Goal: Task Accomplishment & Management: Complete application form

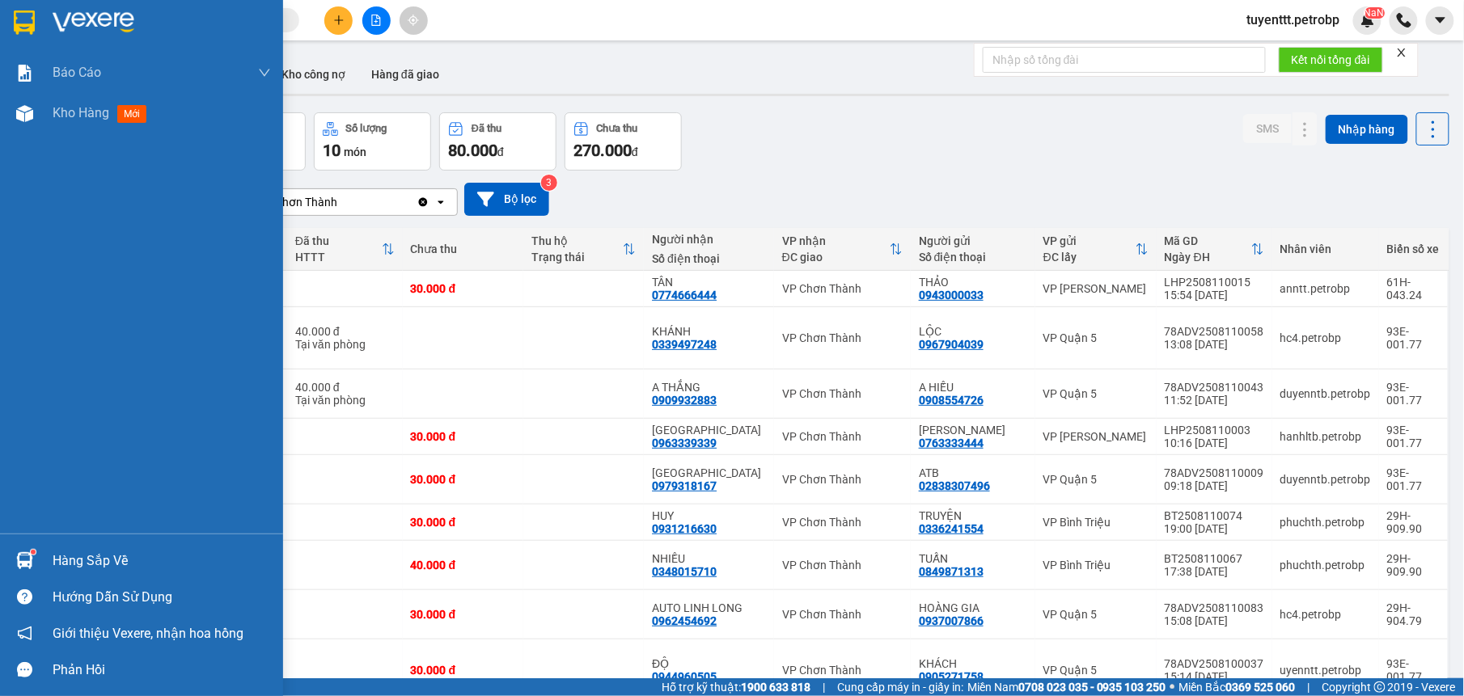
click at [42, 556] on div "Hàng sắp về" at bounding box center [141, 561] width 283 height 36
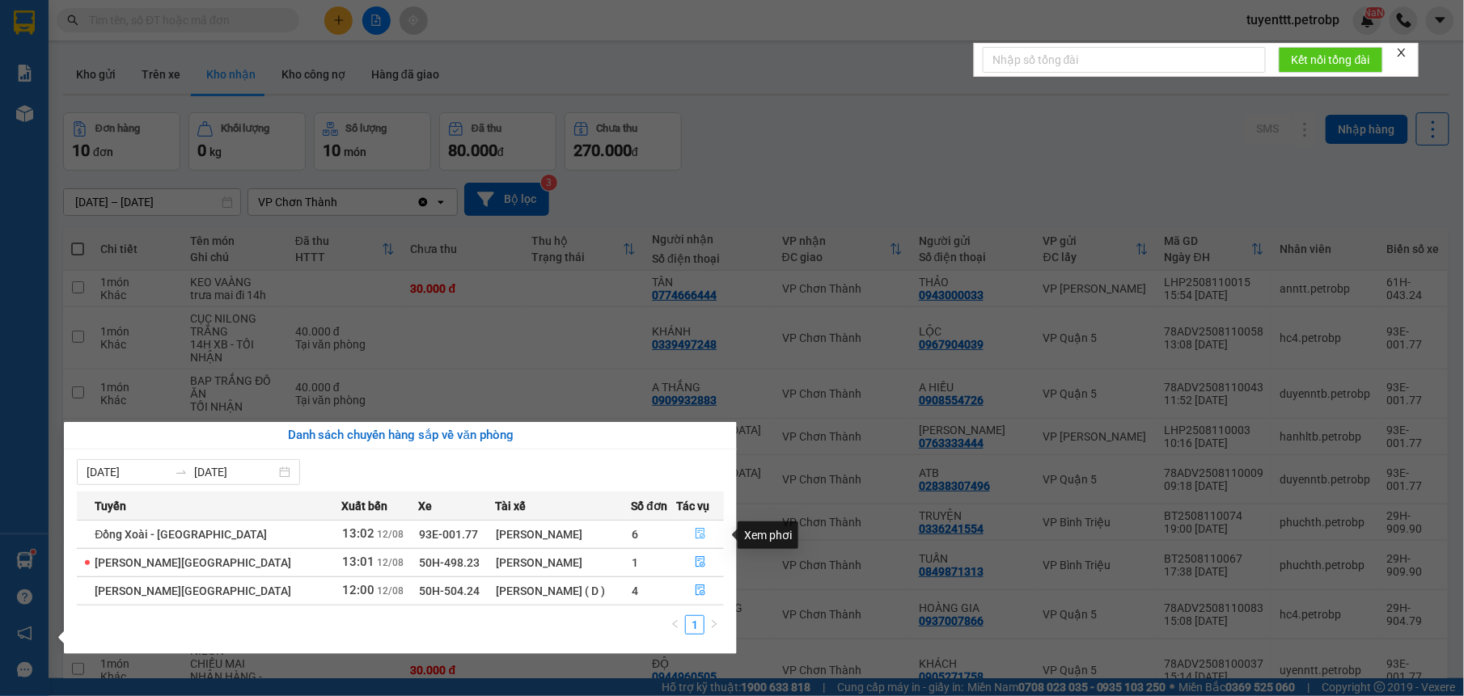
click at [700, 537] on button "button" at bounding box center [700, 535] width 46 height 26
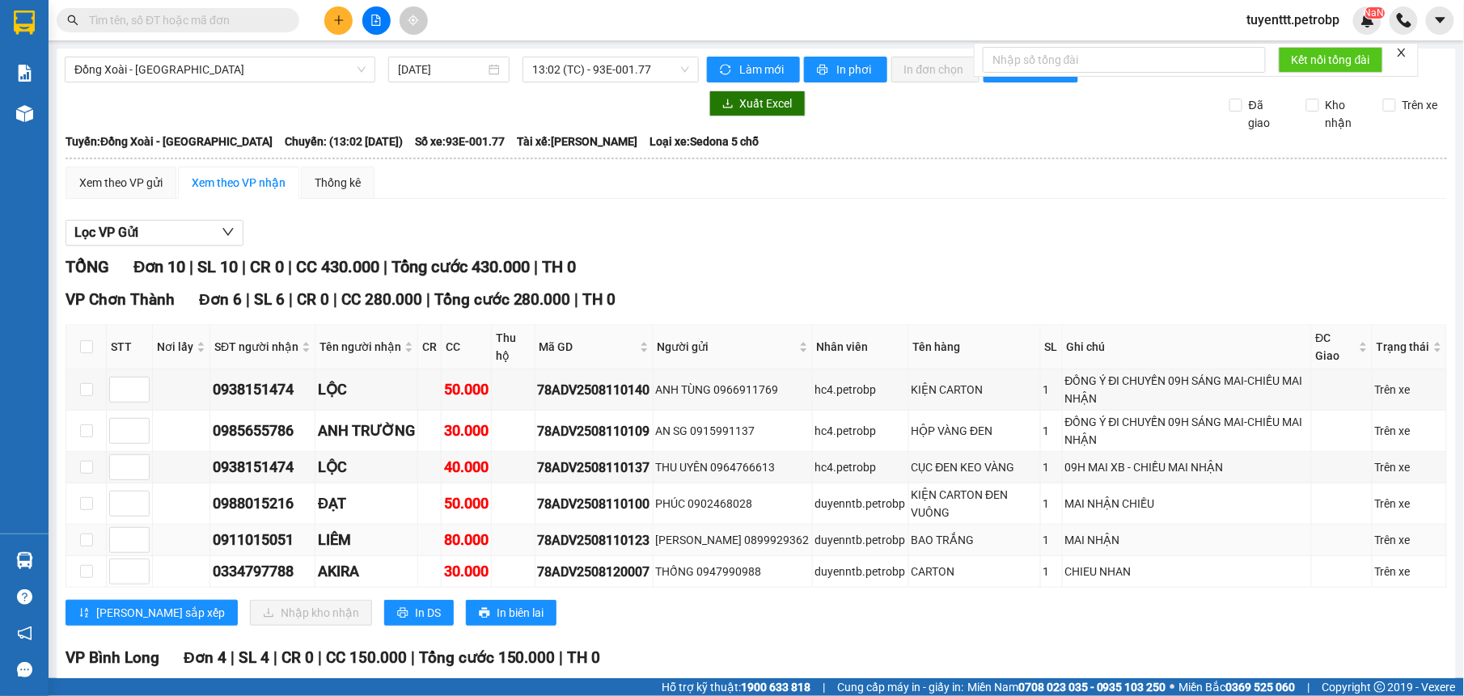
click at [66, 553] on td at bounding box center [86, 541] width 40 height 32
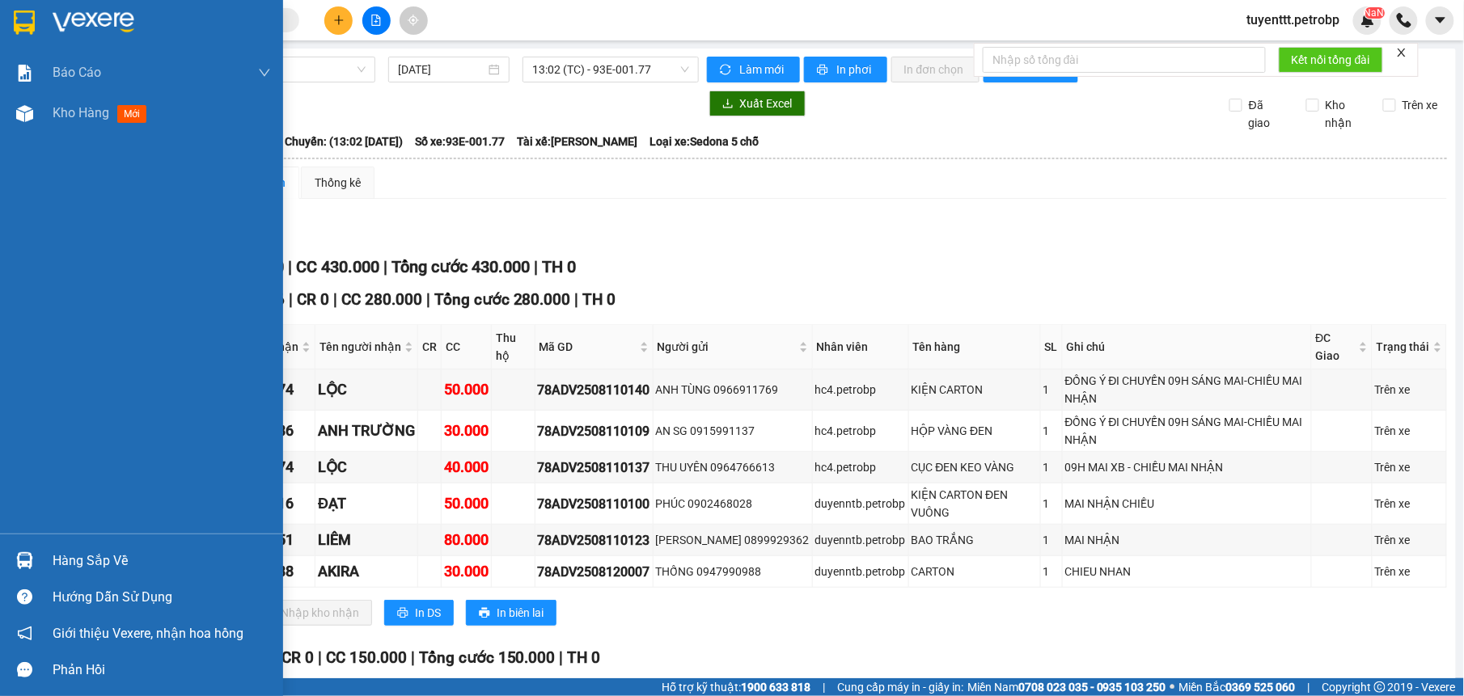
click at [37, 554] on div at bounding box center [25, 561] width 28 height 28
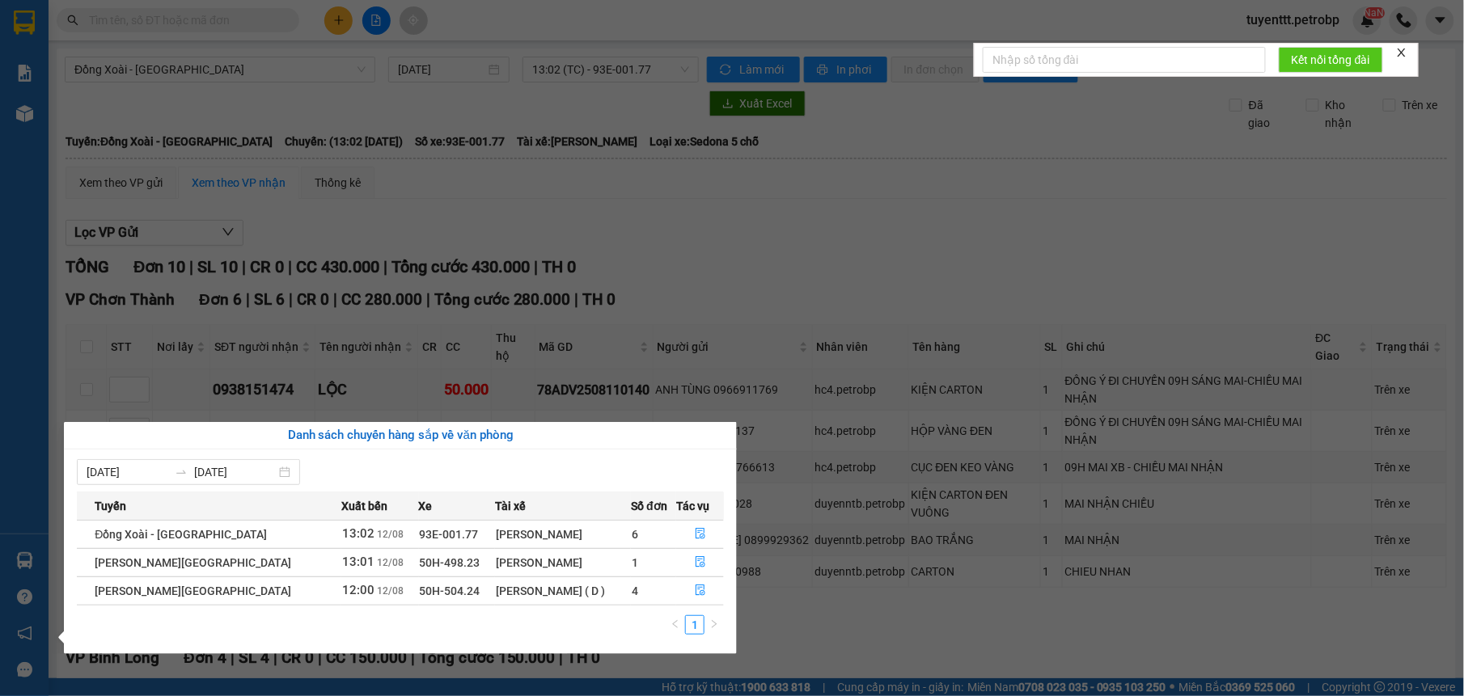
click at [936, 241] on section "Kết quả tìm kiếm ( 16 ) Bộ lọc Mã ĐH Trạng thái Món hàng Tổng cước Chưa cước Ng…" at bounding box center [732, 348] width 1464 height 696
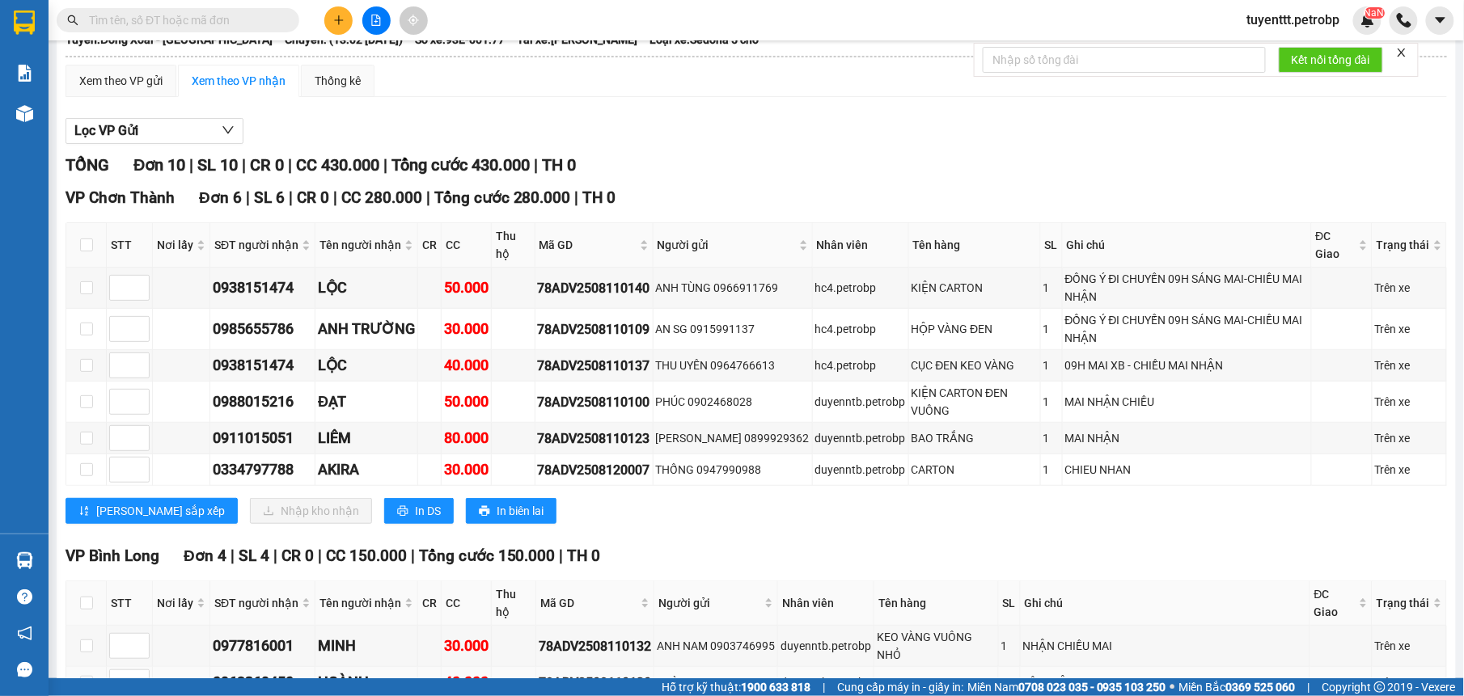
scroll to position [285, 0]
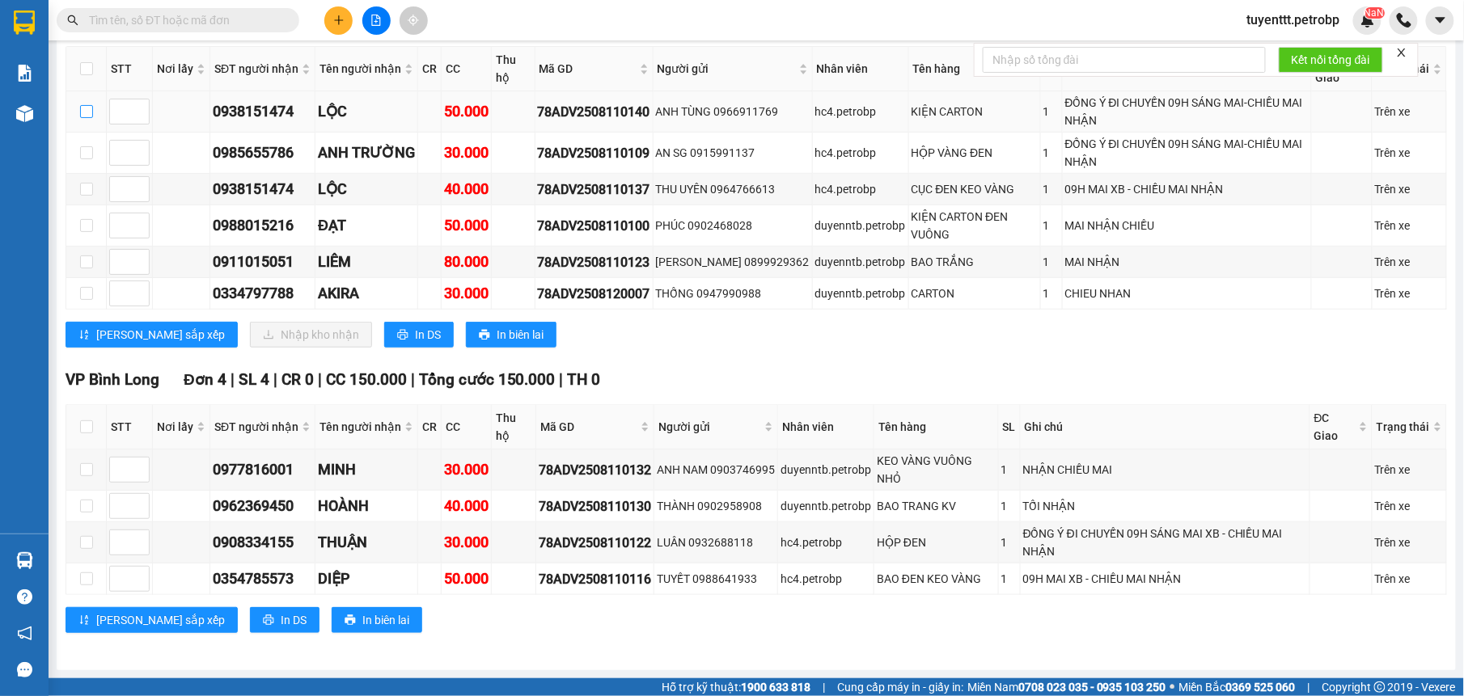
click at [88, 105] on input "checkbox" at bounding box center [86, 111] width 13 height 13
checkbox input "true"
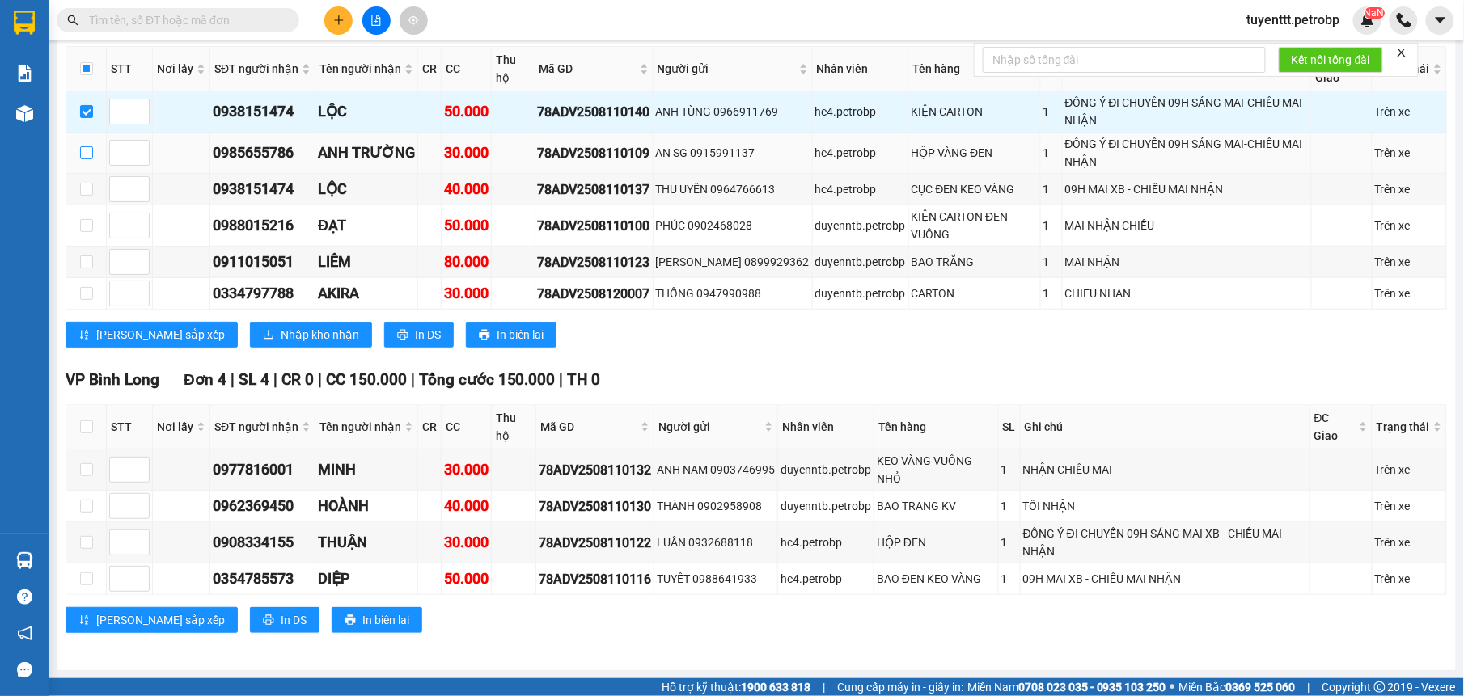
click at [84, 147] on input "checkbox" at bounding box center [86, 152] width 13 height 13
checkbox input "true"
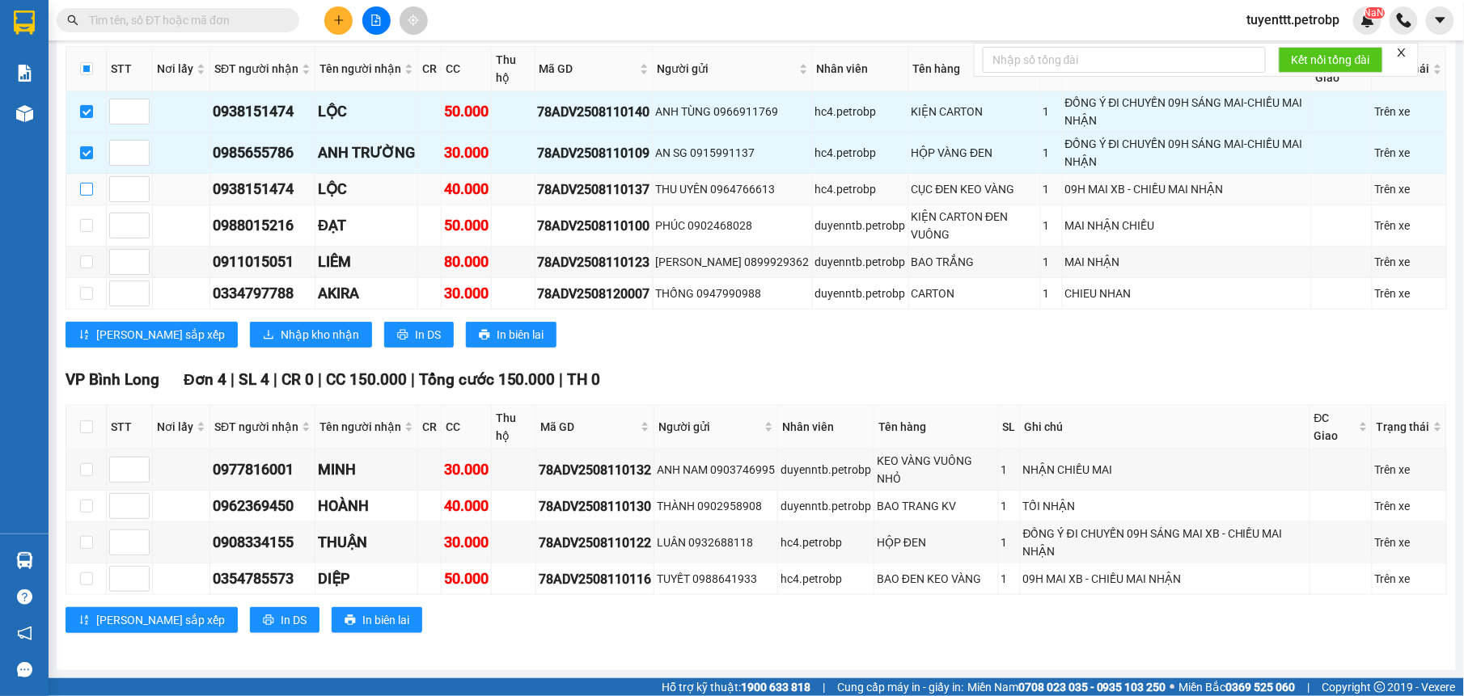
click at [91, 189] on input "checkbox" at bounding box center [86, 189] width 13 height 13
checkbox input "true"
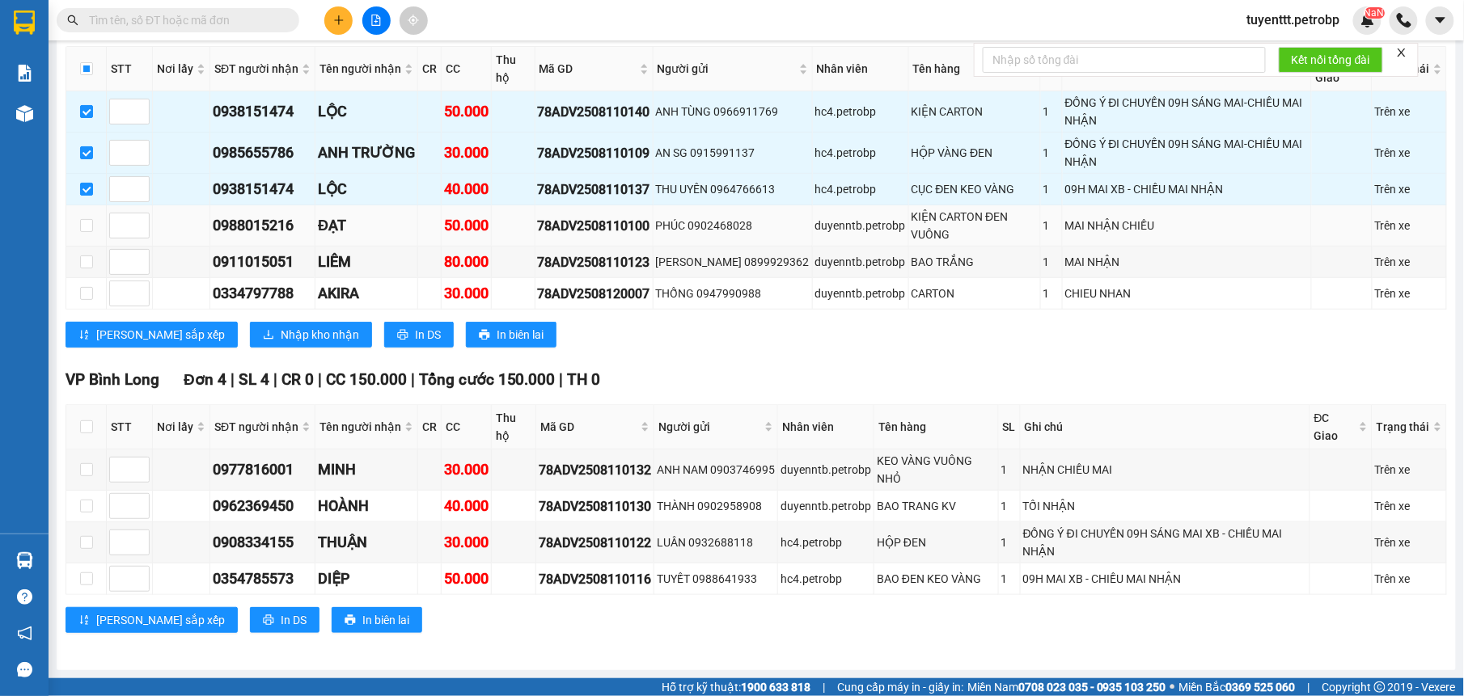
click at [94, 222] on td at bounding box center [86, 225] width 40 height 41
click at [82, 221] on input "checkbox" at bounding box center [86, 225] width 13 height 13
checkbox input "true"
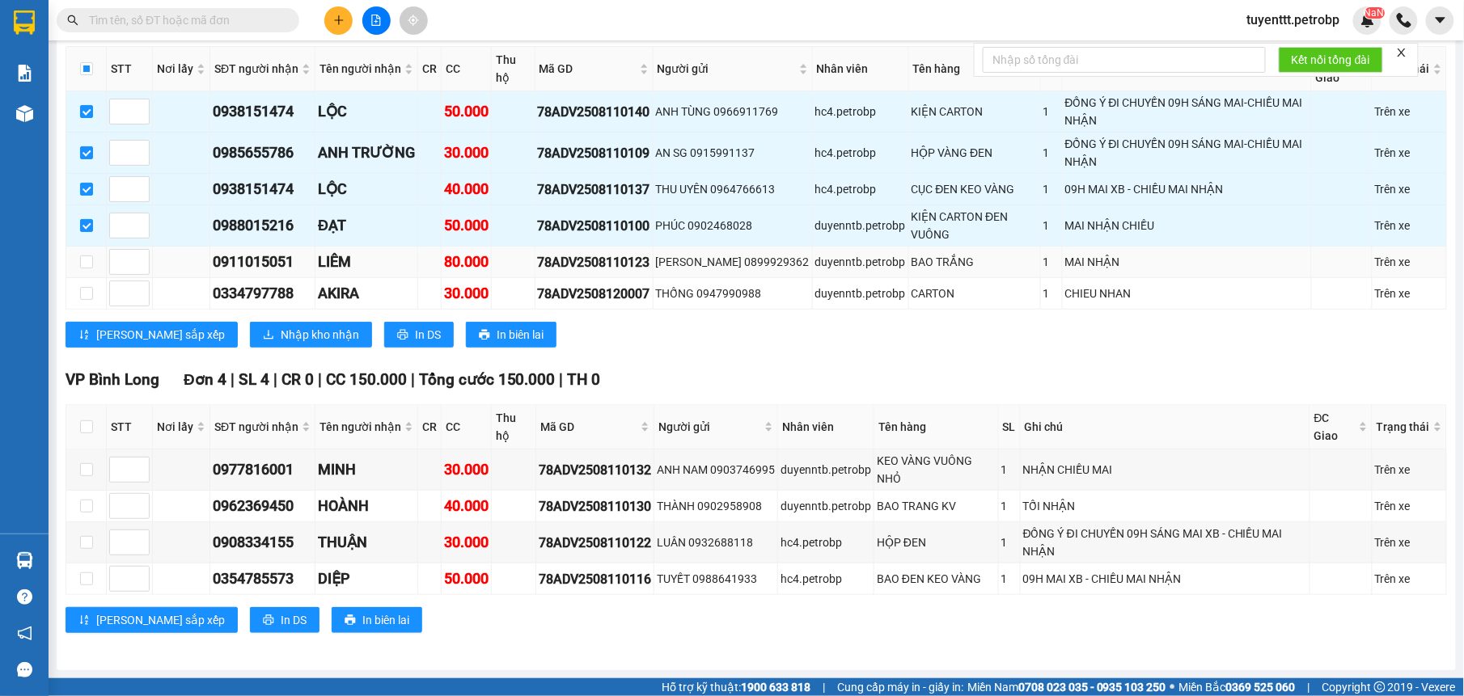
click at [82, 247] on td at bounding box center [86, 263] width 40 height 32
click at [82, 256] on input "checkbox" at bounding box center [86, 262] width 13 height 13
checkbox input "true"
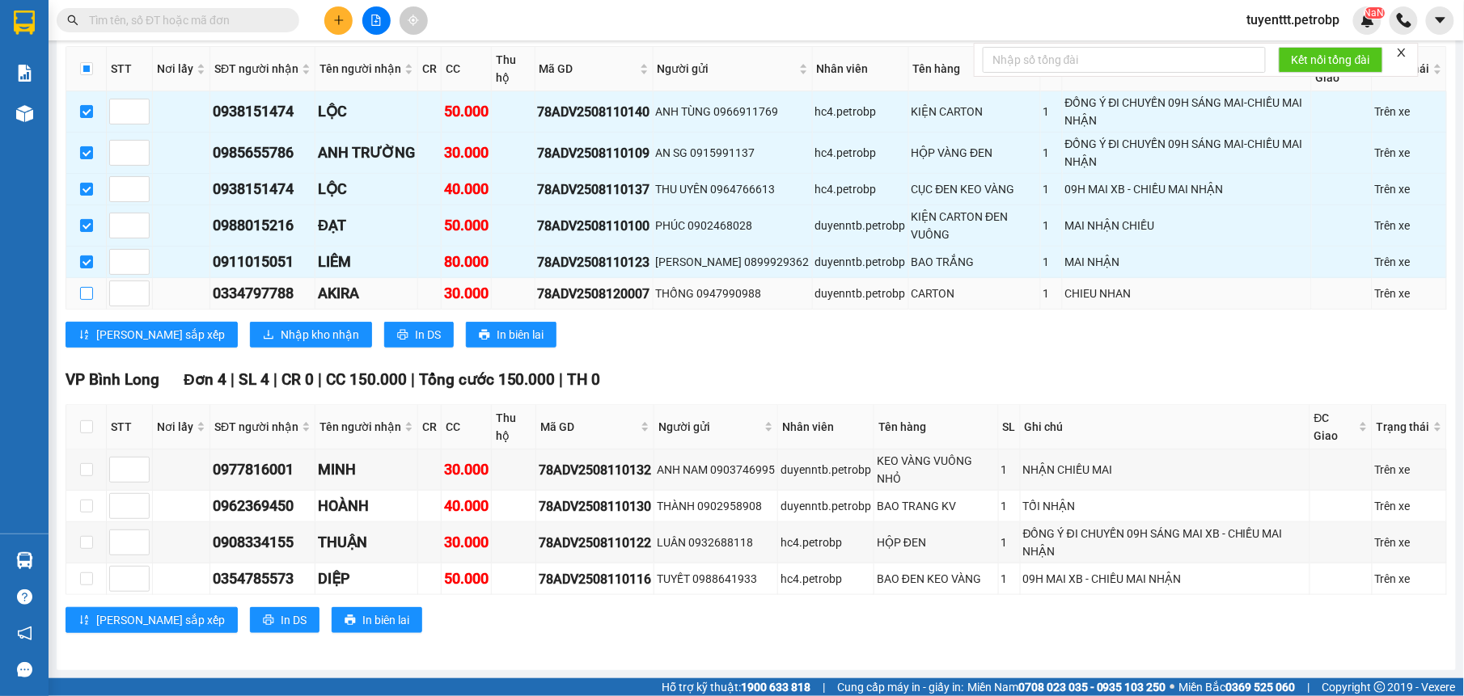
click at [82, 295] on input "checkbox" at bounding box center [86, 293] width 13 height 13
checkbox input "true"
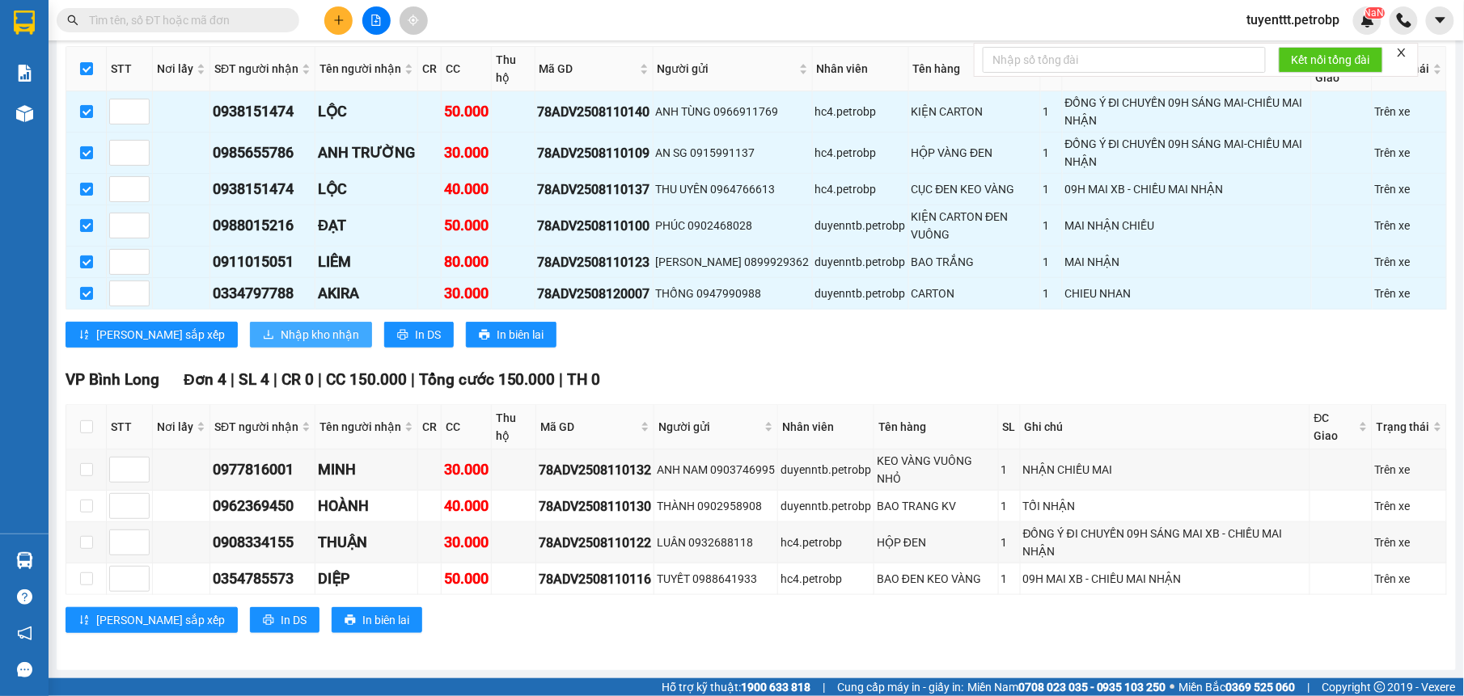
click at [250, 333] on button "Nhập kho nhận" at bounding box center [311, 335] width 122 height 26
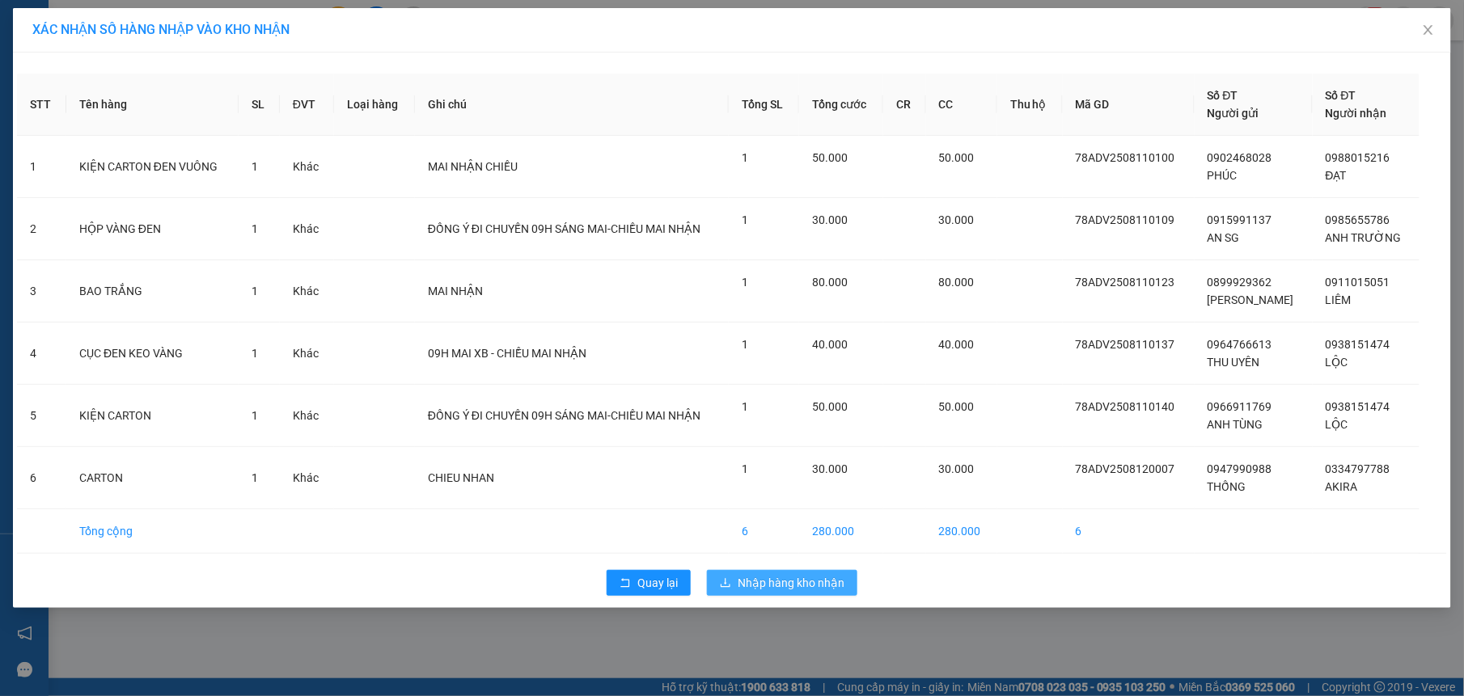
click at [764, 587] on span "Nhập hàng kho nhận" at bounding box center [791, 583] width 107 height 18
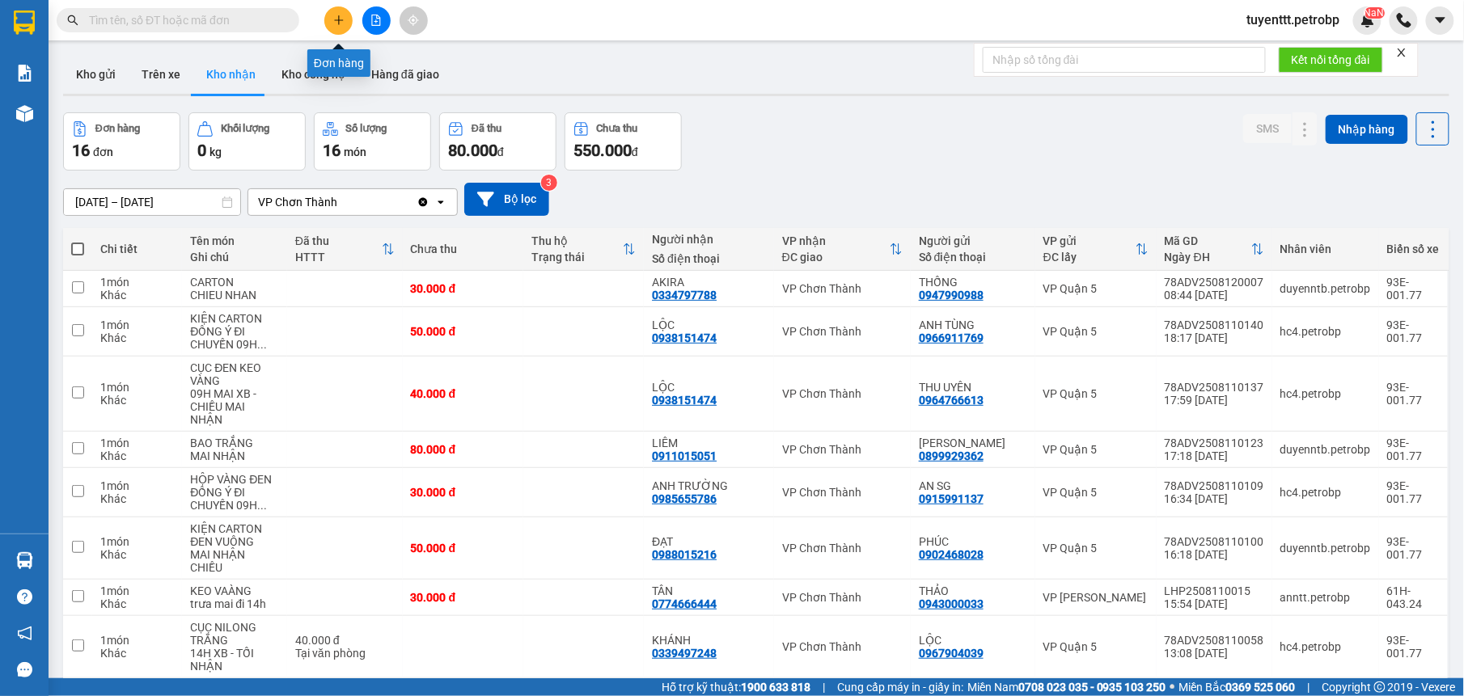
click at [337, 11] on button at bounding box center [338, 20] width 28 height 28
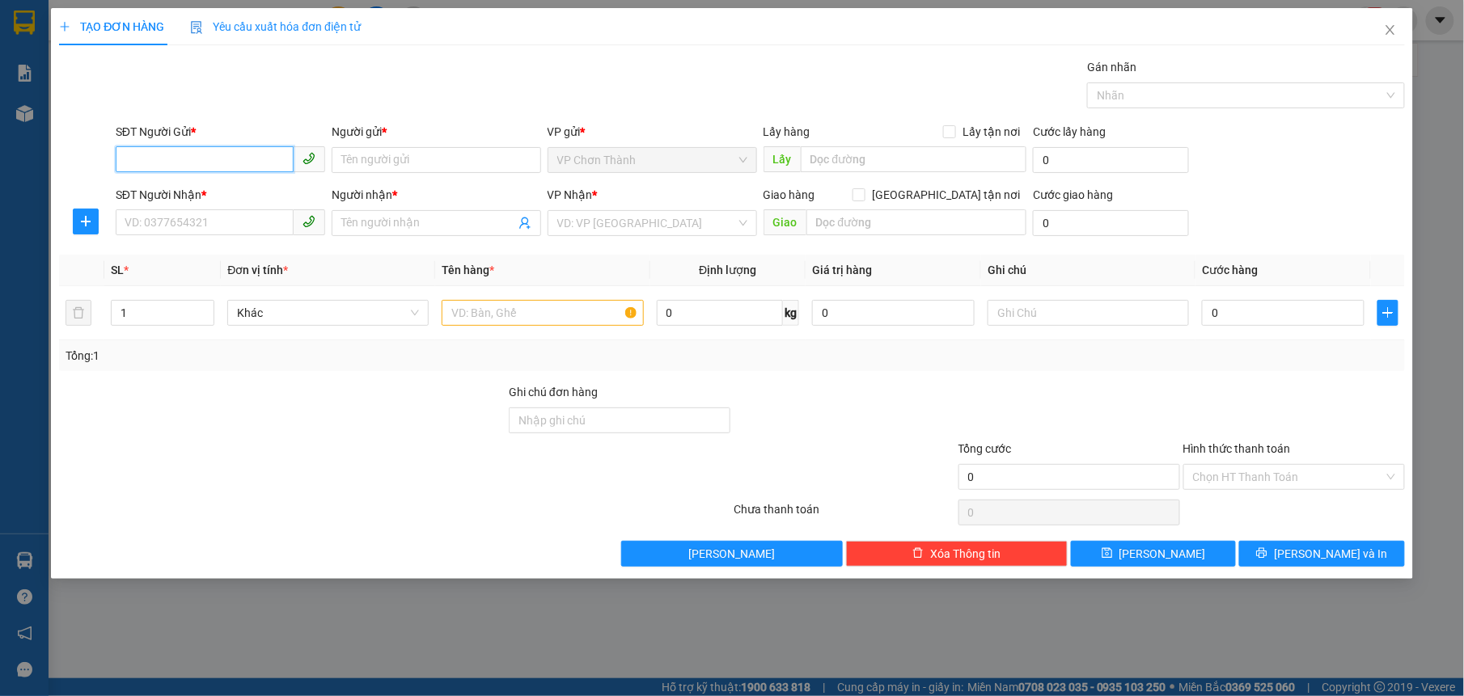
click at [186, 163] on input "SĐT Người Gửi *" at bounding box center [205, 159] width 178 height 26
click at [210, 188] on div "0963339339 - [GEOGRAPHIC_DATA]" at bounding box center [220, 193] width 190 height 18
type input "0963339339"
type input "[GEOGRAPHIC_DATA]"
type input "0976494949"
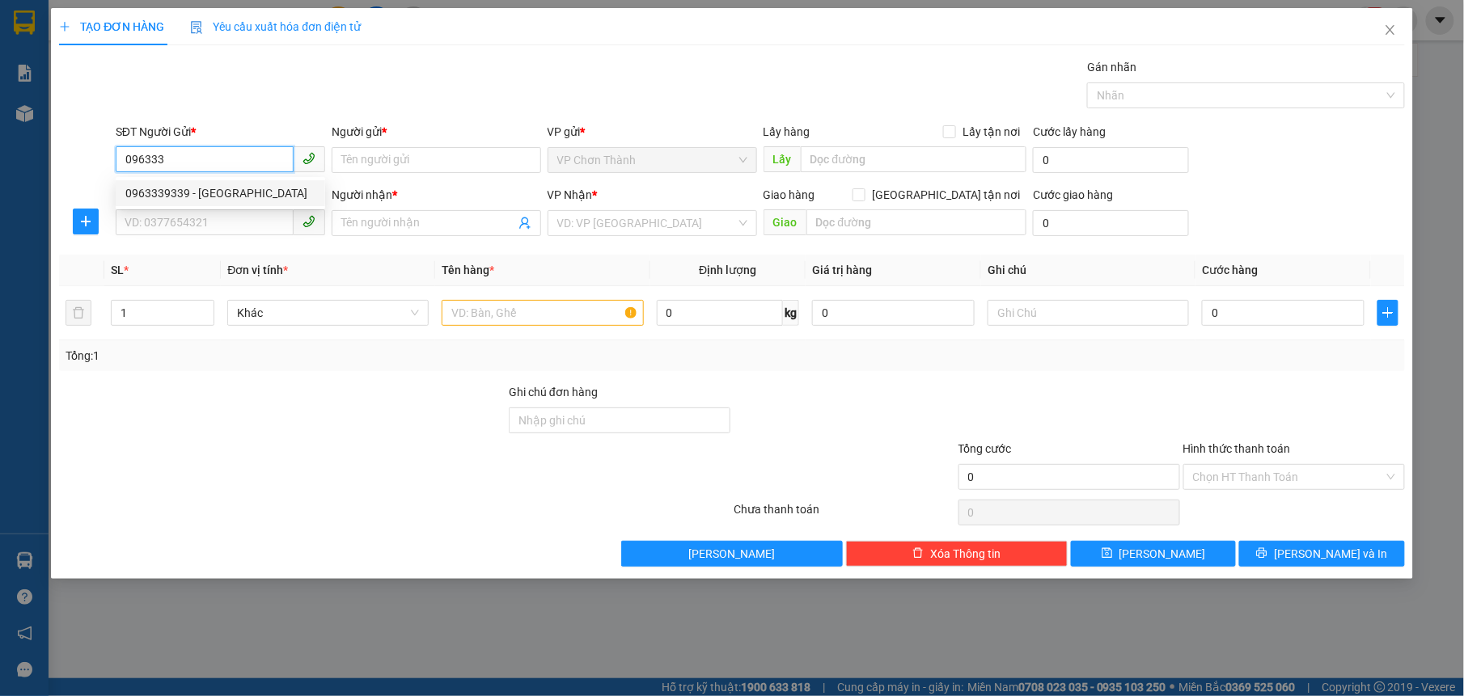
type input "TRÙNG DƯƠNG"
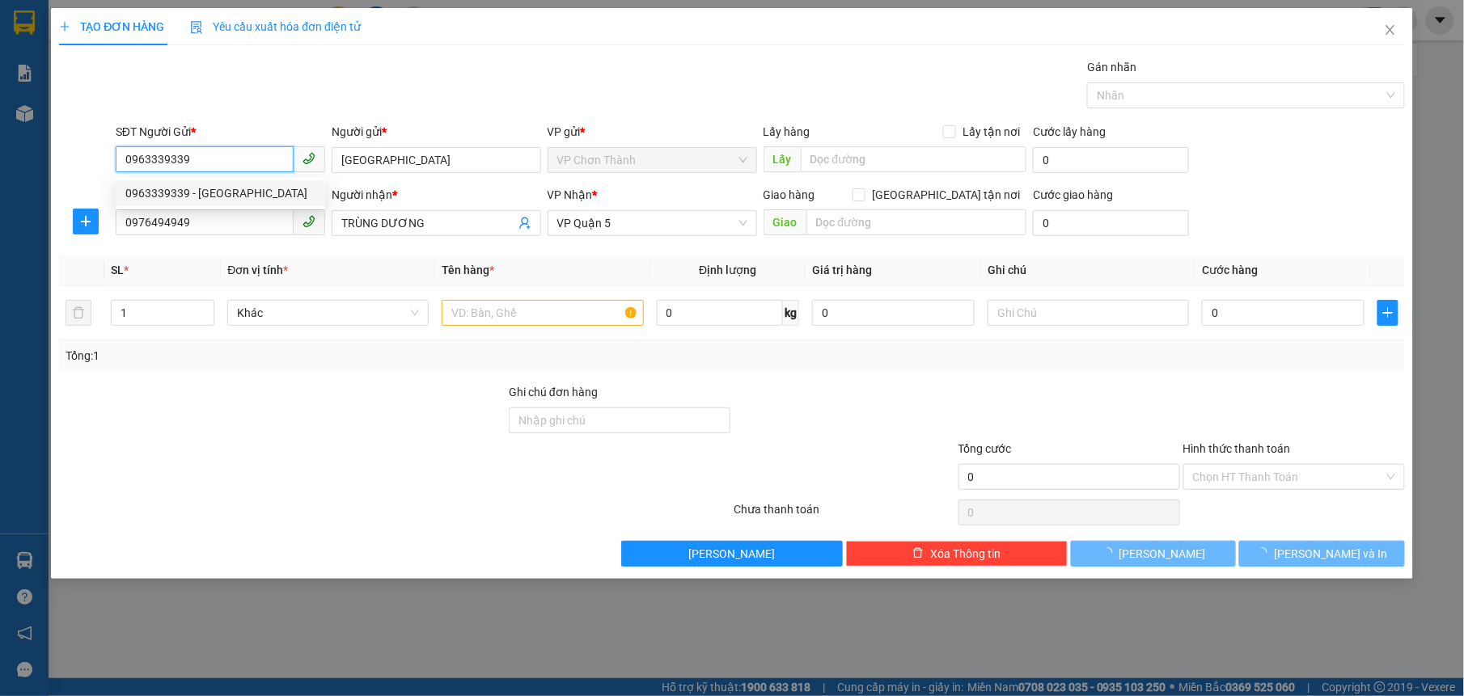
type input "30.000"
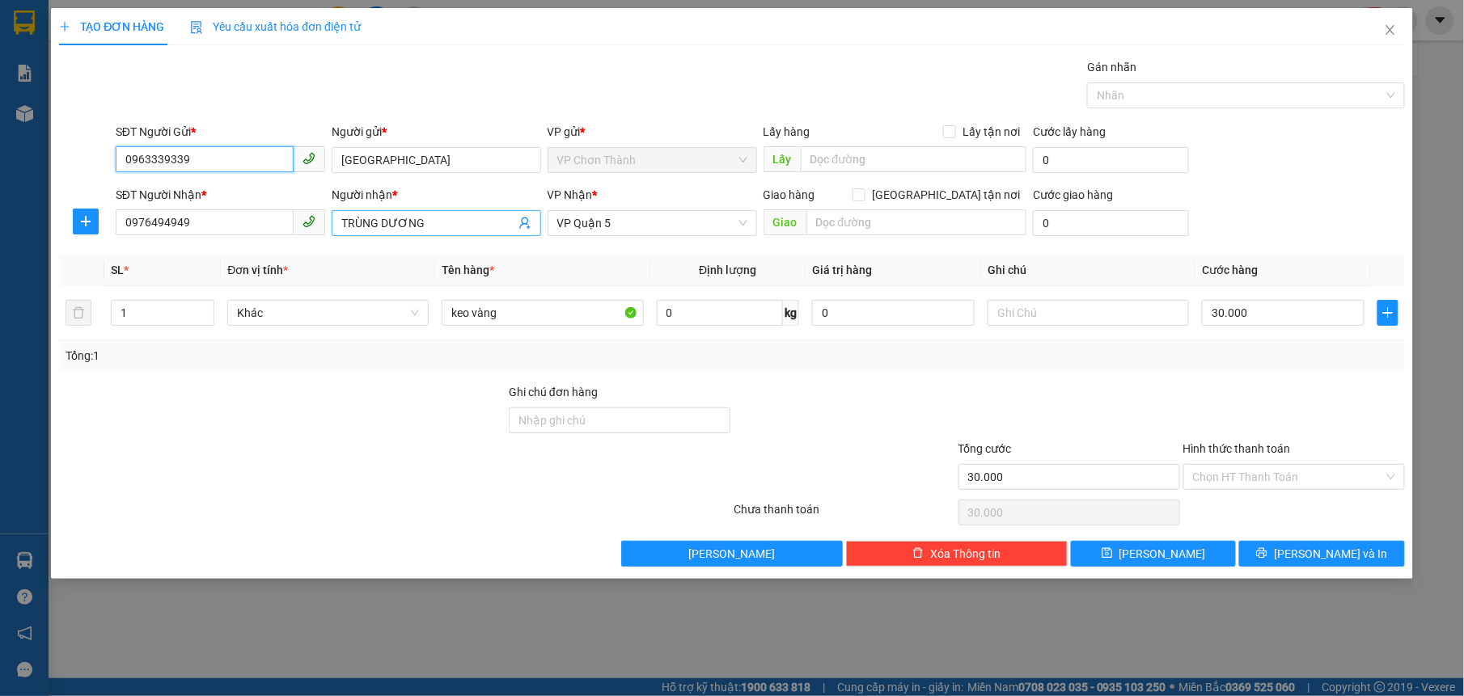
type input "0963339339"
click at [492, 215] on input "TRÙNG DƯƠNG" at bounding box center [428, 223] width 174 height 18
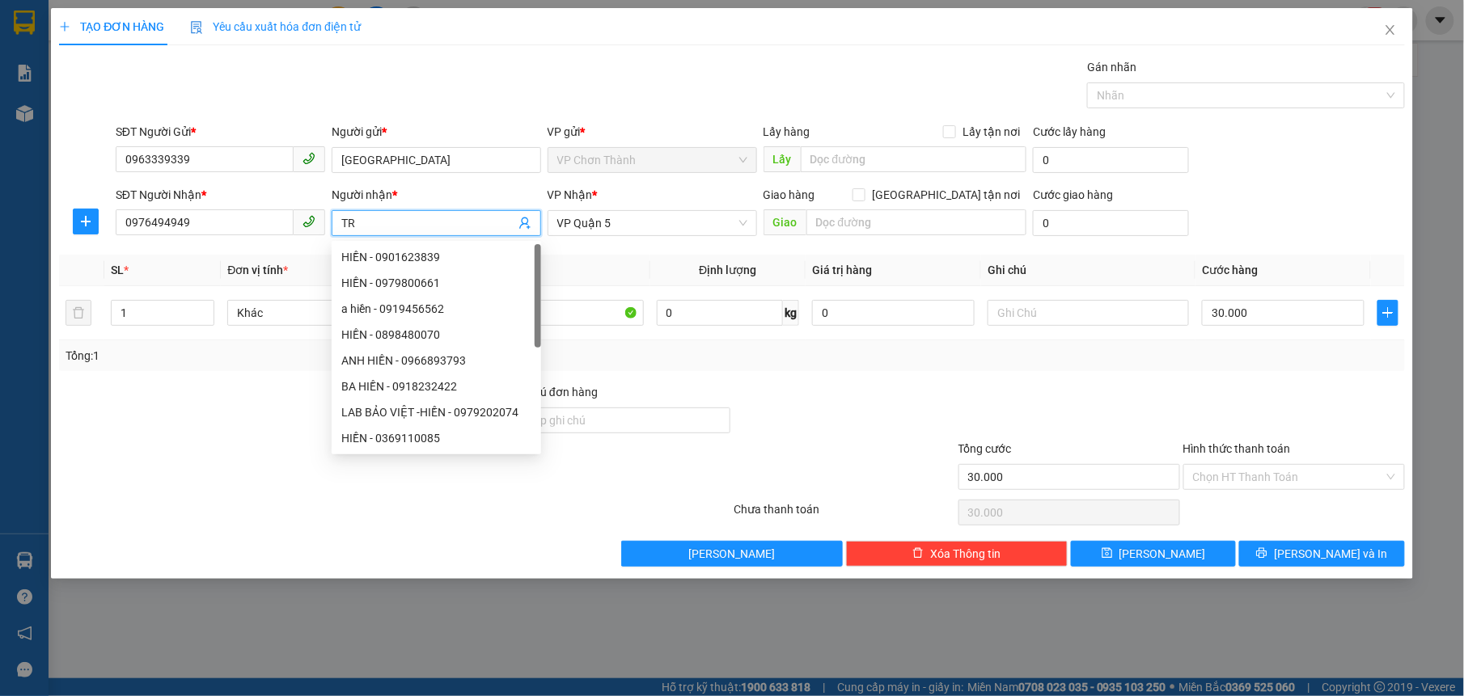
type input "T"
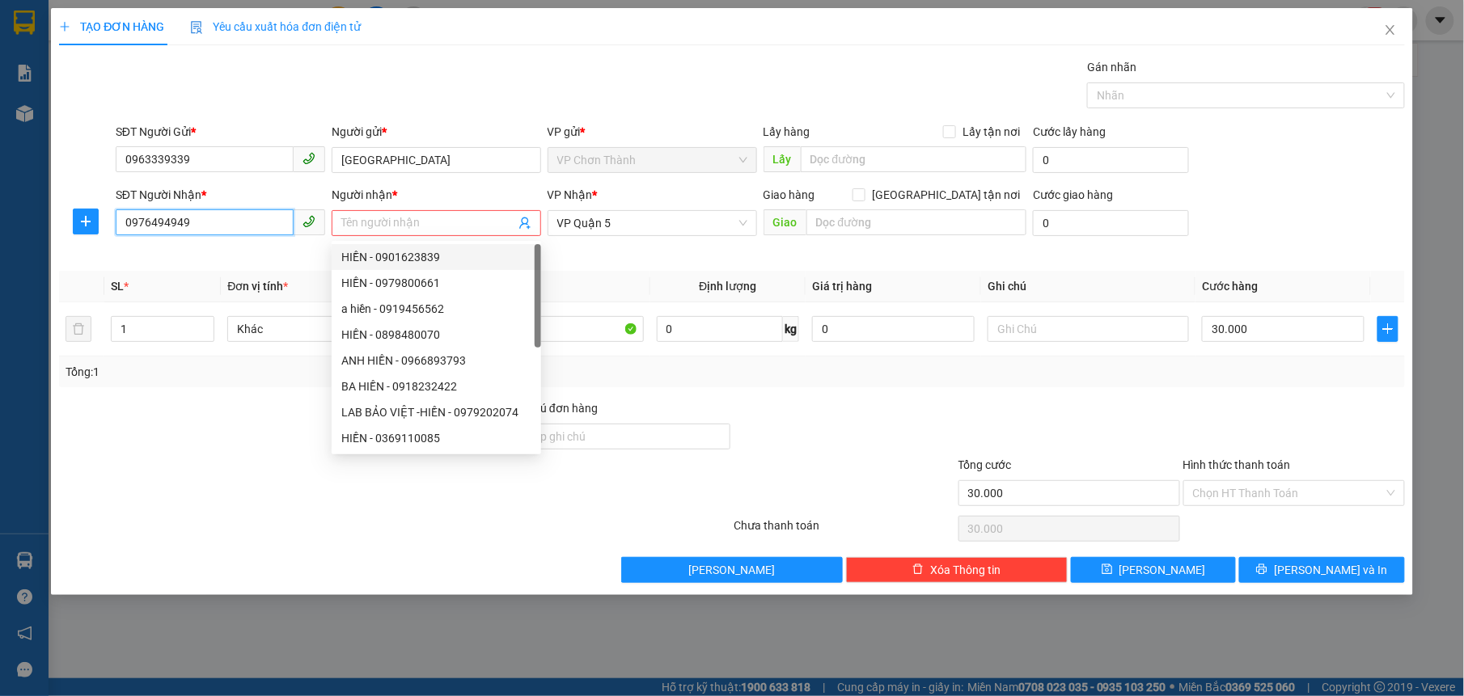
click at [218, 212] on input "0976494949" at bounding box center [205, 222] width 178 height 26
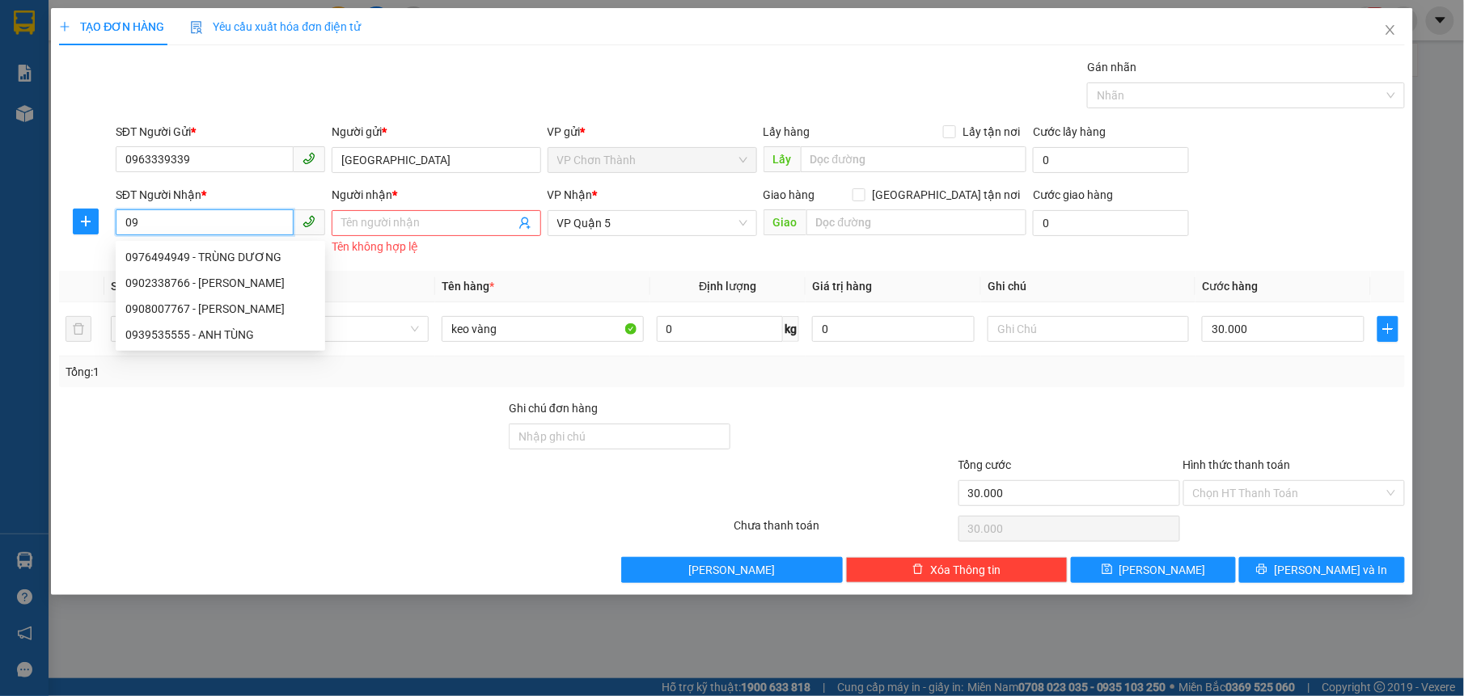
type input "0"
click at [195, 362] on div "0908007767 - [PERSON_NAME]" at bounding box center [220, 361] width 190 height 18
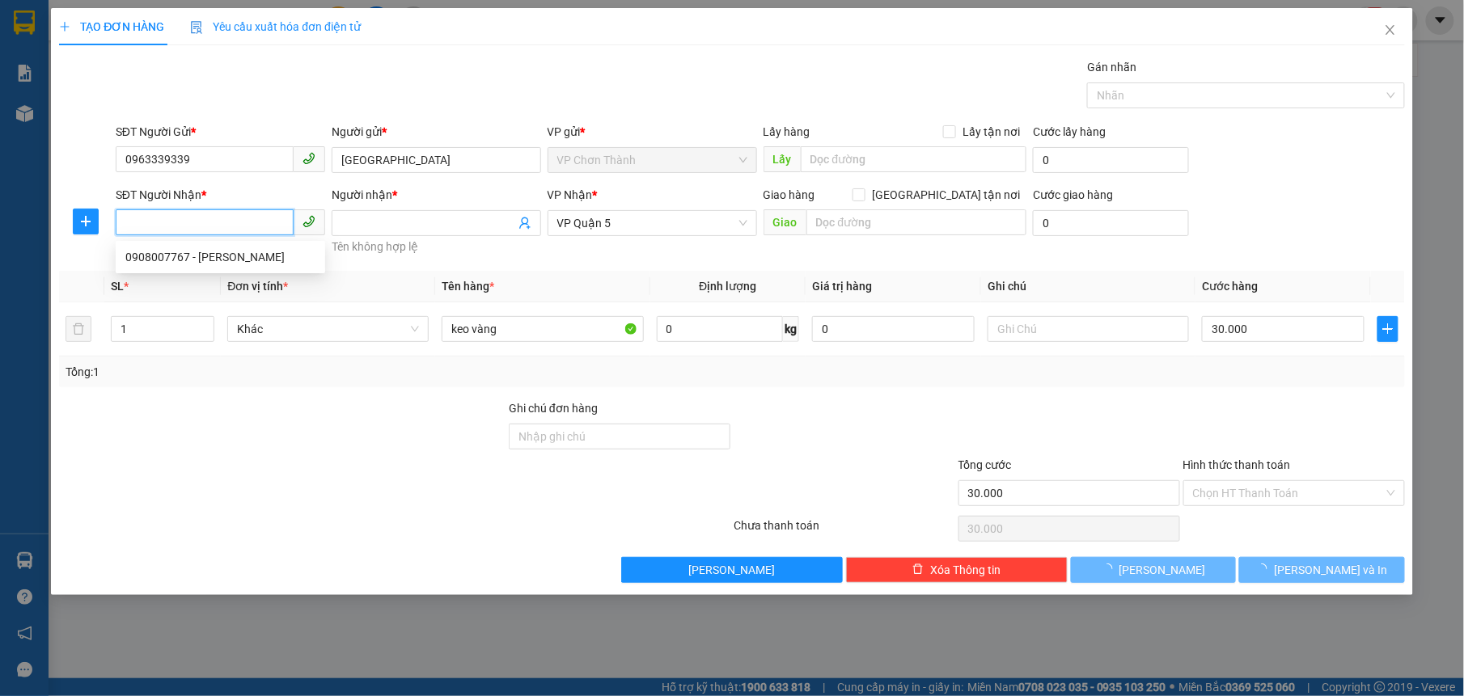
type input "0908007767"
type input "HẢI"
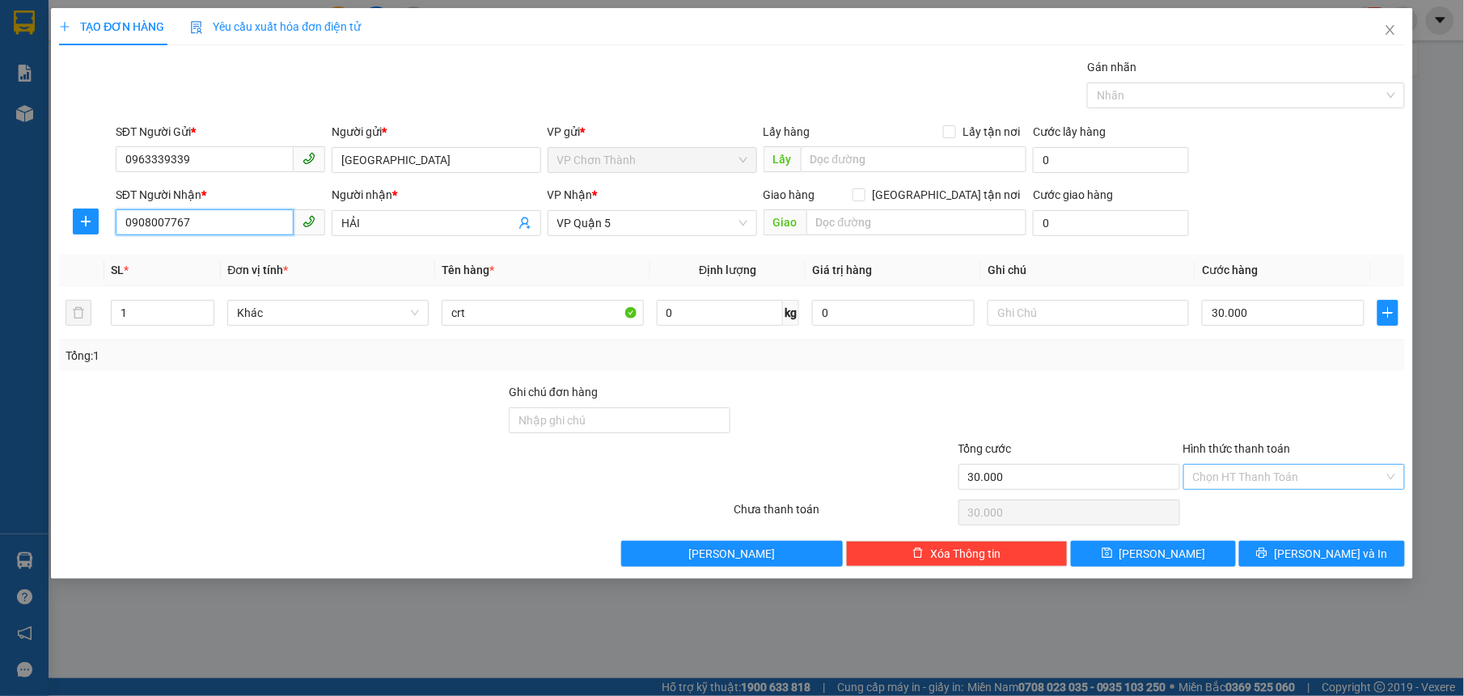
type input "0908007767"
click at [1263, 477] on input "Hình thức thanh toán" at bounding box center [1288, 477] width 191 height 24
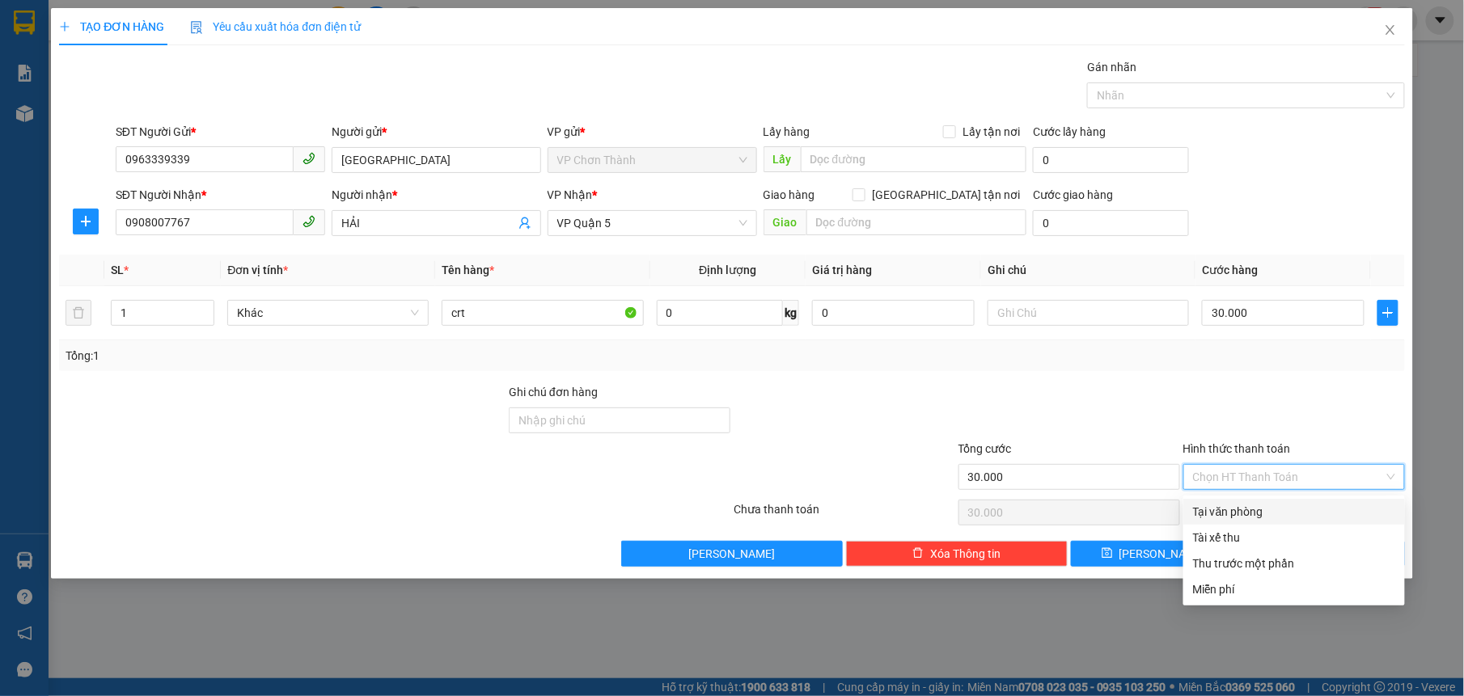
click at [1231, 508] on div "Tại văn phòng" at bounding box center [1294, 512] width 202 height 18
type input "0"
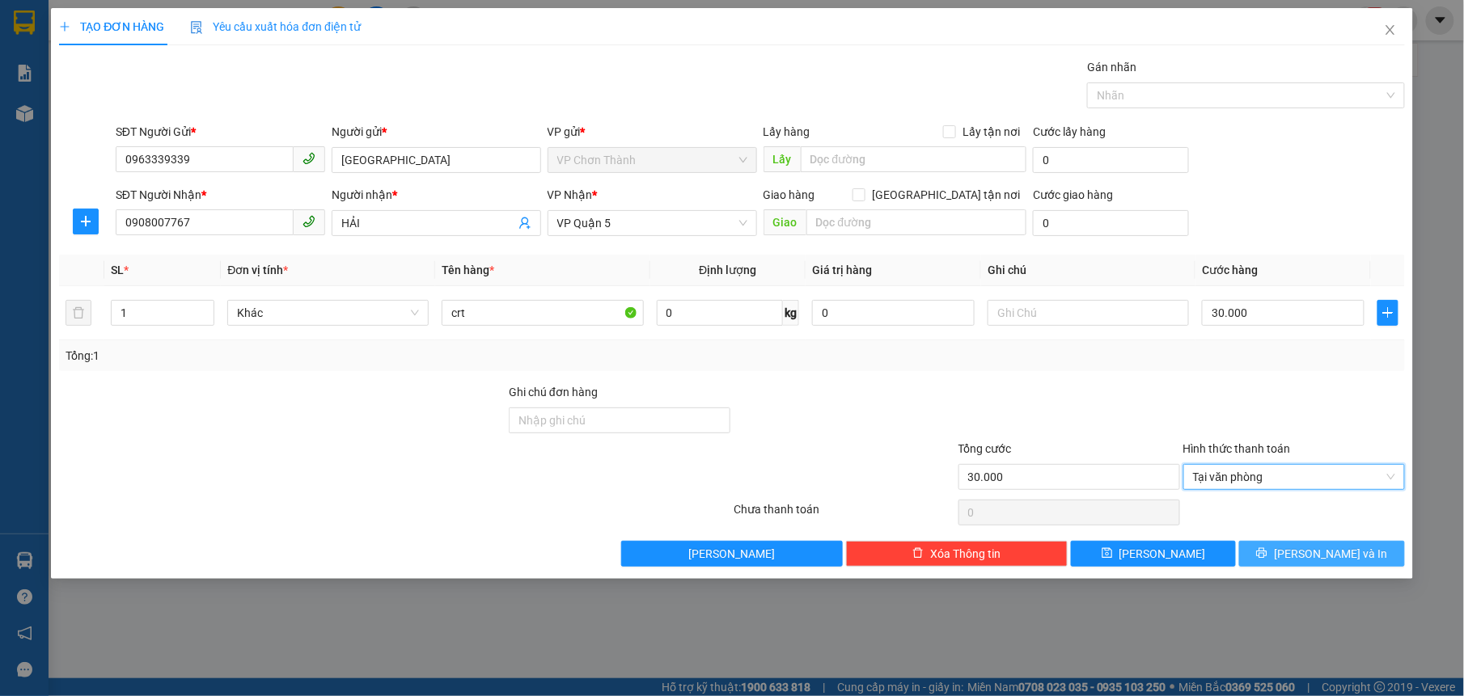
click at [1267, 551] on icon "printer" at bounding box center [1261, 552] width 11 height 11
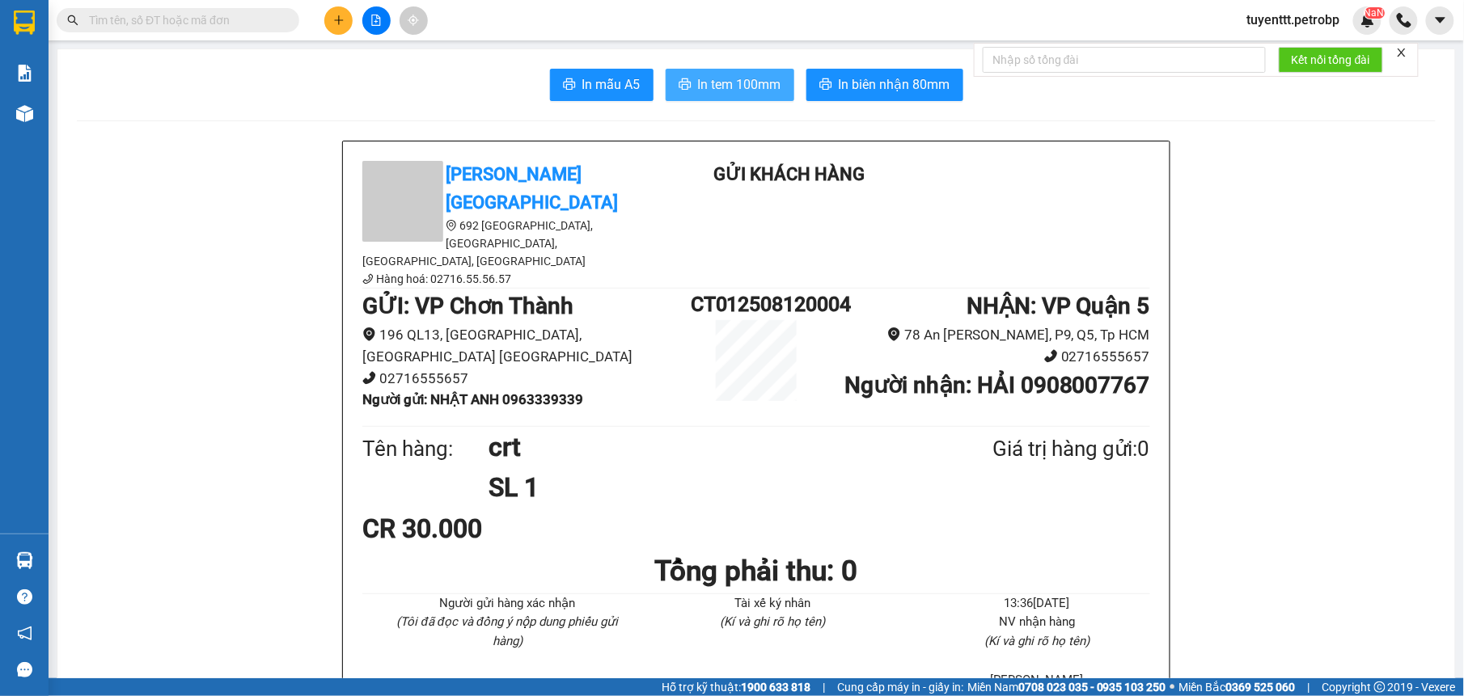
click at [703, 82] on span "In tem 100mm" at bounding box center [739, 84] width 83 height 20
click at [849, 84] on span "In biên nhận 80mm" at bounding box center [895, 84] width 112 height 20
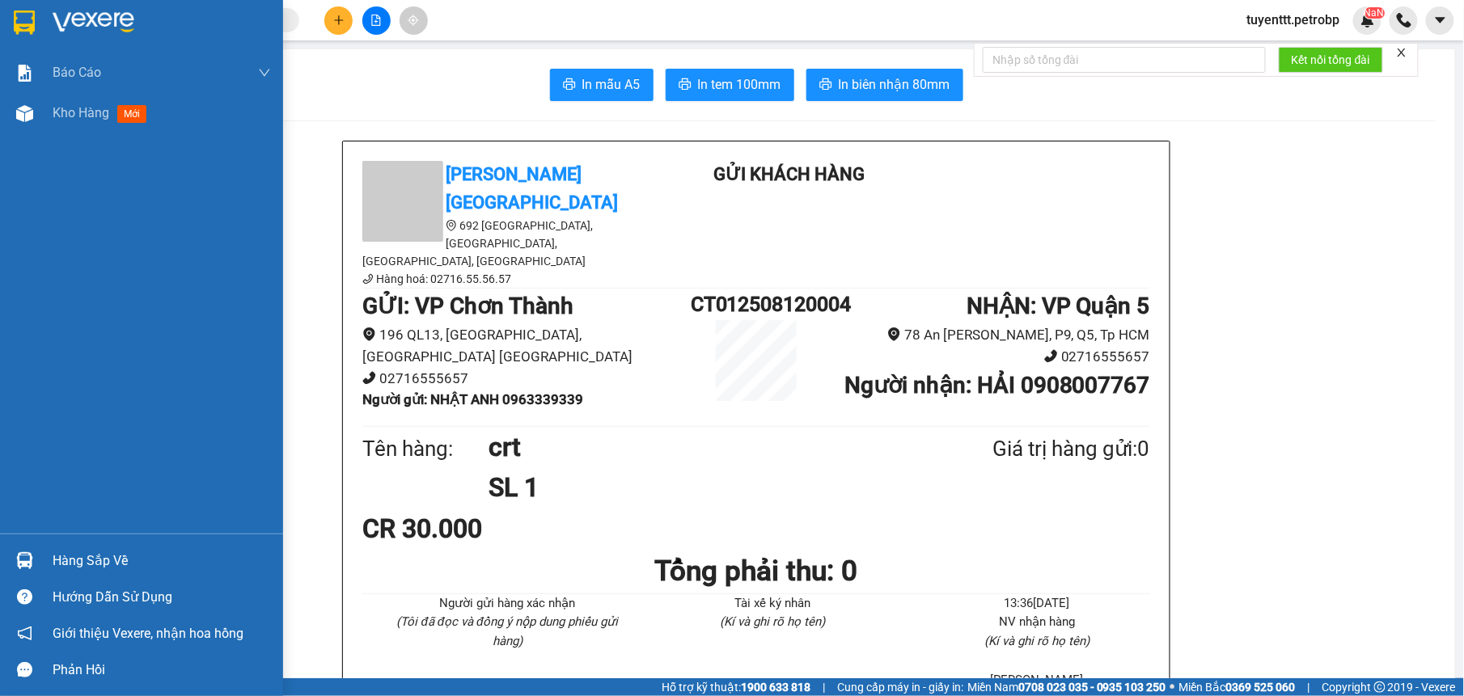
click at [18, 554] on img at bounding box center [24, 560] width 17 height 17
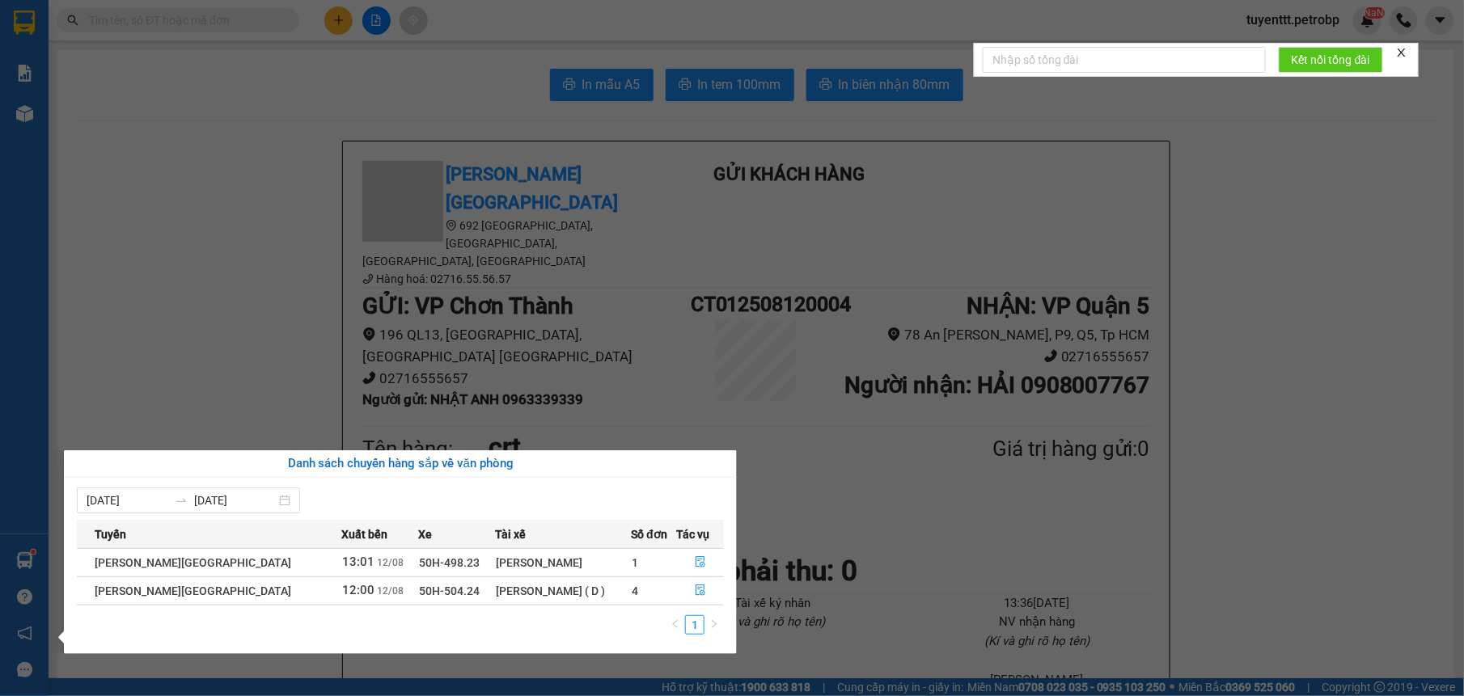
click at [197, 304] on section "Kết quả tìm kiếm ( 16 ) Bộ lọc Mã ĐH Trạng thái Món hàng Tổng cước Chưa cước Ng…" at bounding box center [732, 348] width 1464 height 696
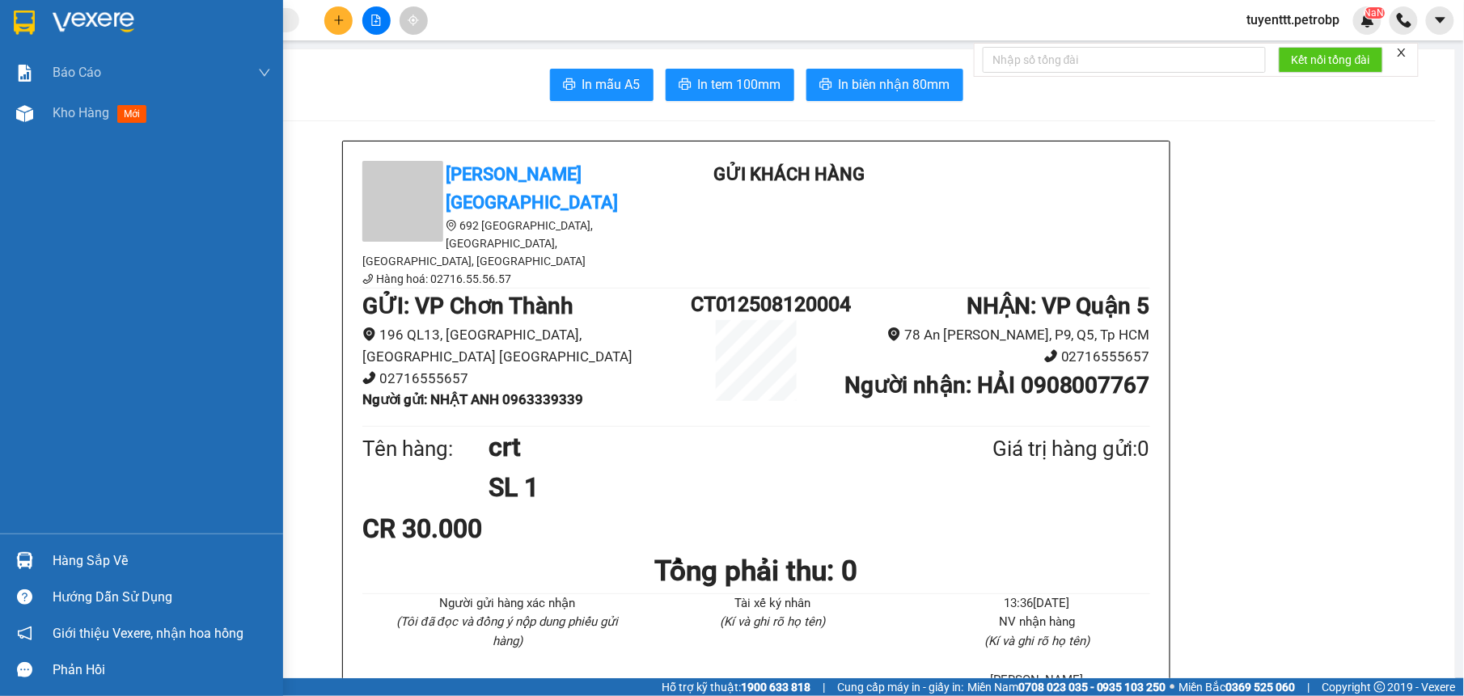
click at [20, 557] on img at bounding box center [24, 560] width 17 height 17
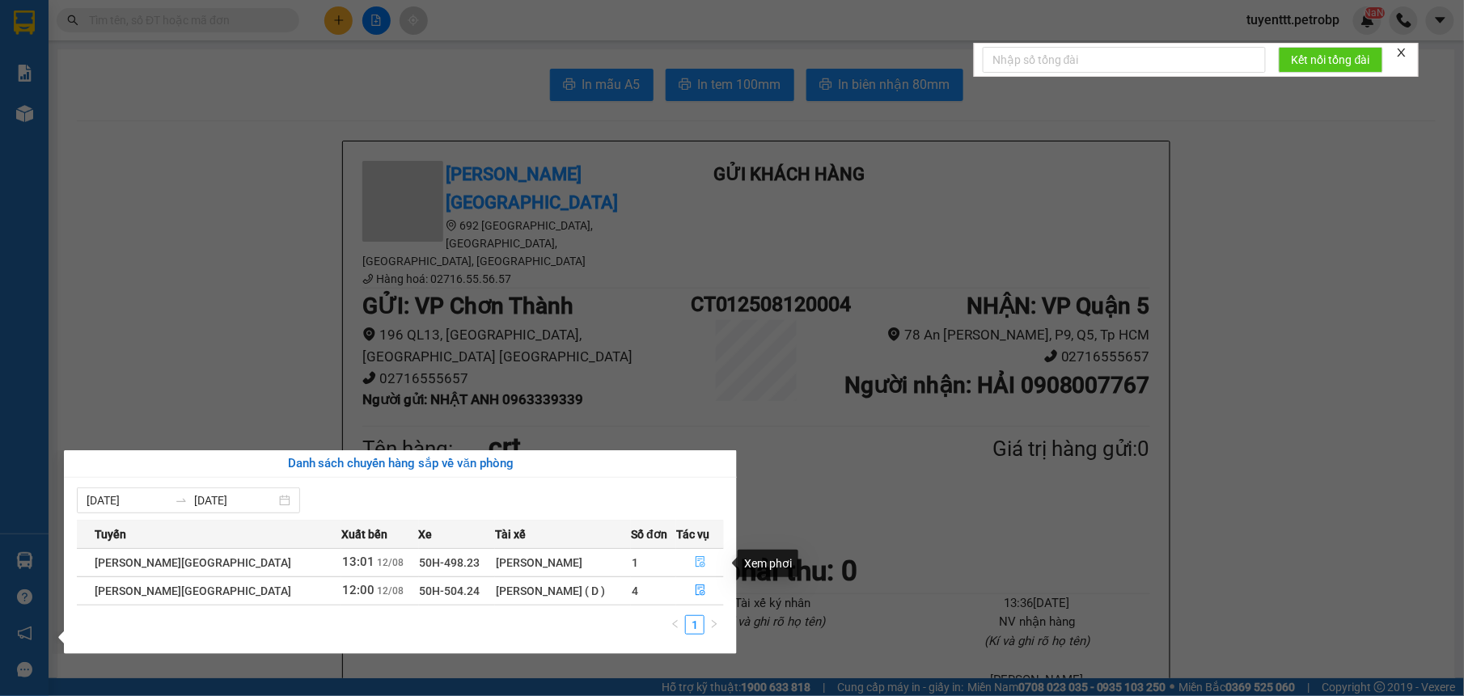
click at [695, 560] on icon "file-done" at bounding box center [700, 561] width 11 height 11
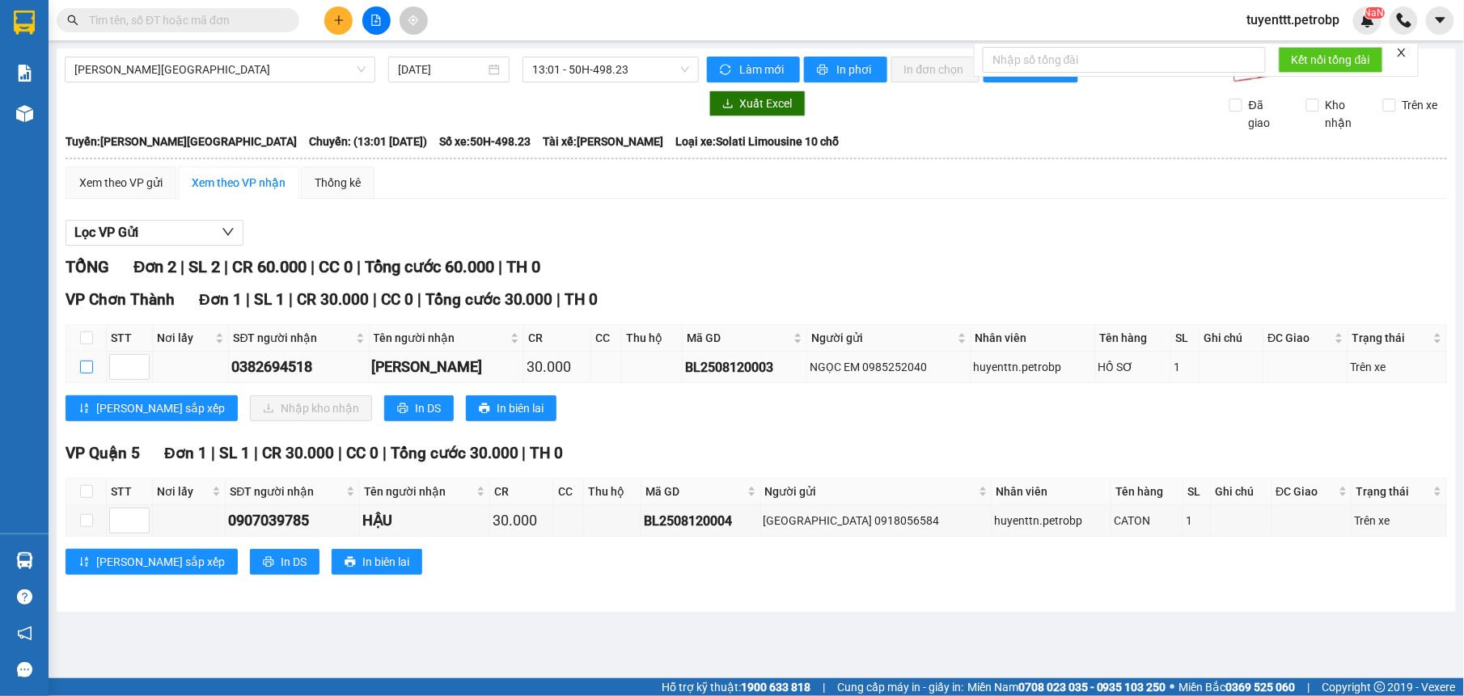
click at [89, 369] on input "checkbox" at bounding box center [86, 367] width 13 height 13
checkbox input "true"
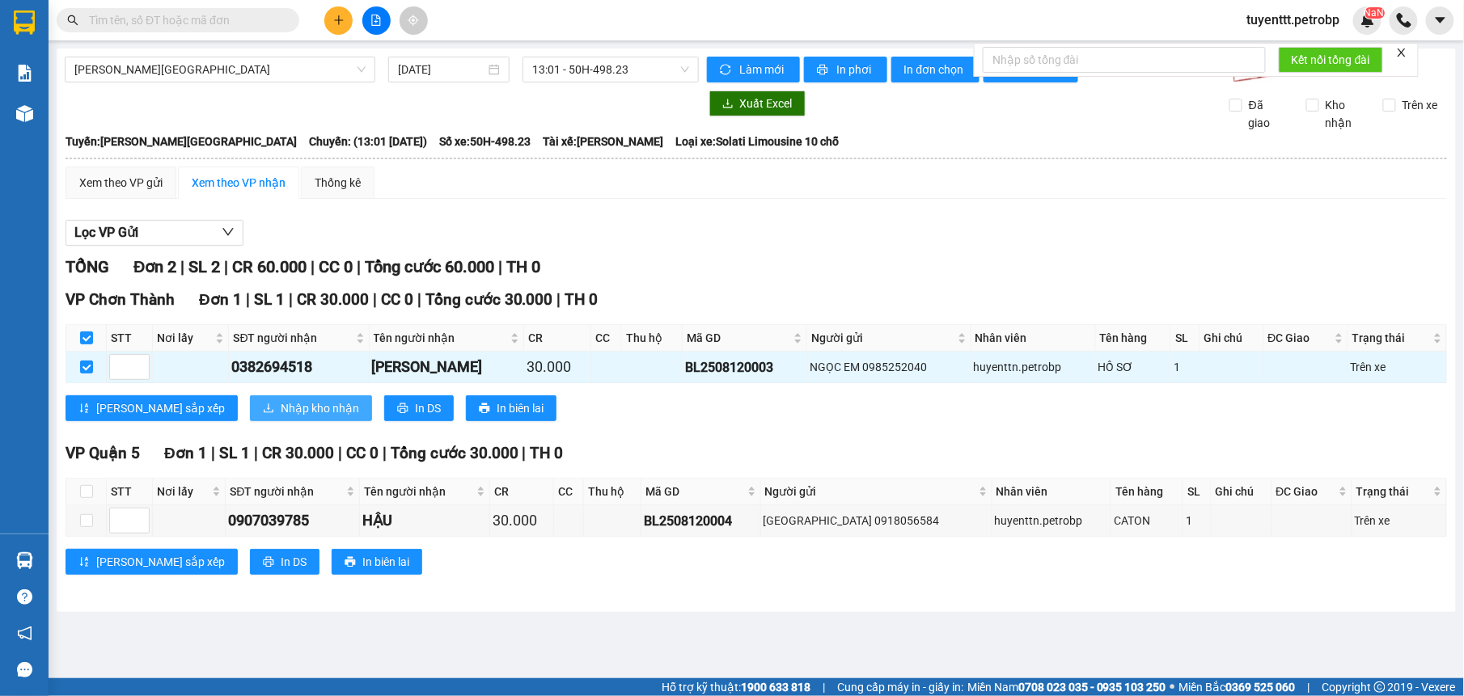
click at [256, 401] on button "Nhập kho nhận" at bounding box center [311, 408] width 122 height 26
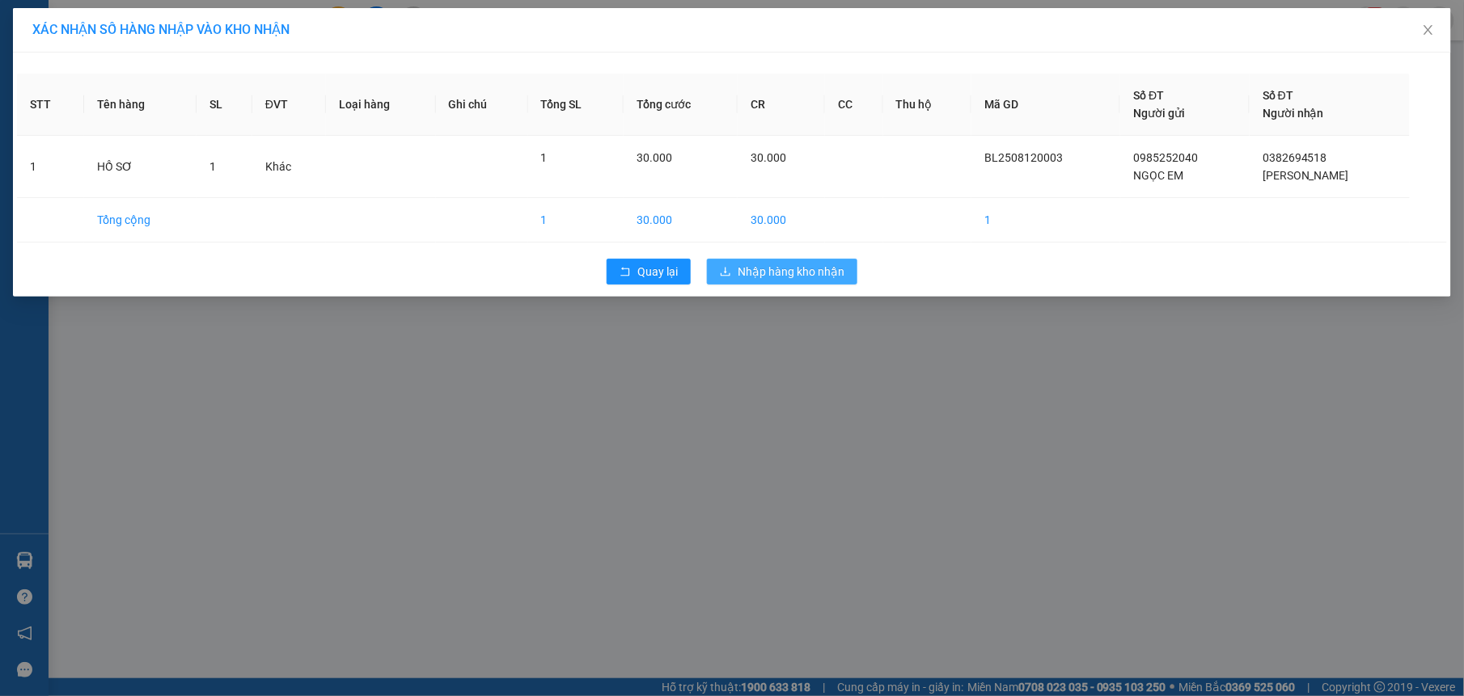
click at [806, 278] on span "Nhập hàng kho nhận" at bounding box center [791, 272] width 107 height 18
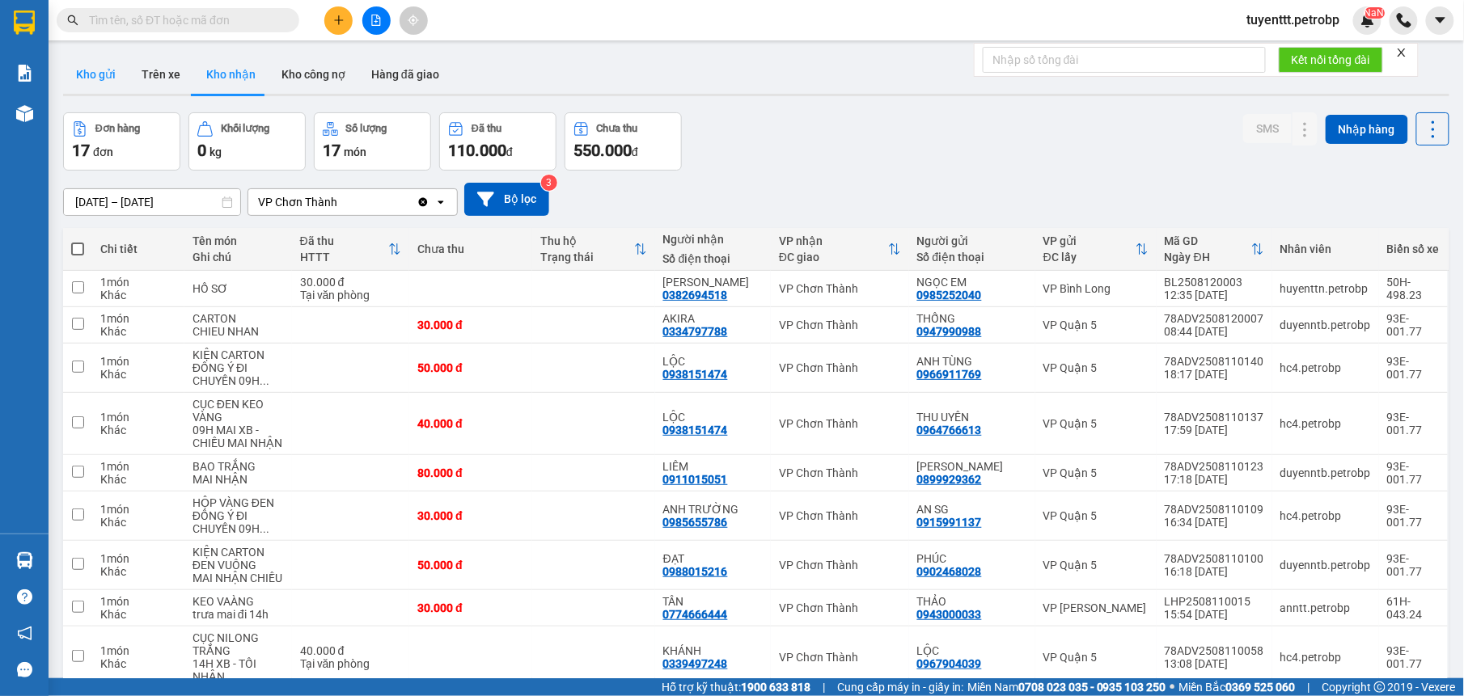
click at [91, 78] on button "Kho gửi" at bounding box center [96, 74] width 66 height 39
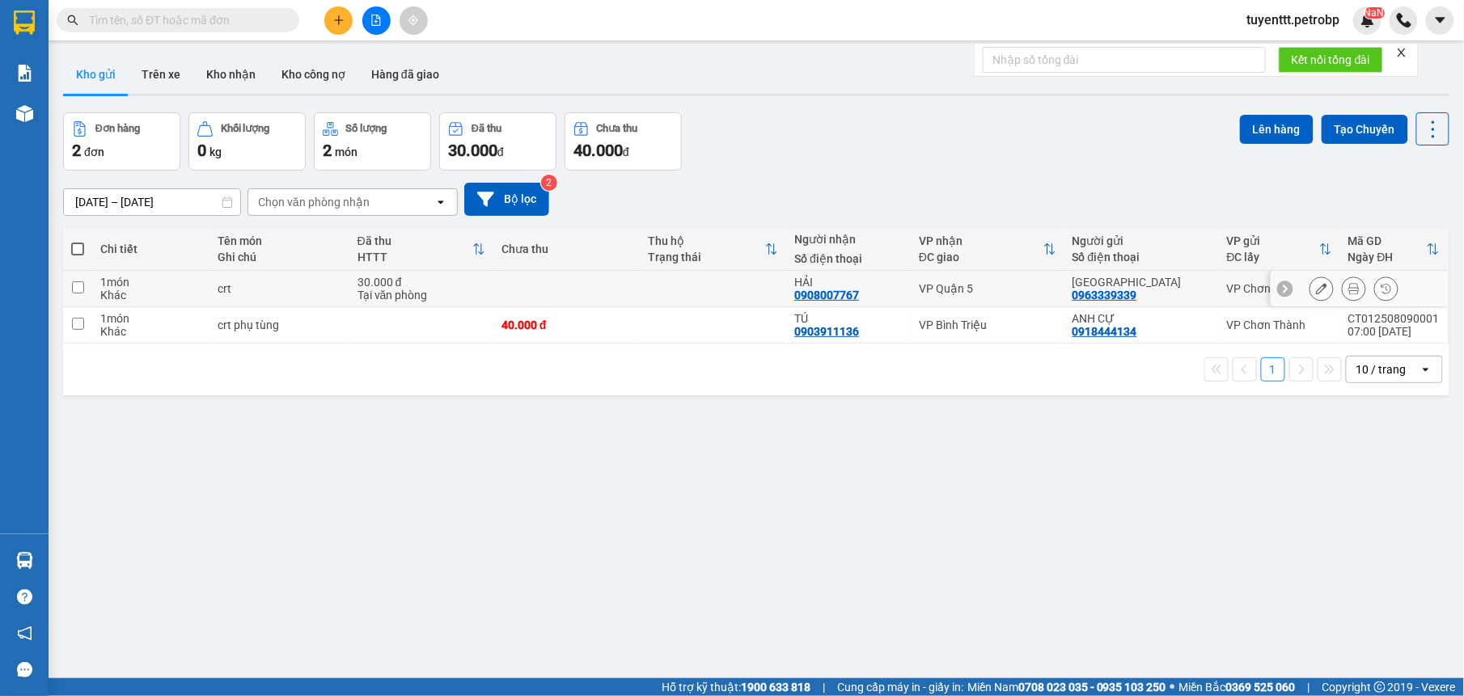
click at [739, 299] on td at bounding box center [713, 289] width 146 height 36
checkbox input "true"
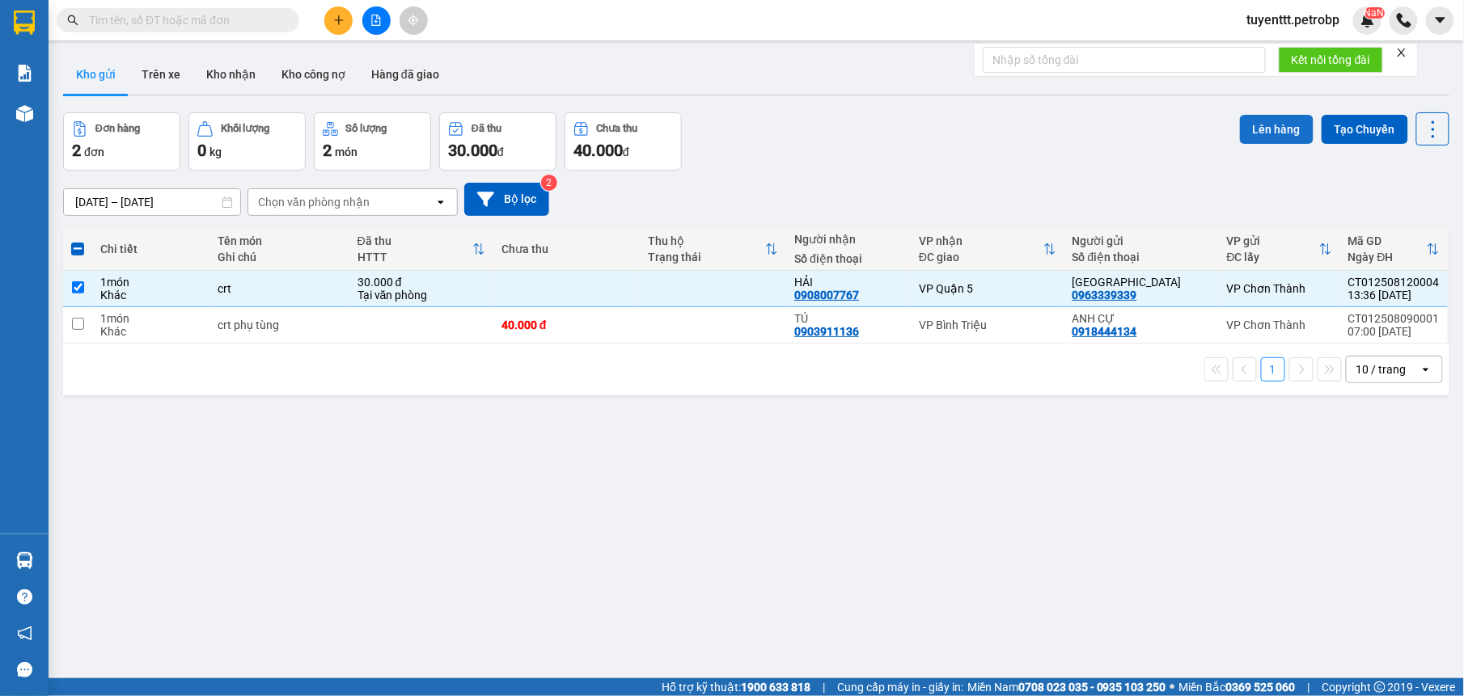
click at [1240, 115] on button "Lên hàng" at bounding box center [1277, 129] width 74 height 29
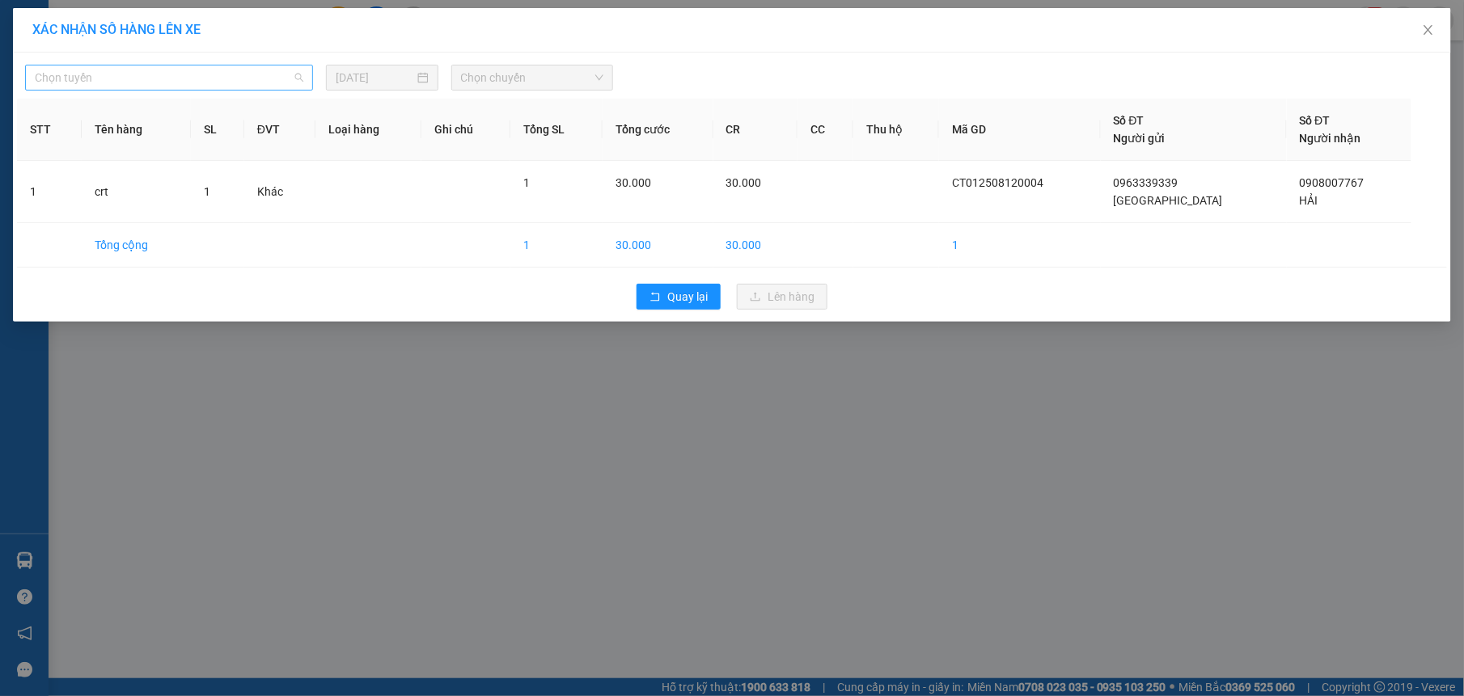
click at [166, 66] on span "Chọn tuyến" at bounding box center [169, 78] width 268 height 24
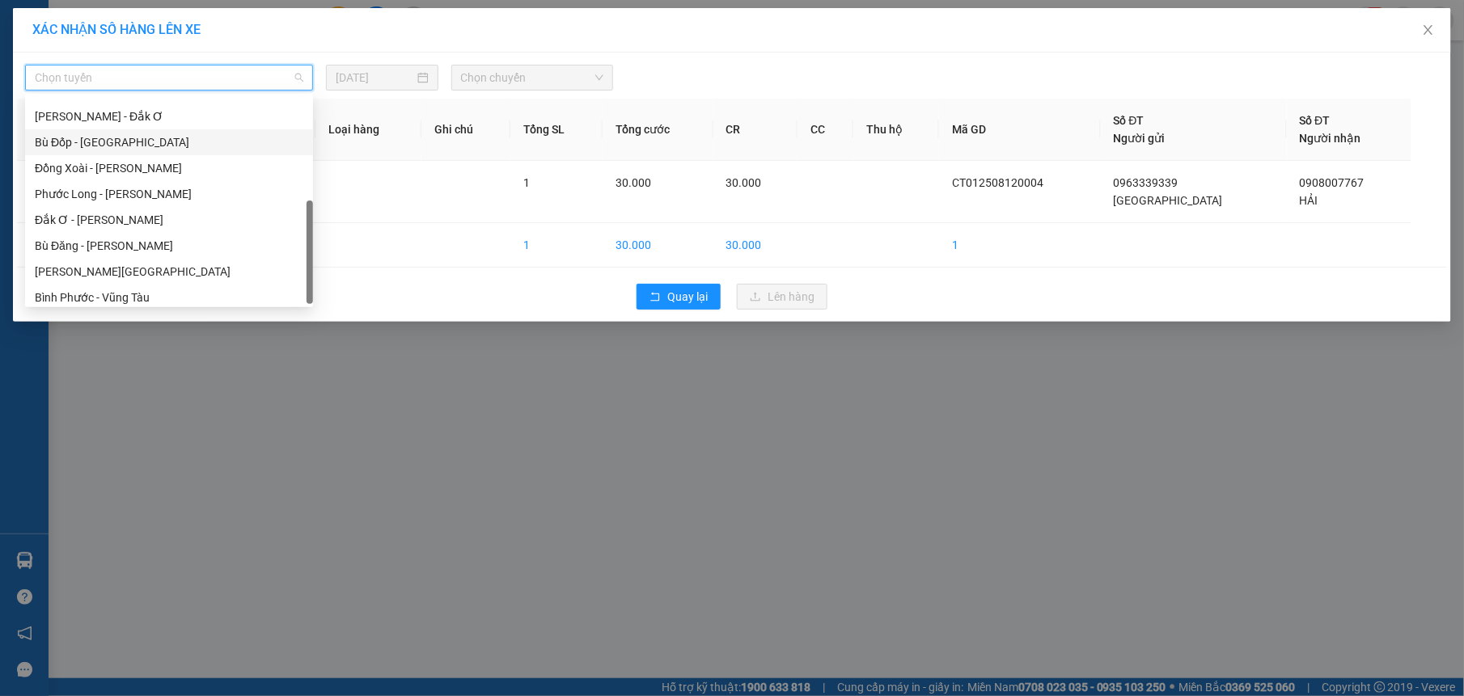
scroll to position [311, 0]
click at [111, 263] on div "[PERSON_NAME][GEOGRAPHIC_DATA]" at bounding box center [169, 265] width 268 height 18
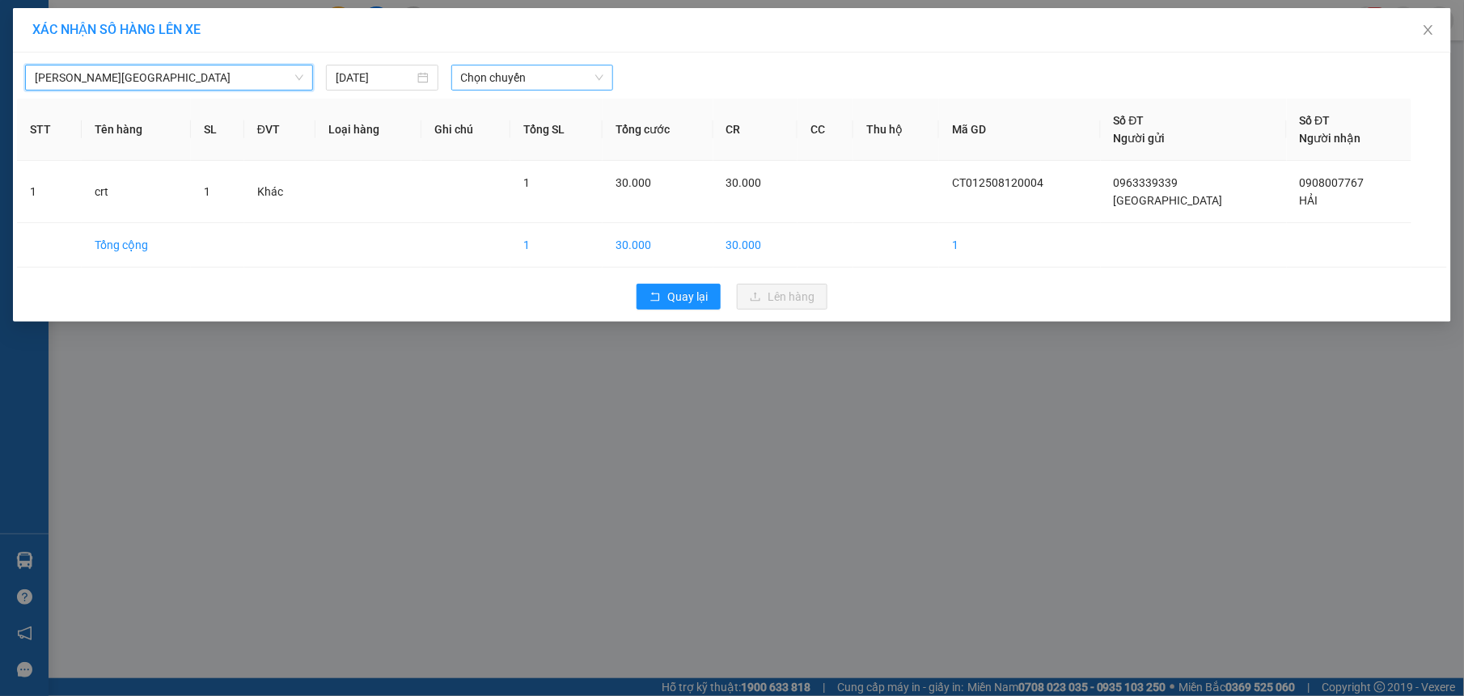
click at [503, 78] on span "Chọn chuyến" at bounding box center [532, 78] width 143 height 24
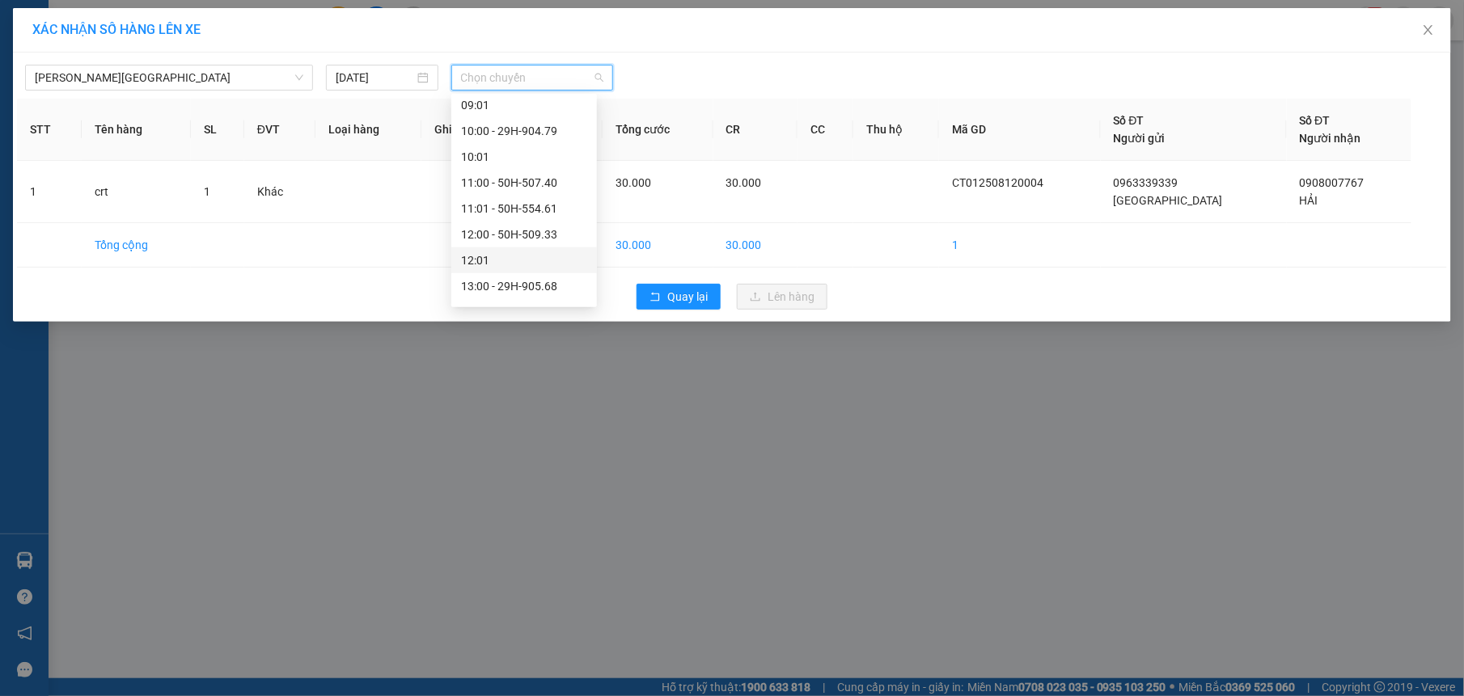
scroll to position [590, 0]
click at [545, 217] on div "13:01 - 50H-498.23" at bounding box center [524, 219] width 126 height 18
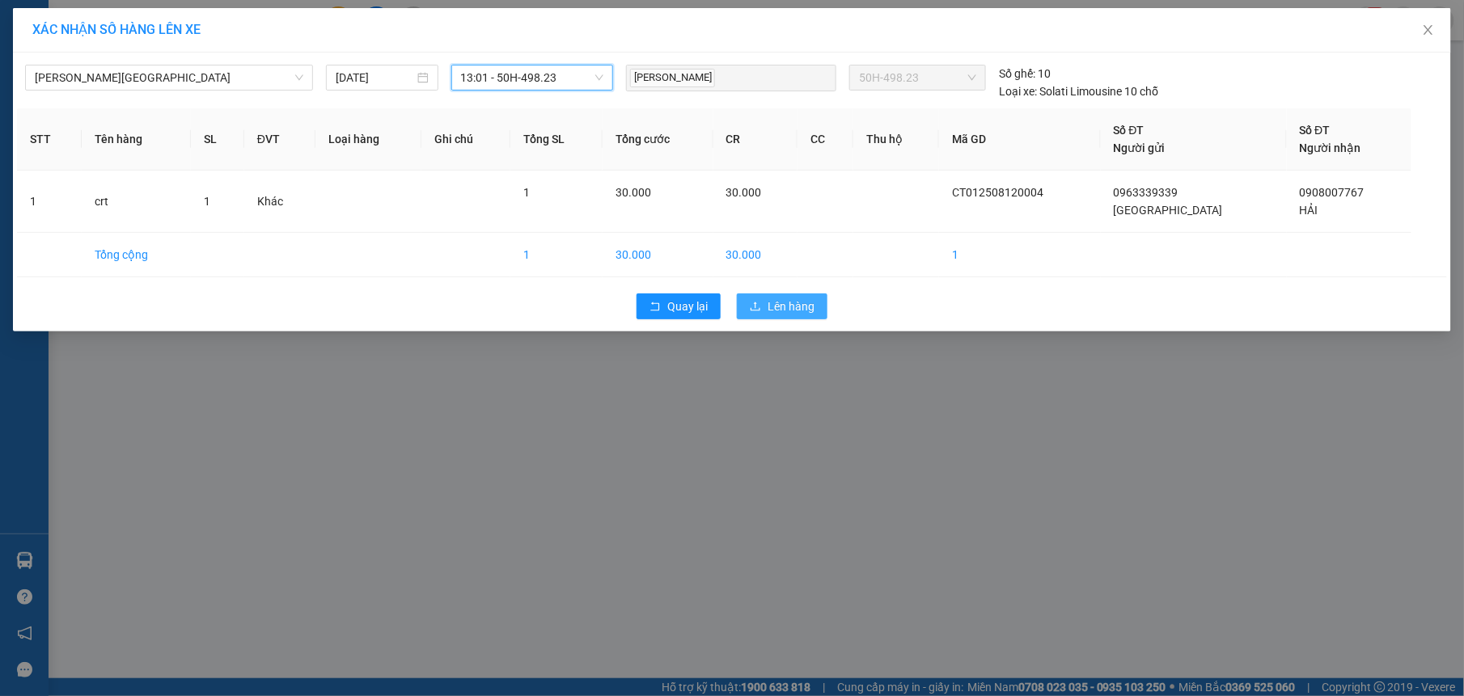
click at [773, 311] on span "Lên hàng" at bounding box center [790, 307] width 47 height 18
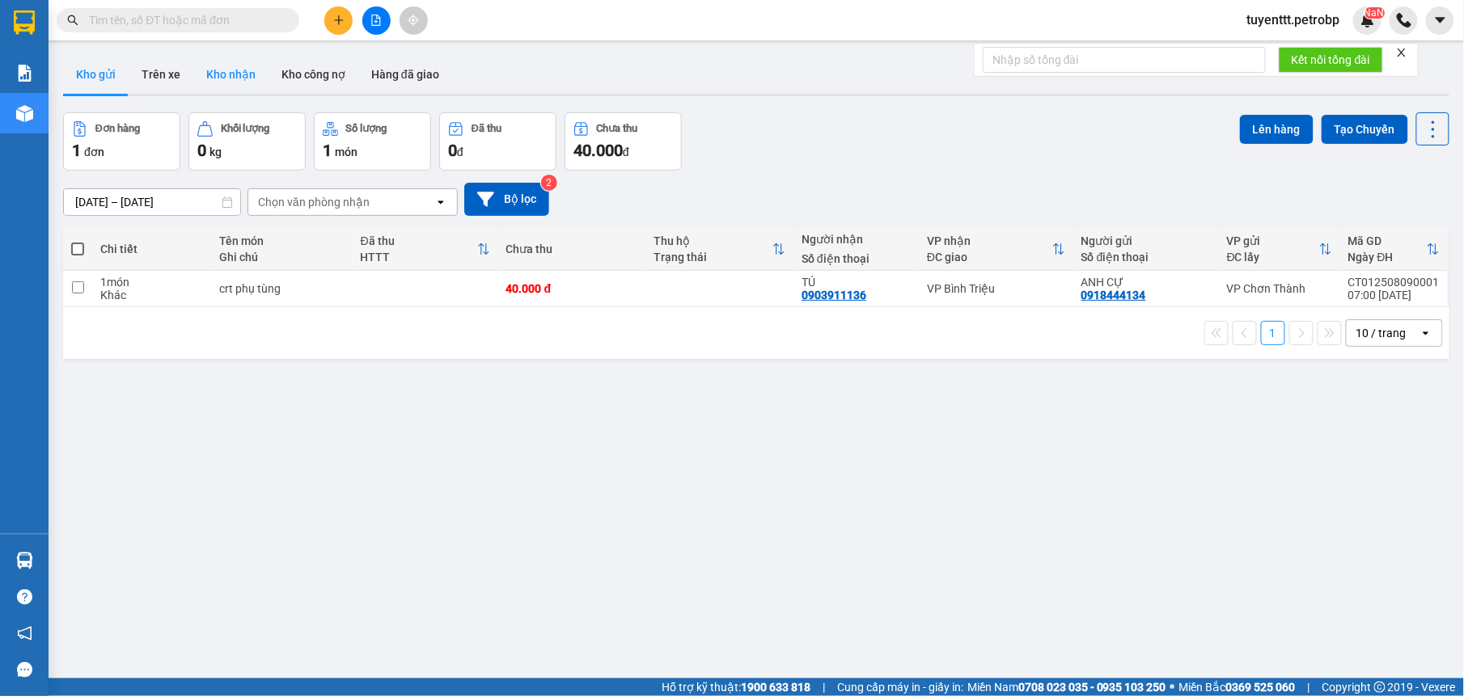
click at [228, 73] on button "Kho nhận" at bounding box center [230, 74] width 75 height 39
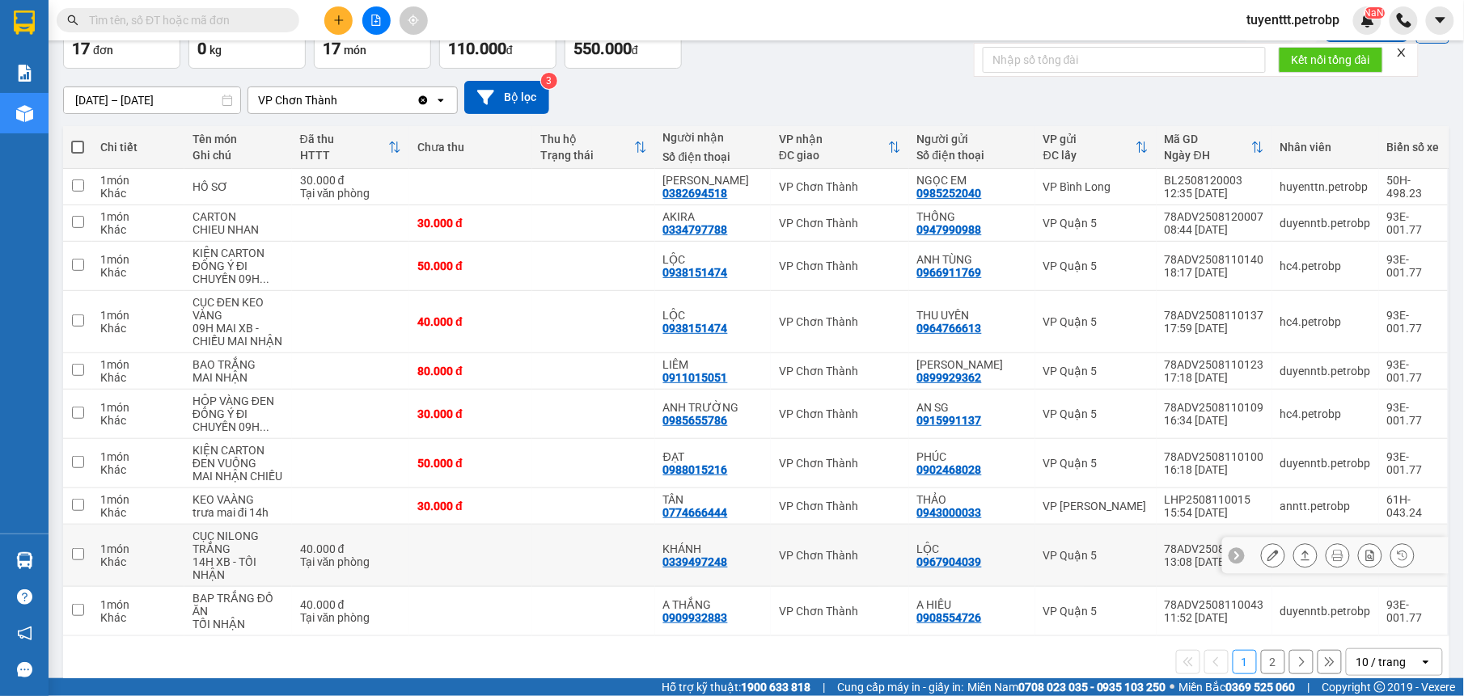
scroll to position [130, 0]
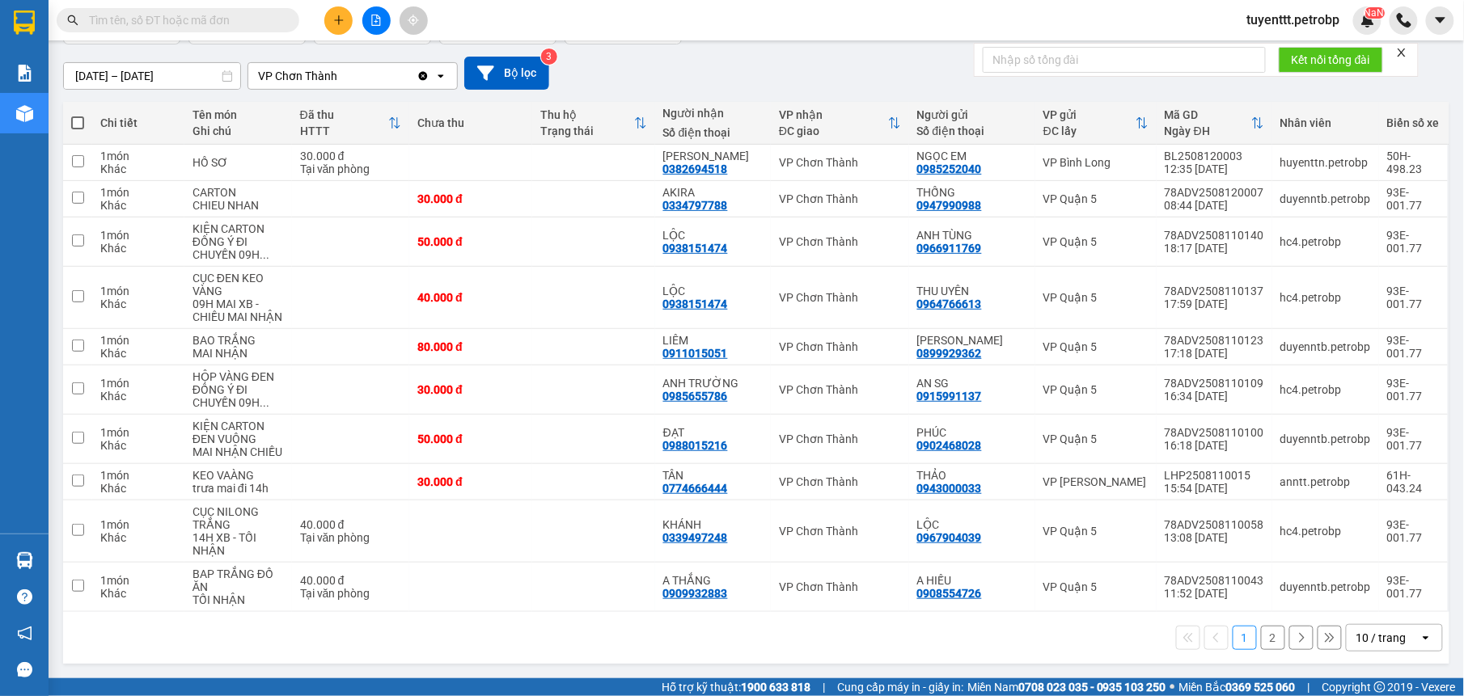
click at [1261, 635] on button "2" at bounding box center [1273, 638] width 24 height 24
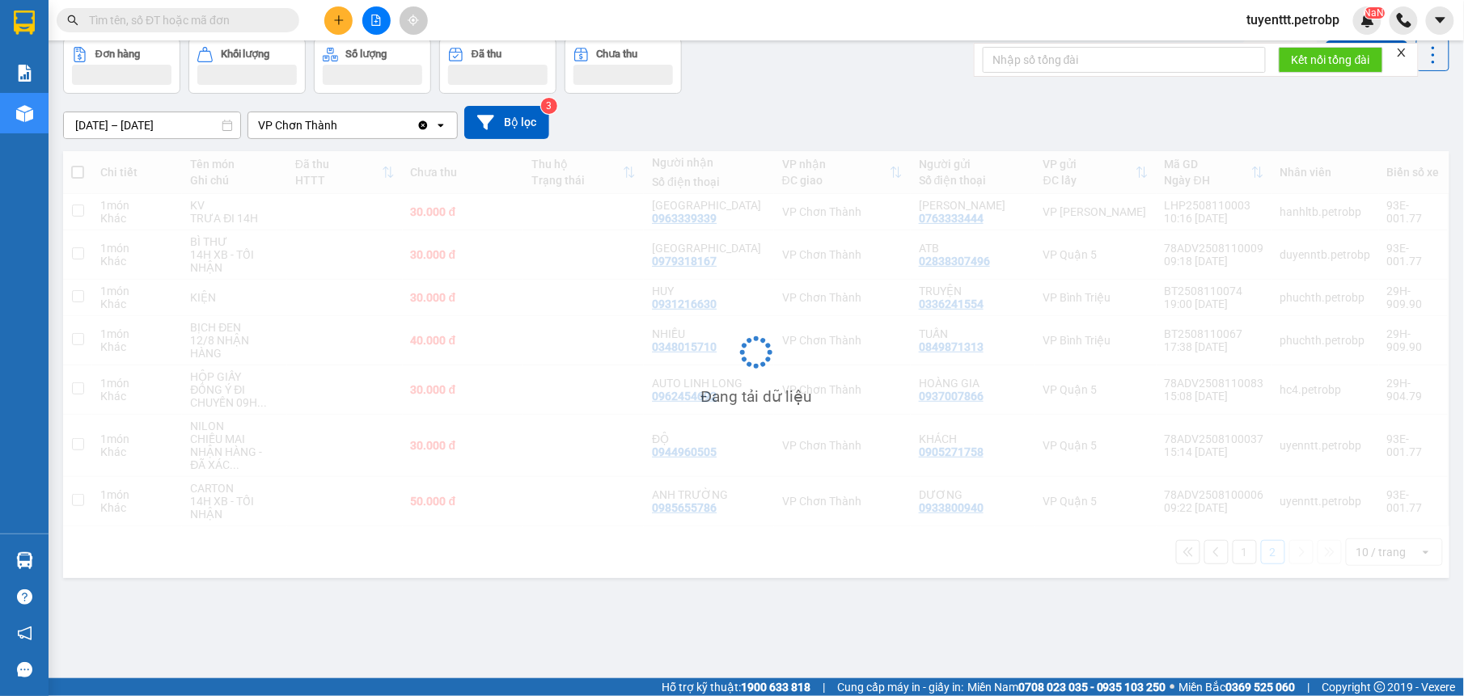
scroll to position [74, 0]
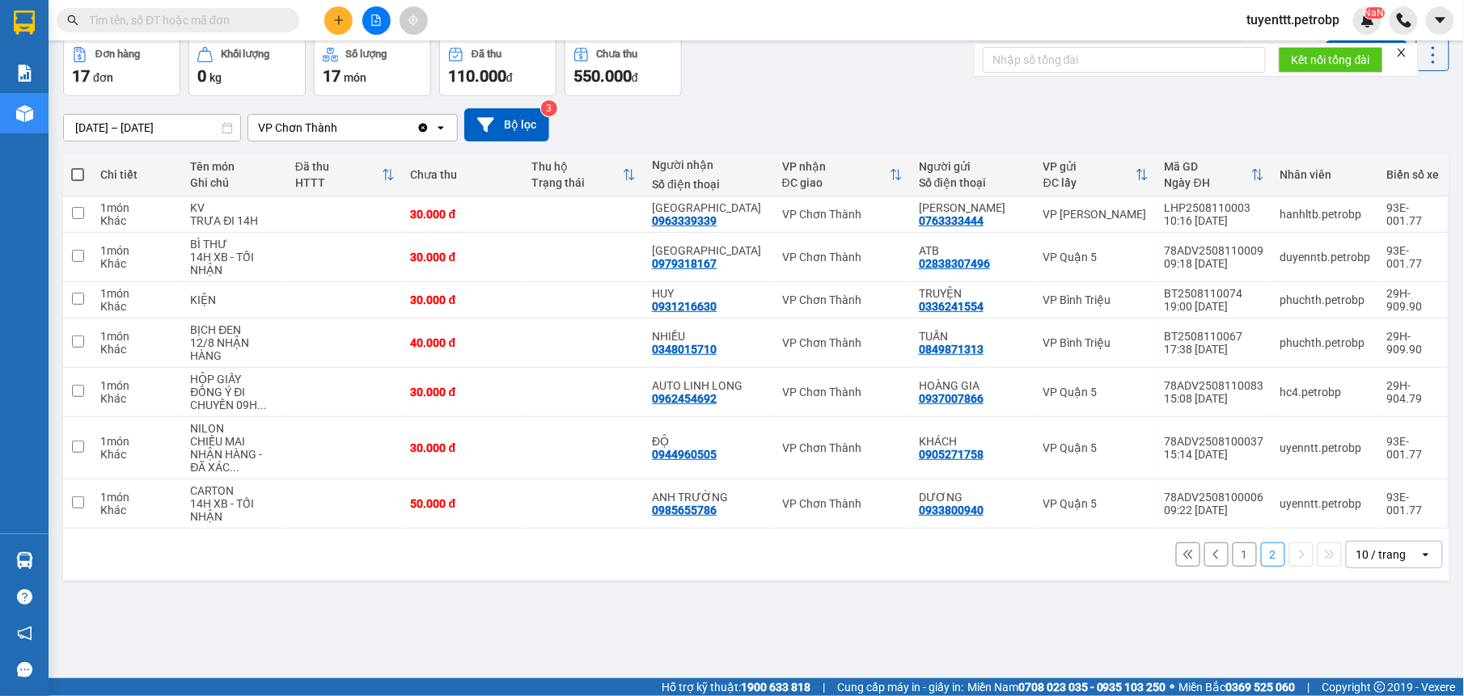
click at [1232, 545] on button "1" at bounding box center [1244, 555] width 24 height 24
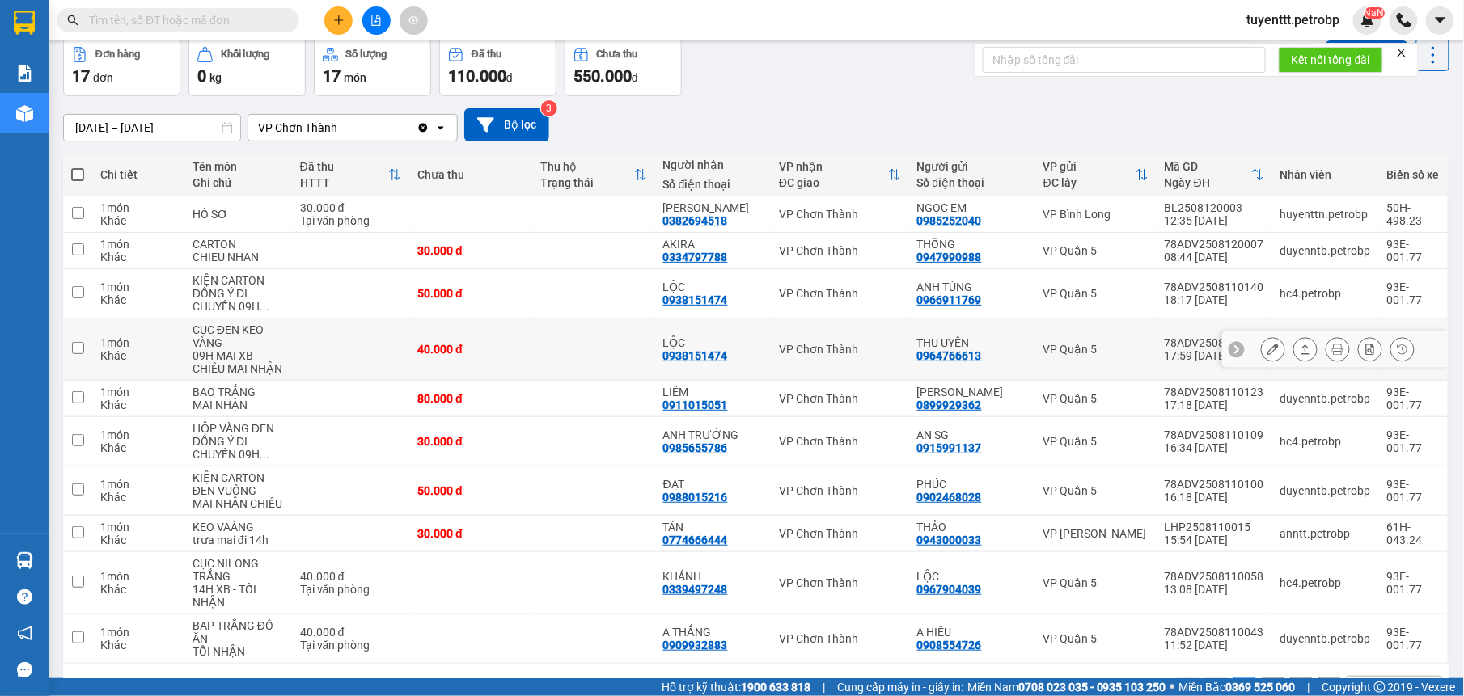
scroll to position [130, 0]
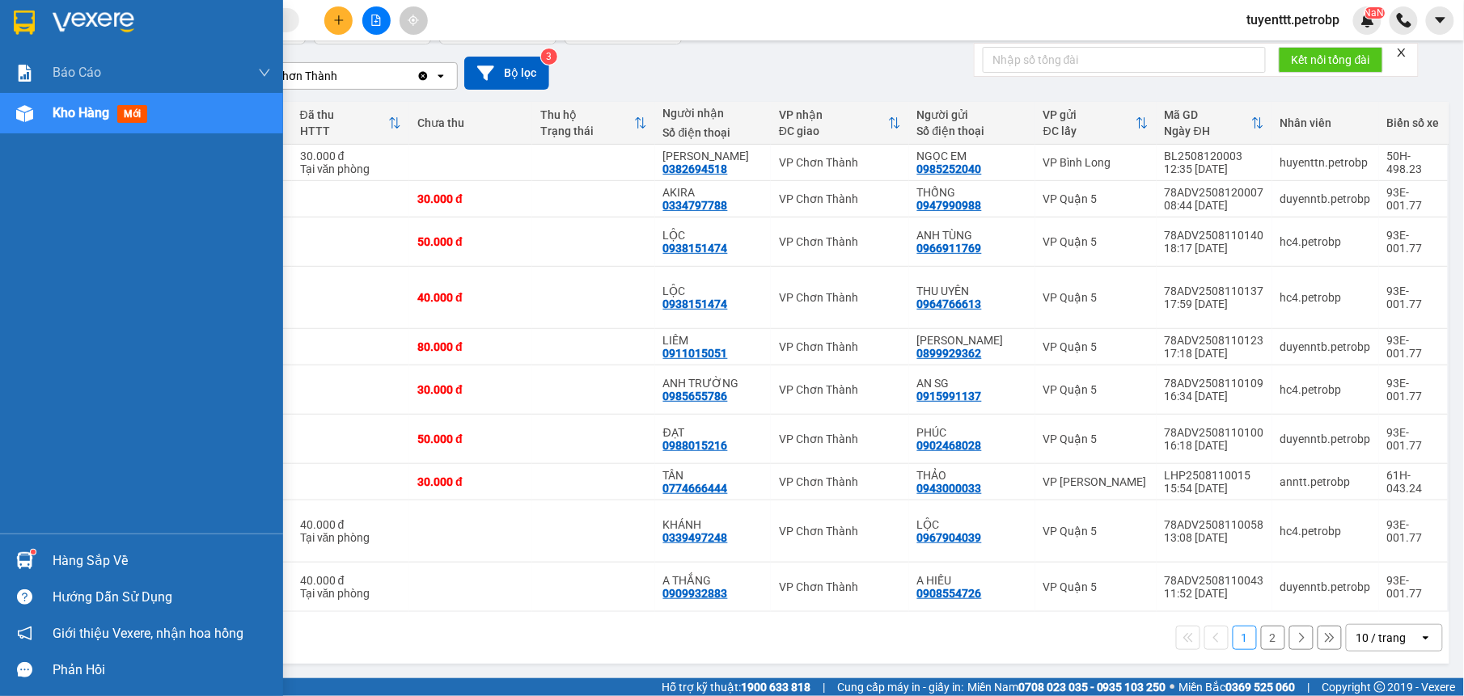
click at [31, 550] on sup at bounding box center [33, 552] width 5 height 5
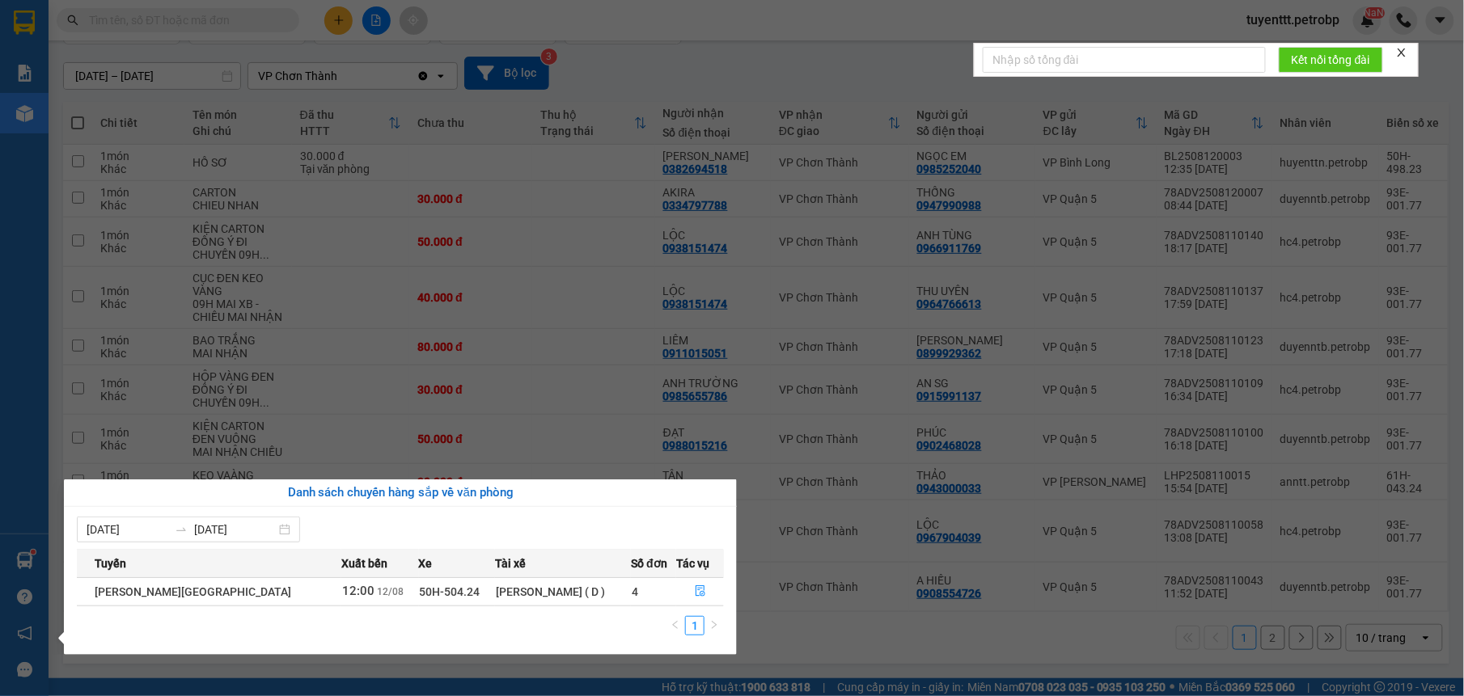
click at [670, 43] on section "Kết quả tìm kiếm ( 16 ) Bộ lọc Mã ĐH Trạng thái Món hàng Tổng cước Chưa cước Ng…" at bounding box center [732, 348] width 1464 height 696
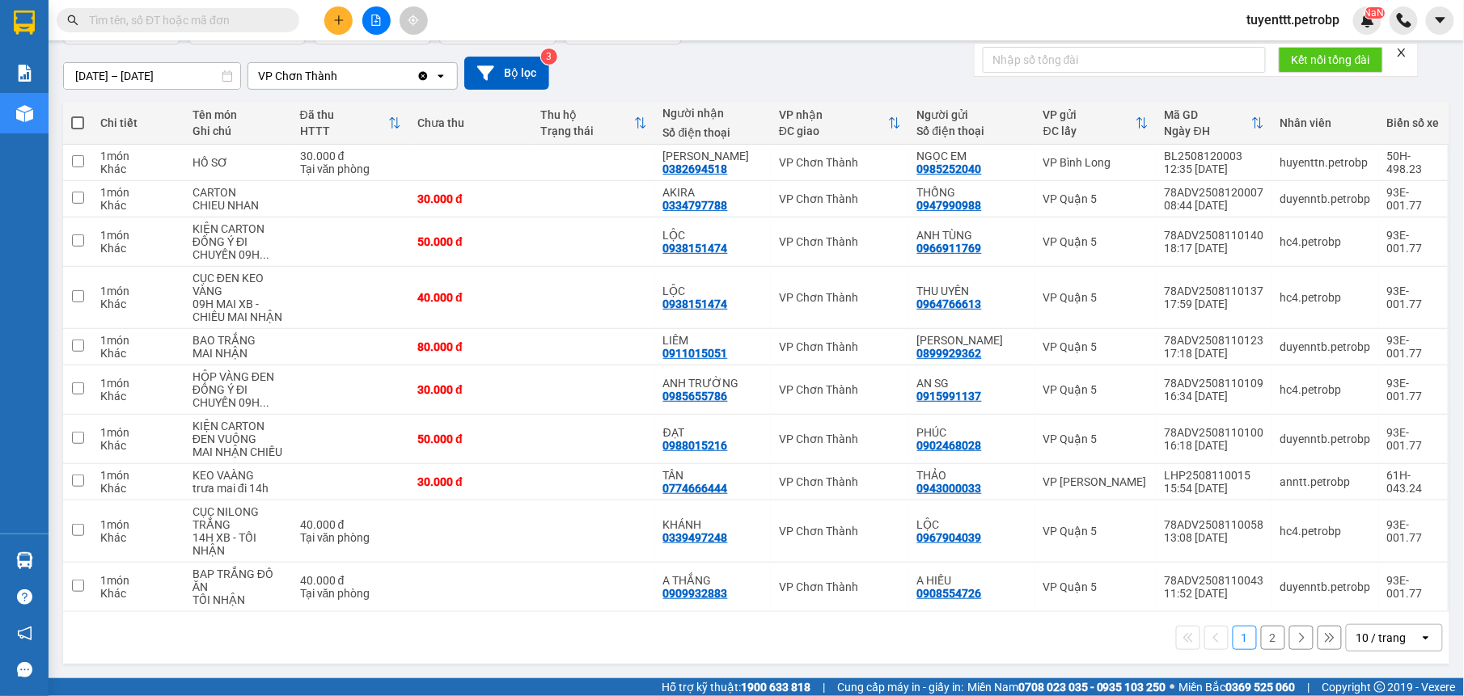
click at [1261, 632] on button "2" at bounding box center [1273, 638] width 24 height 24
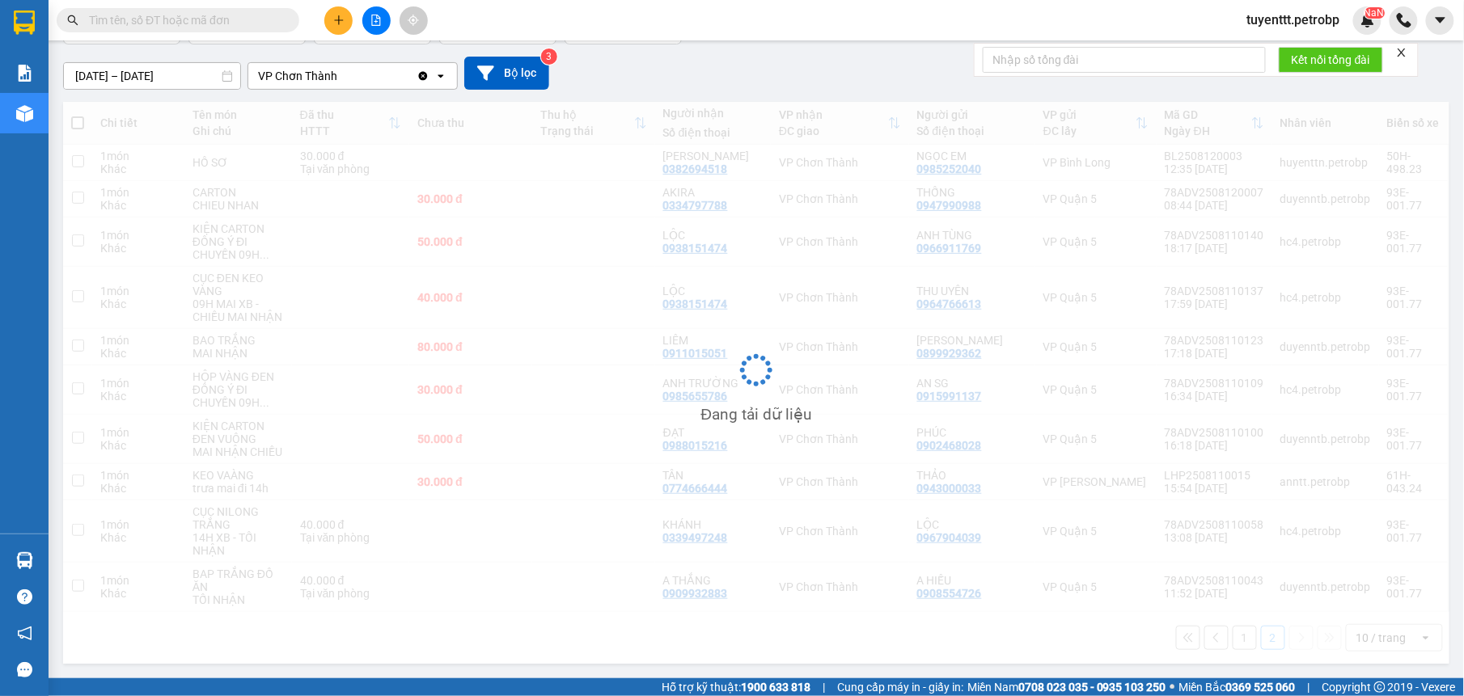
scroll to position [74, 0]
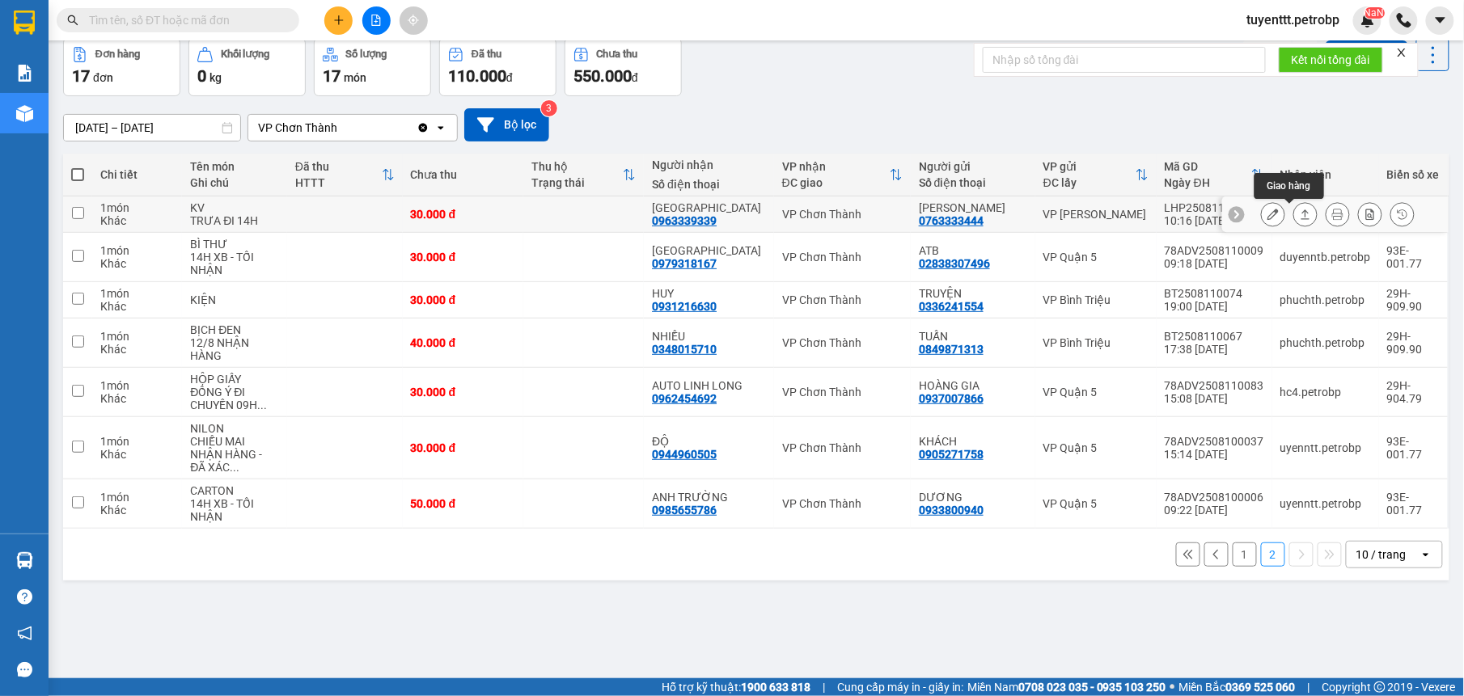
click at [1294, 222] on button at bounding box center [1305, 215] width 23 height 28
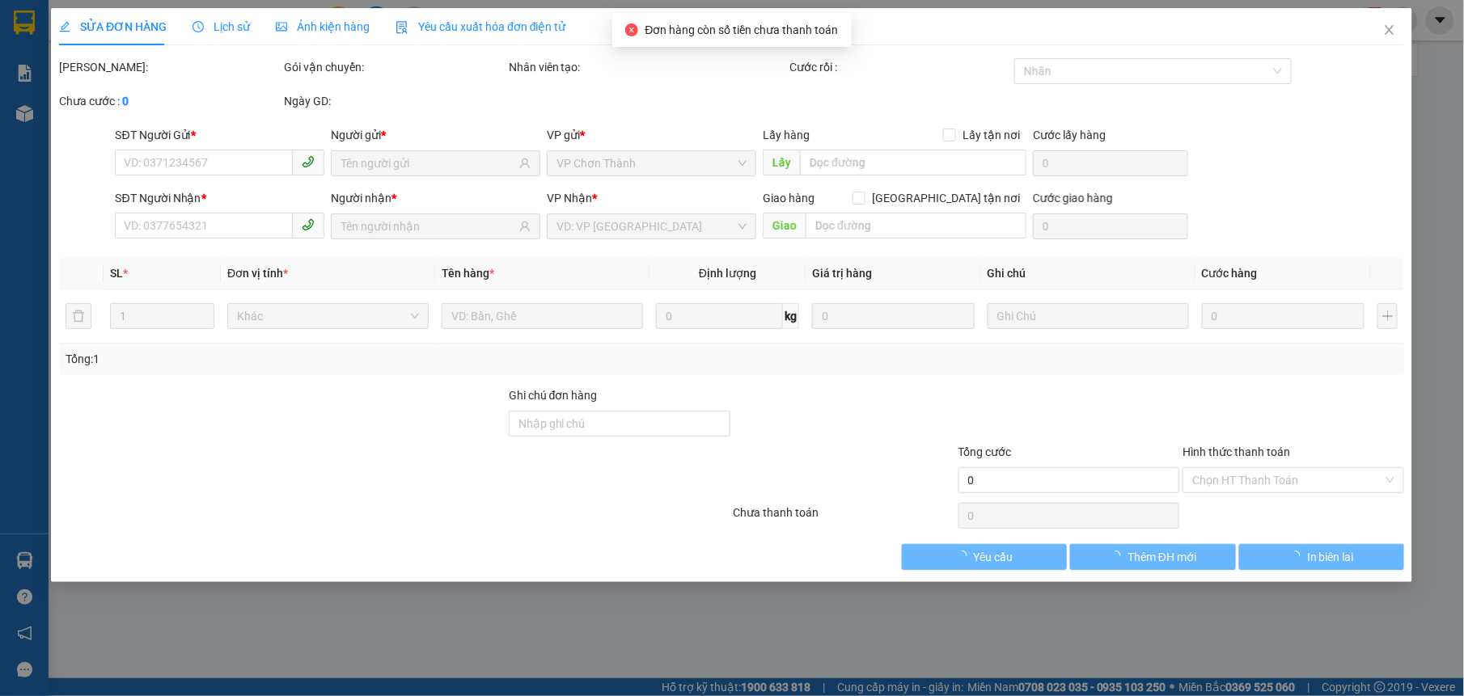
type input "0763333444"
type input "[PERSON_NAME]"
type input "0963339339"
type input "[GEOGRAPHIC_DATA]"
type input "30.000"
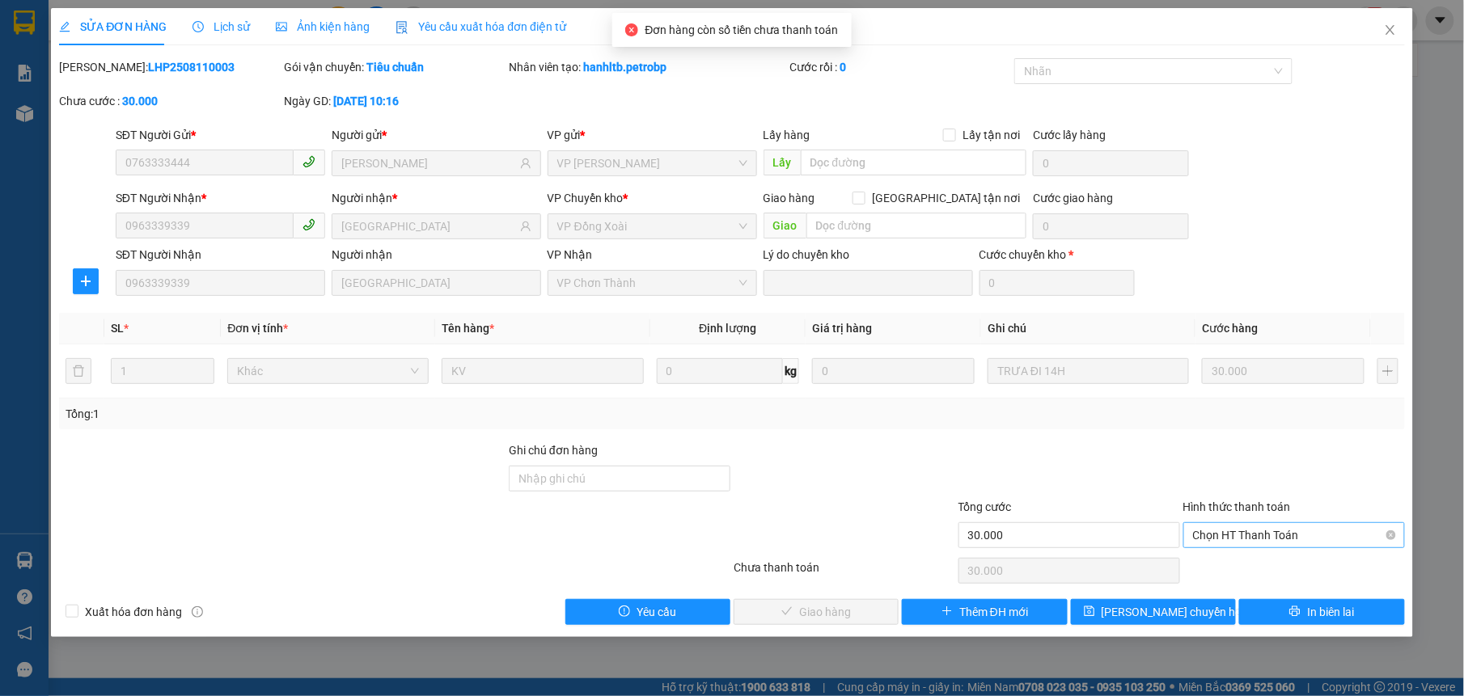
click at [1218, 543] on span "Chọn HT Thanh Toán" at bounding box center [1294, 535] width 202 height 24
click at [1204, 568] on div "Tại văn phòng" at bounding box center [1294, 569] width 202 height 18
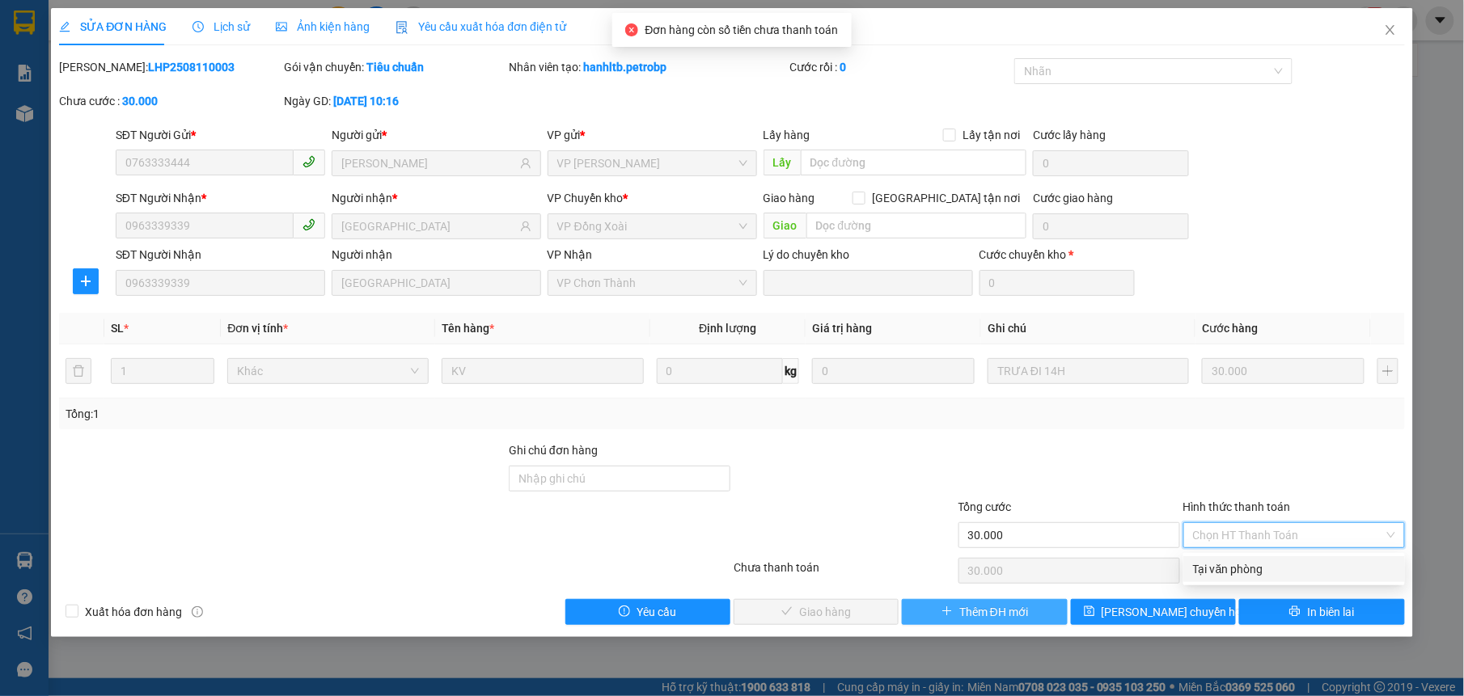
type input "0"
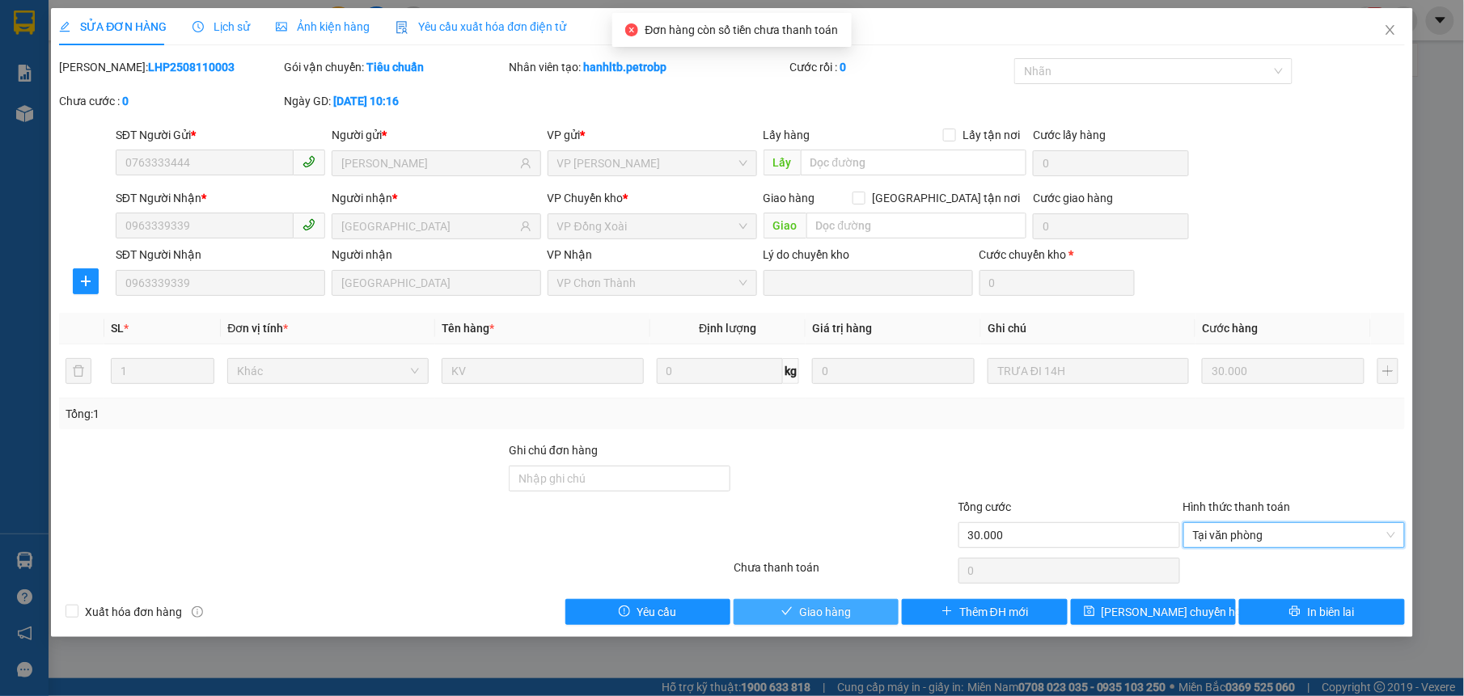
click at [832, 615] on span "Giao hàng" at bounding box center [825, 612] width 52 height 18
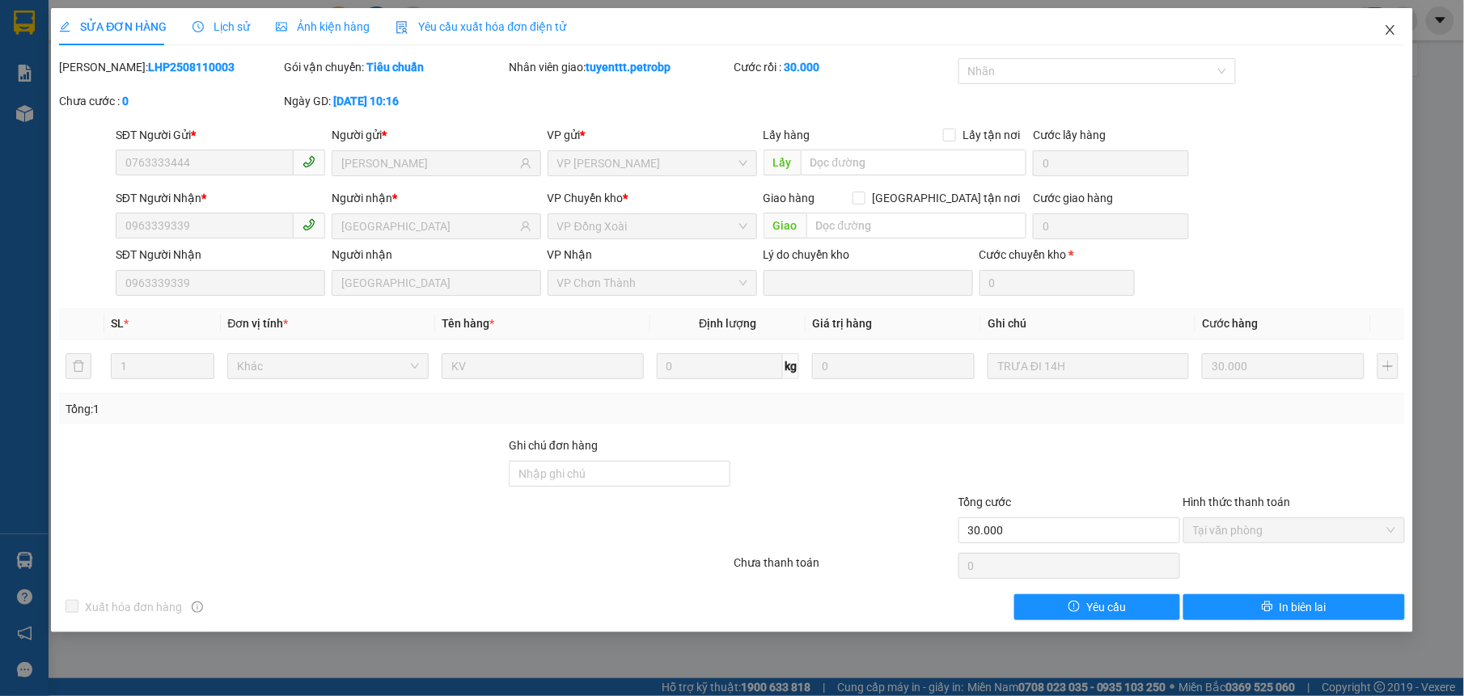
click at [1384, 29] on icon "close" at bounding box center [1390, 29] width 13 height 13
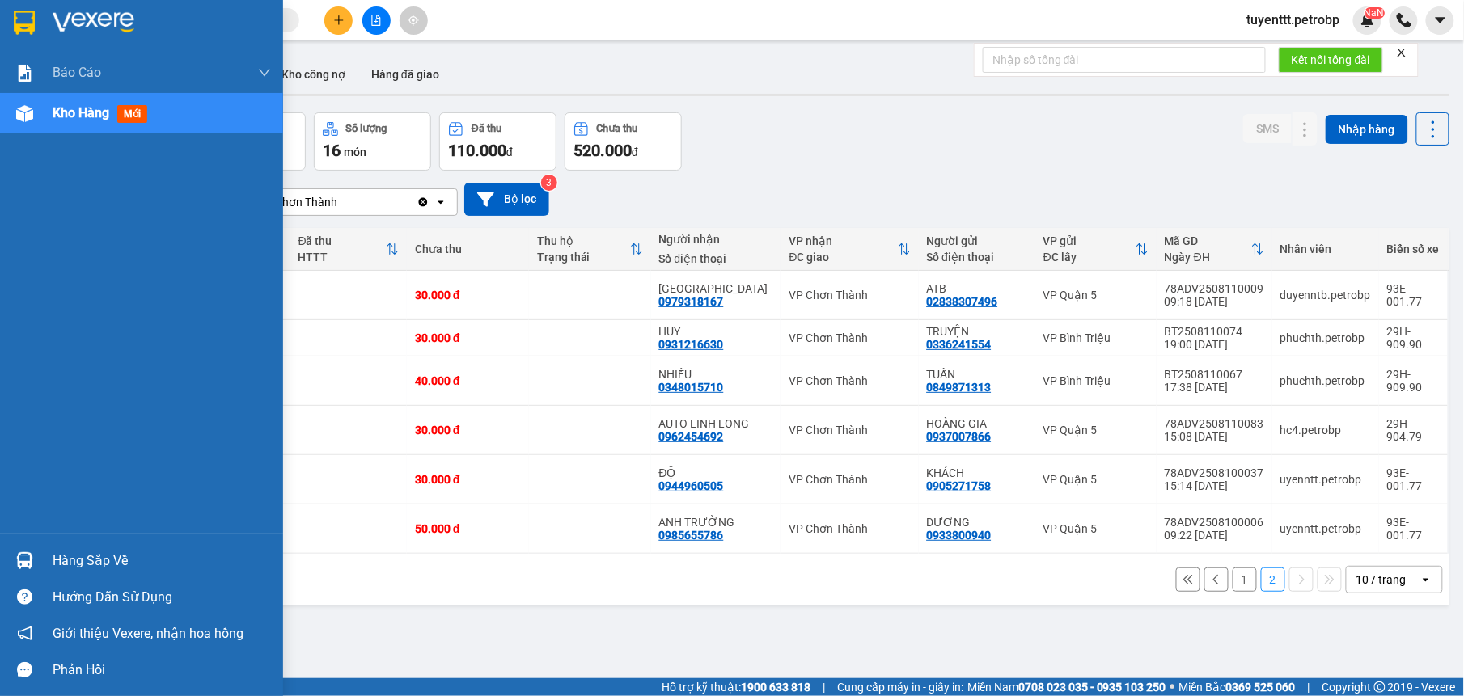
click at [32, 568] on img at bounding box center [24, 560] width 17 height 17
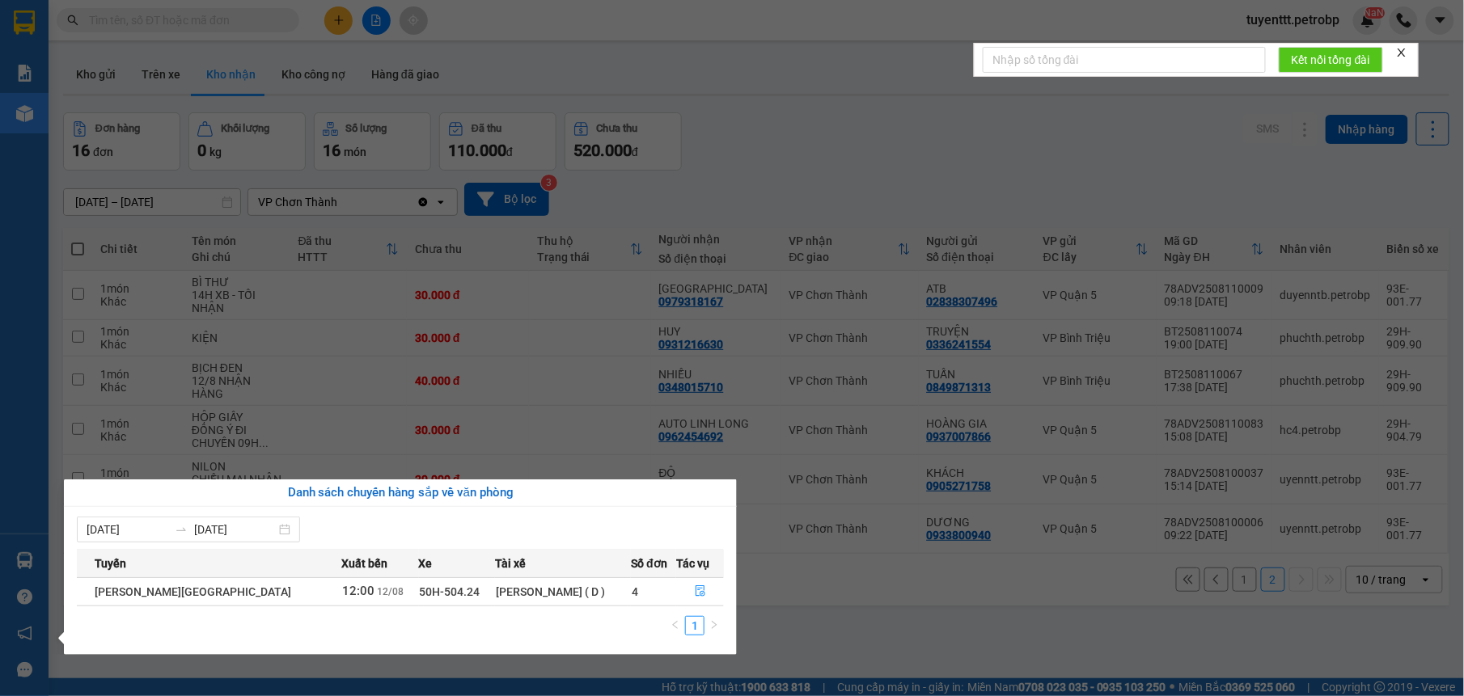
click at [868, 650] on section "Kết quả tìm kiếm ( 16 ) Bộ lọc Mã ĐH Trạng thái Món hàng Tổng cước Chưa cước Ng…" at bounding box center [732, 348] width 1464 height 696
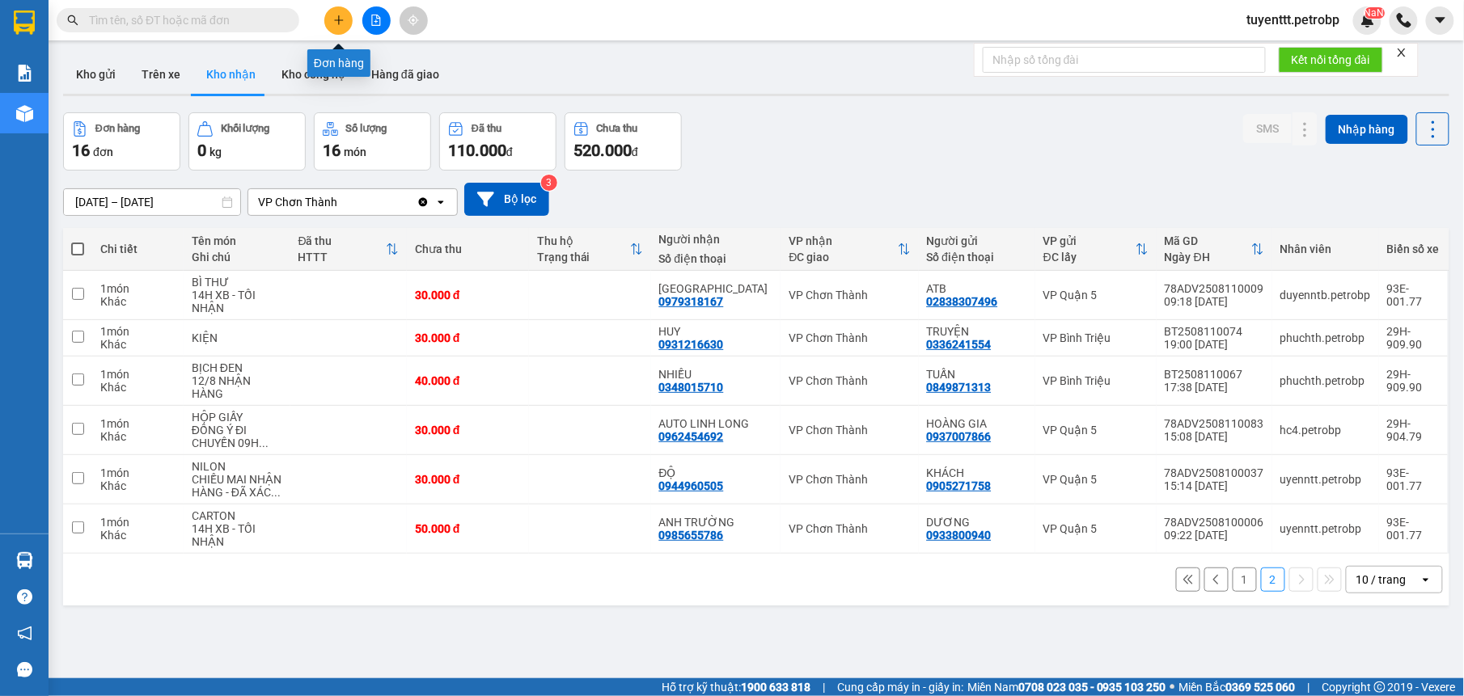
click at [336, 27] on button at bounding box center [338, 20] width 28 height 28
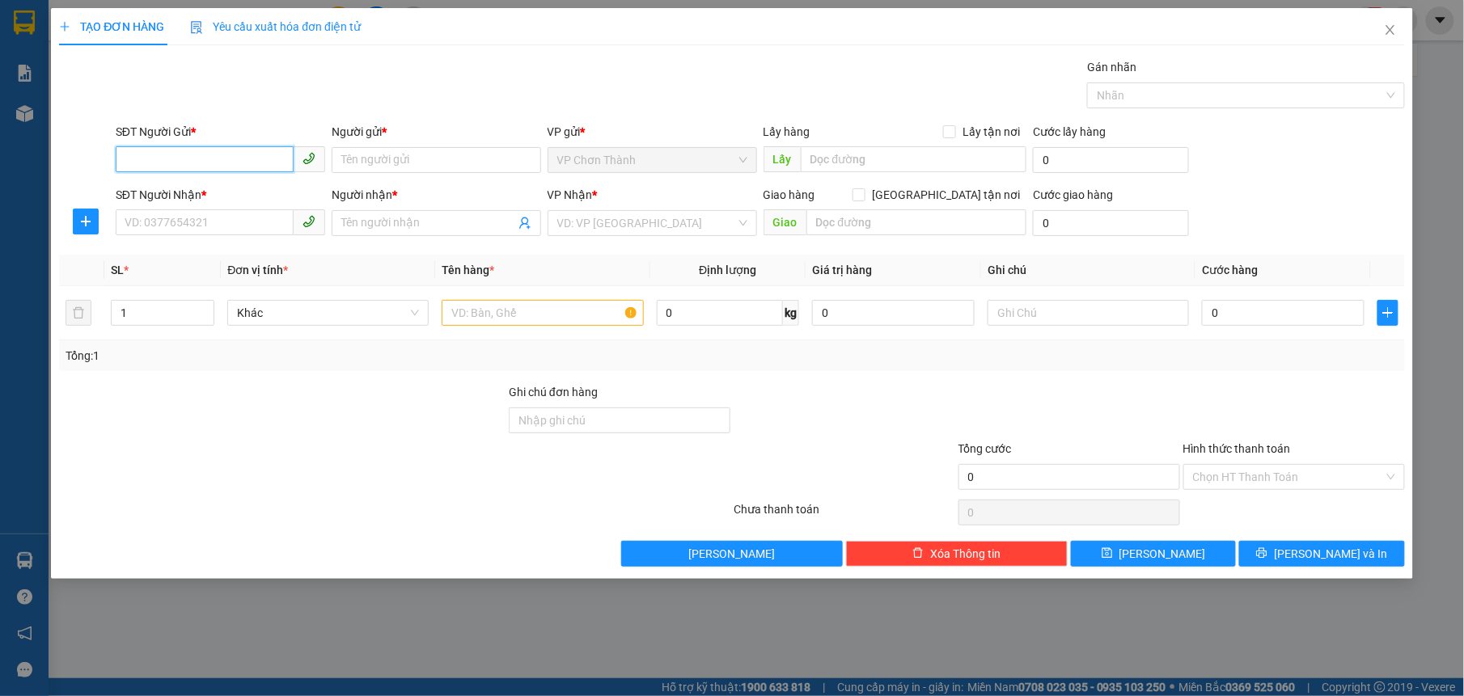
click at [260, 159] on input "SĐT Người Gửi *" at bounding box center [205, 159] width 178 height 26
type input "0933072425"
click at [226, 192] on div "0933072425 - [GEOGRAPHIC_DATA]" at bounding box center [220, 193] width 190 height 18
type input "Cô Nga"
type input "0786270402"
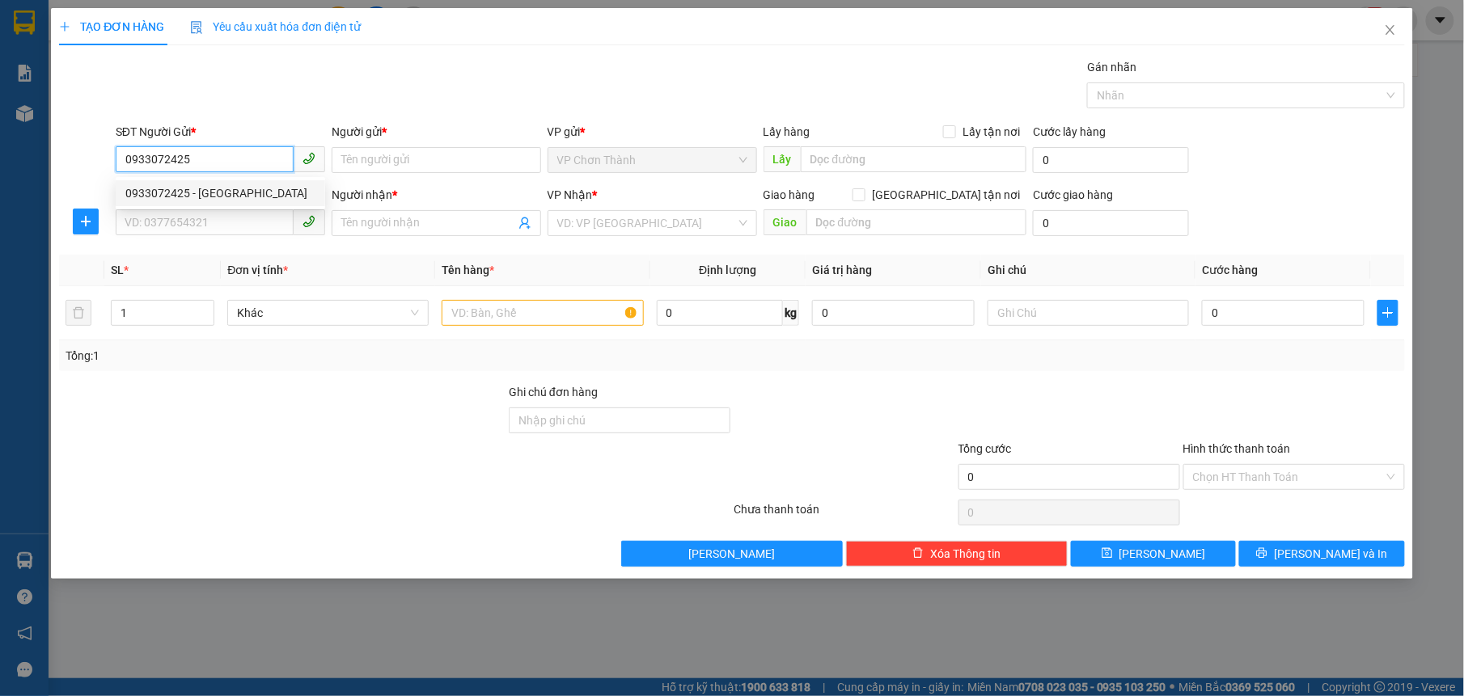
type input "Phúc"
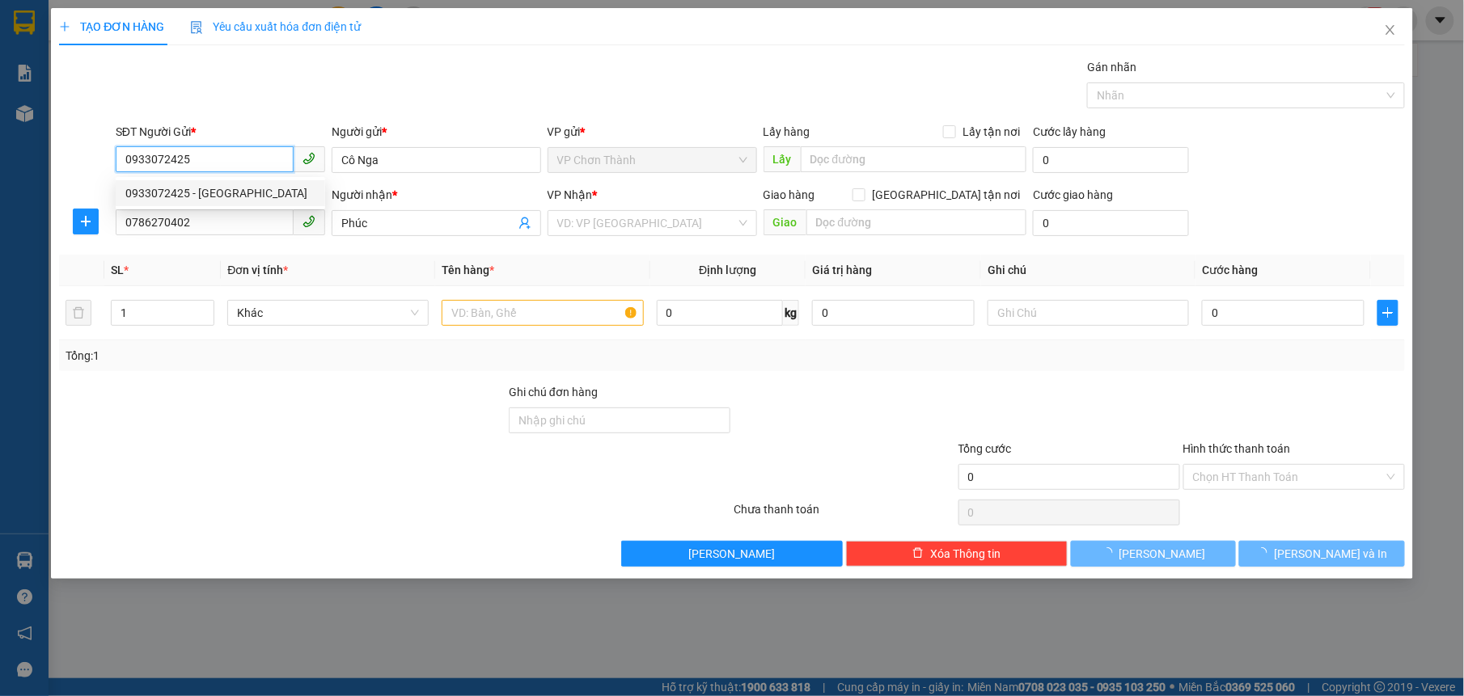
type input "30.000"
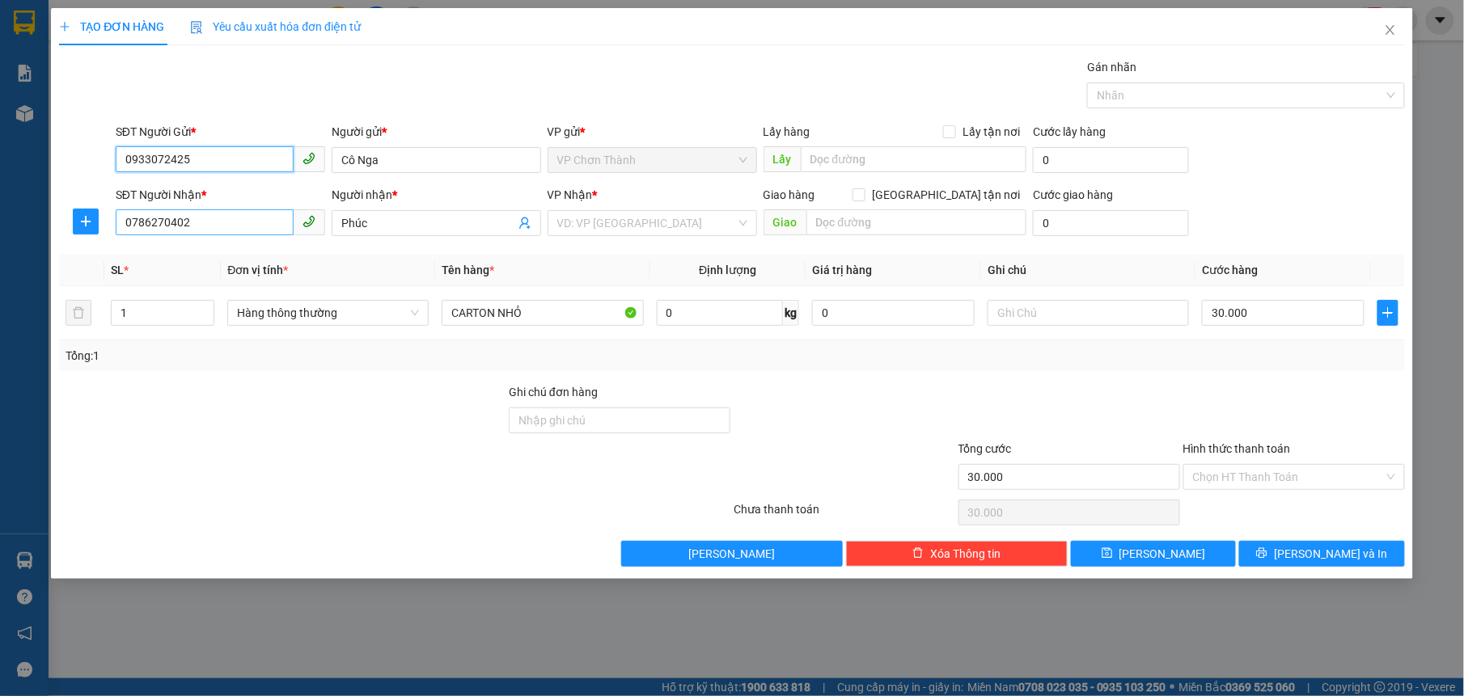
type input "0933072425"
click at [256, 235] on input "0786270402" at bounding box center [205, 222] width 178 height 26
click at [610, 226] on input "search" at bounding box center [646, 223] width 179 height 24
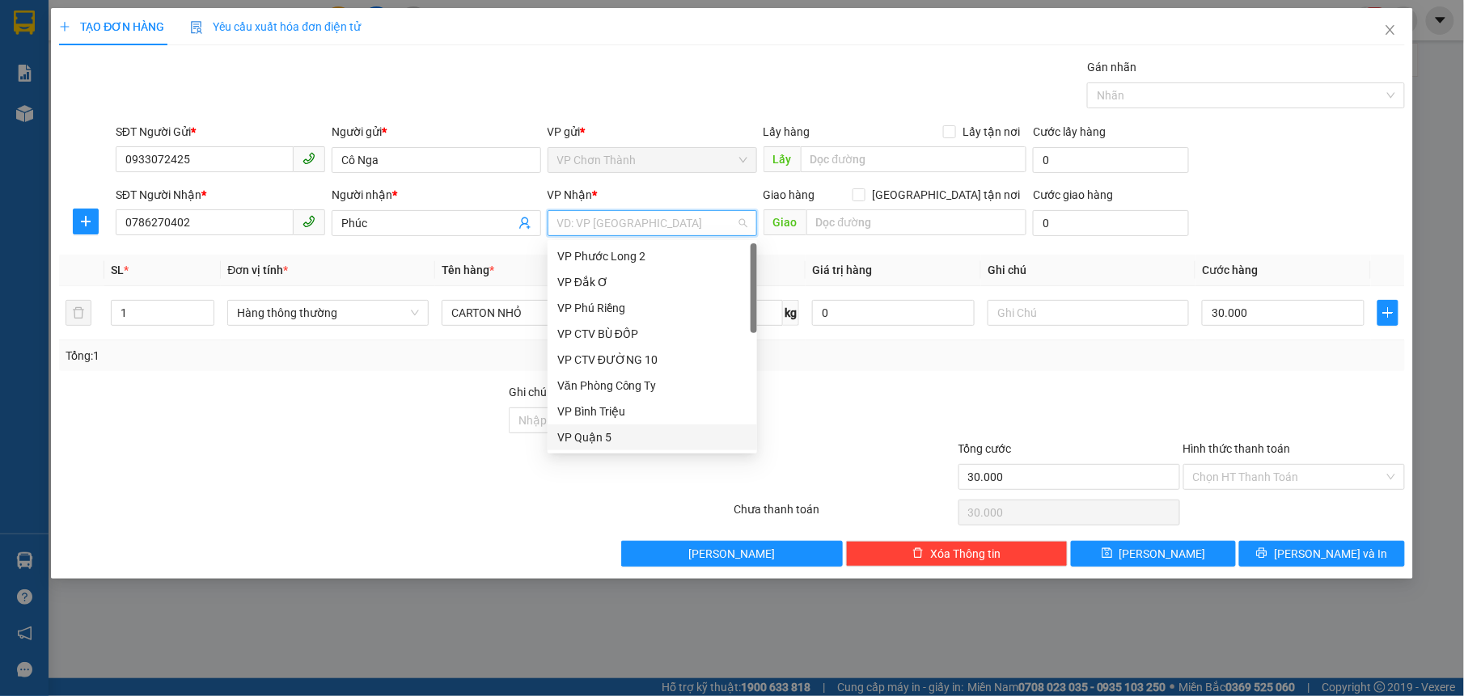
click at [573, 433] on div "VP Quận 5" at bounding box center [652, 438] width 190 height 18
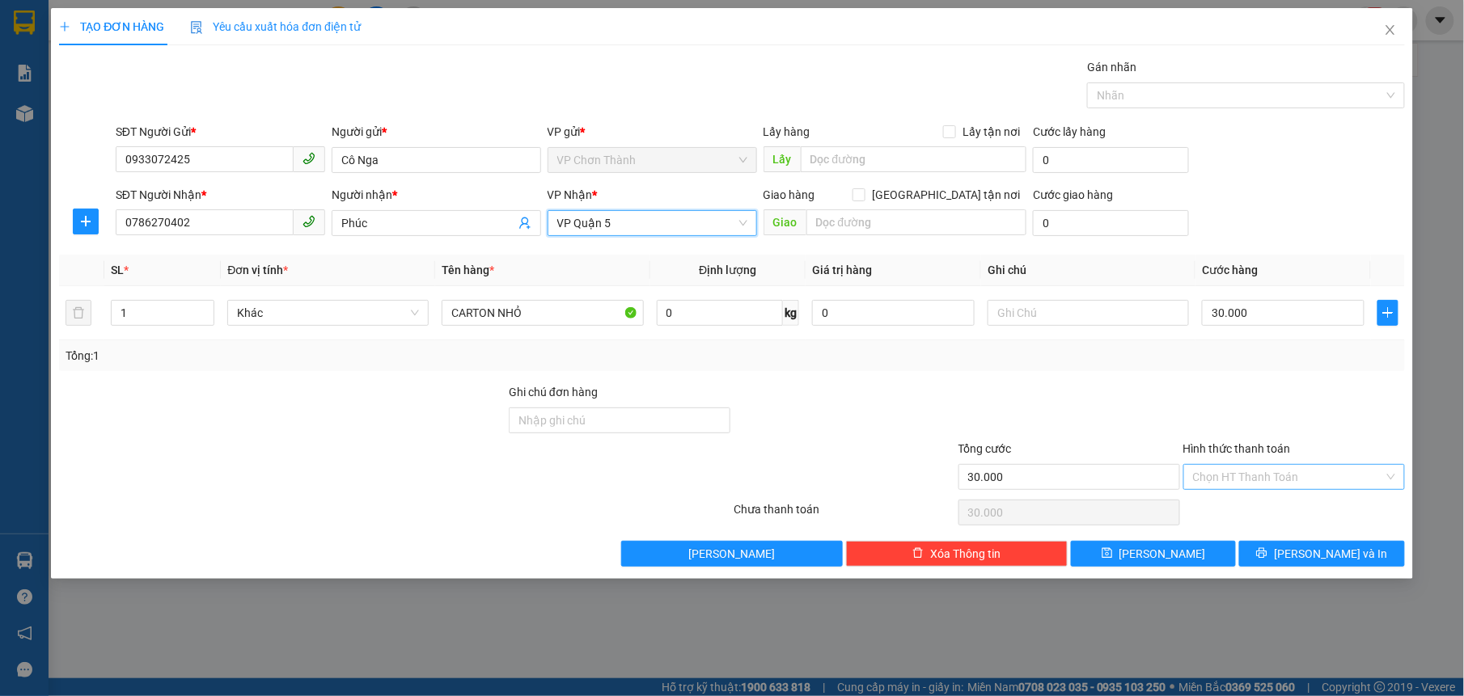
click at [1258, 486] on input "Hình thức thanh toán" at bounding box center [1288, 477] width 191 height 24
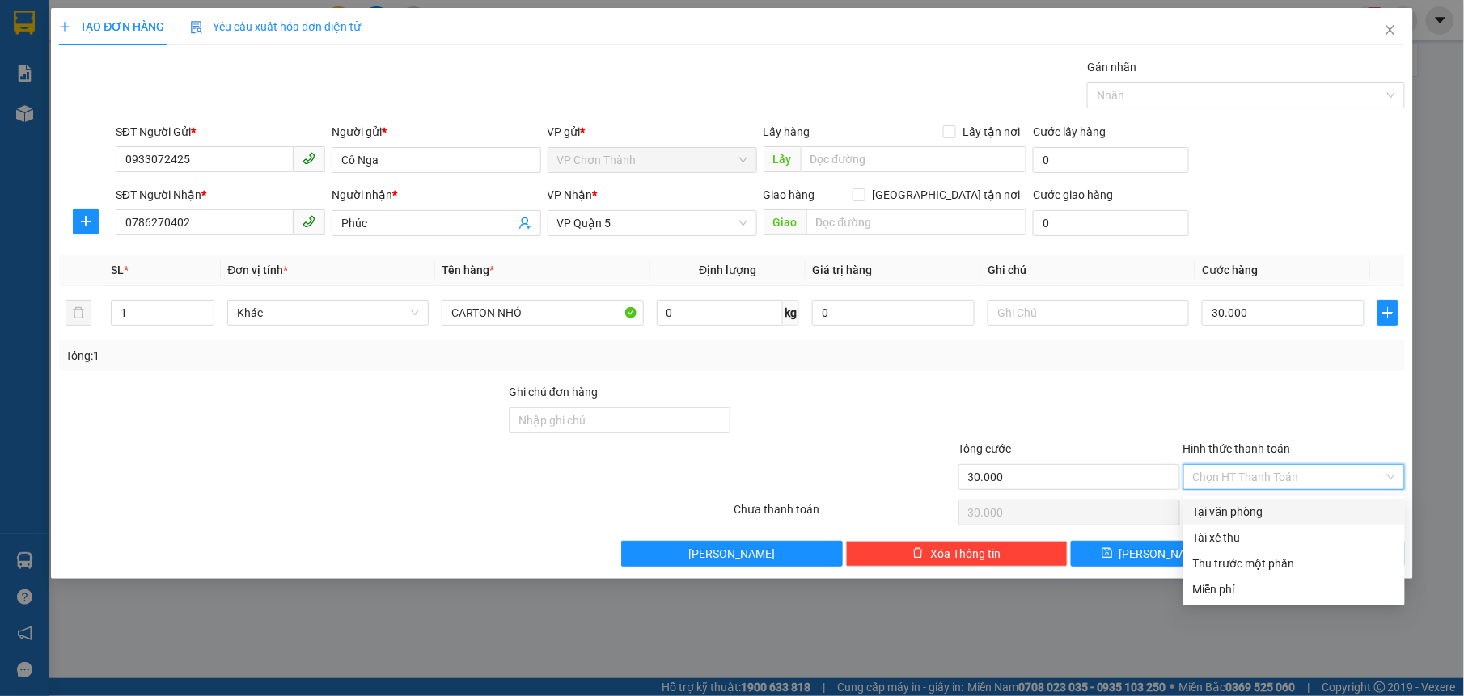
click at [1243, 509] on div "Tại văn phòng" at bounding box center [1294, 512] width 202 height 18
type input "0"
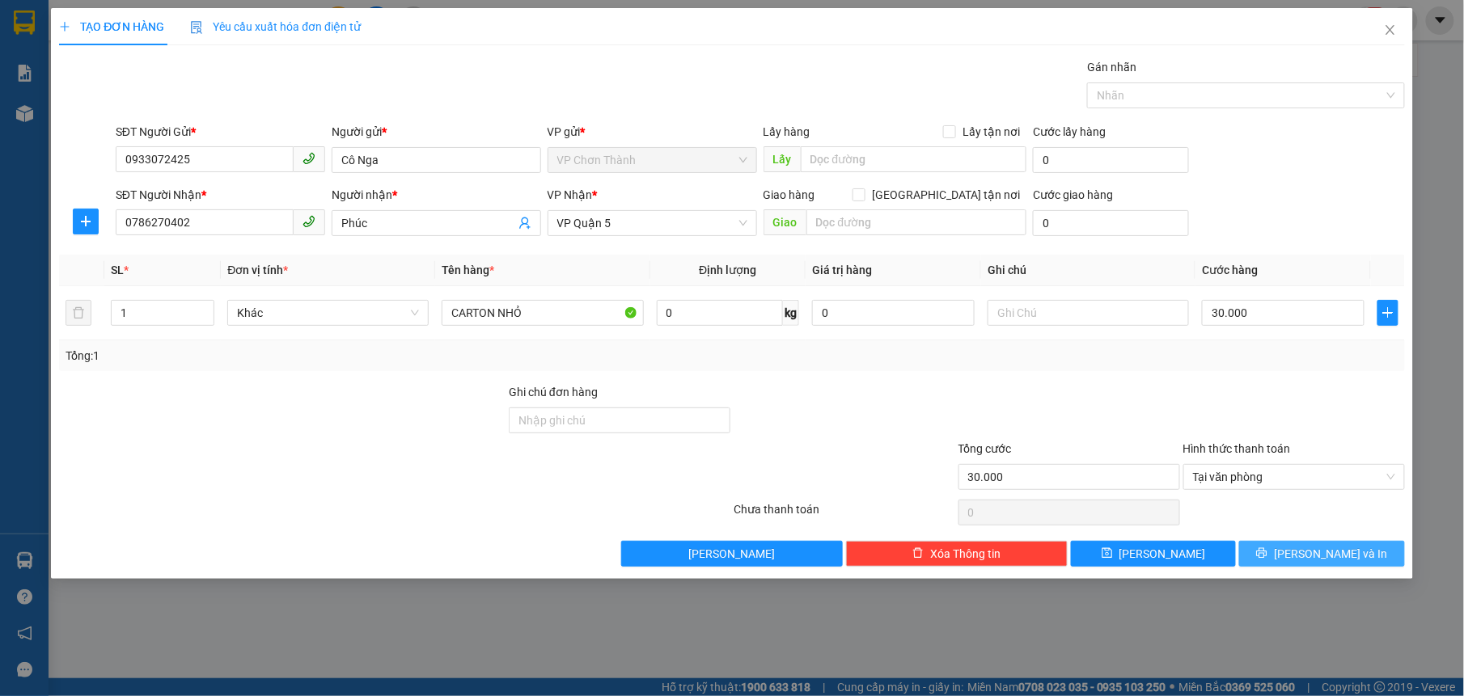
click at [1304, 551] on button "[PERSON_NAME] và In" at bounding box center [1321, 554] width 165 height 26
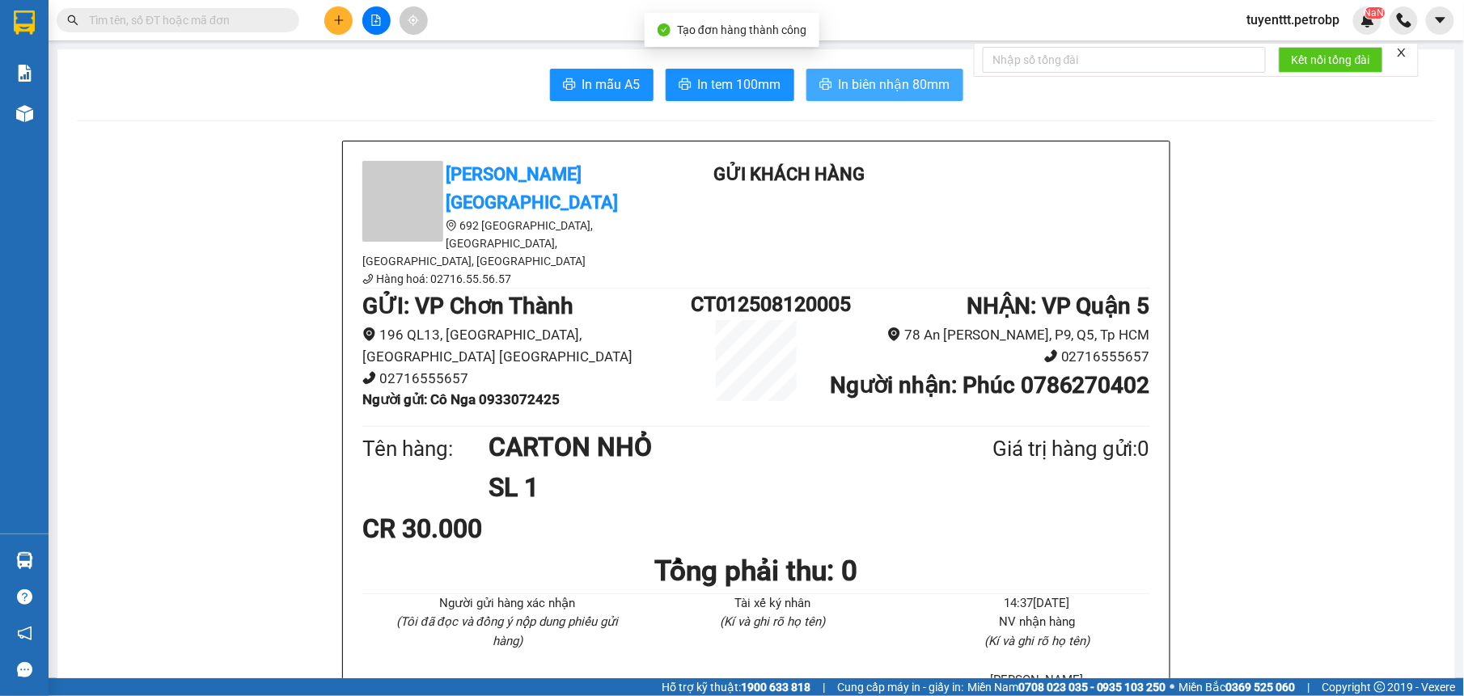
click at [880, 82] on span "In biên nhận 80mm" at bounding box center [895, 84] width 112 height 20
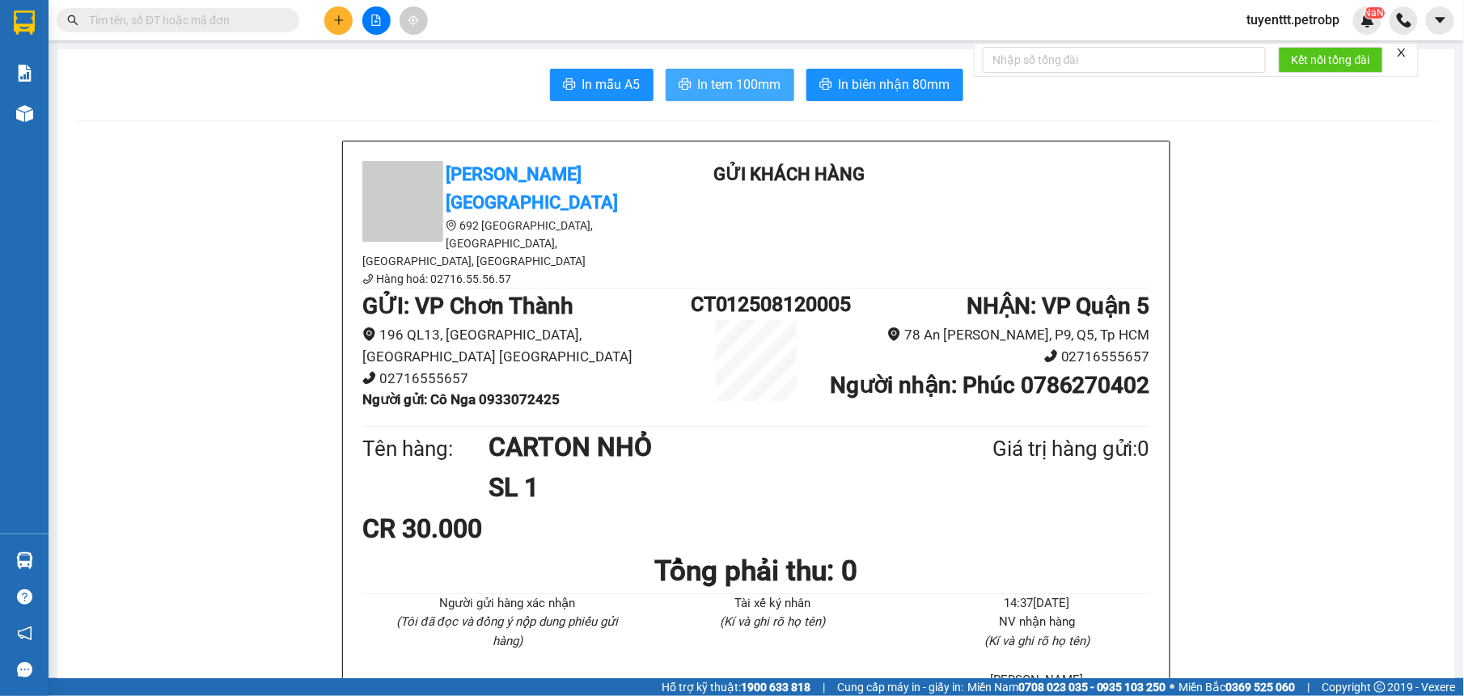
click at [705, 85] on span "In tem 100mm" at bounding box center [739, 84] width 83 height 20
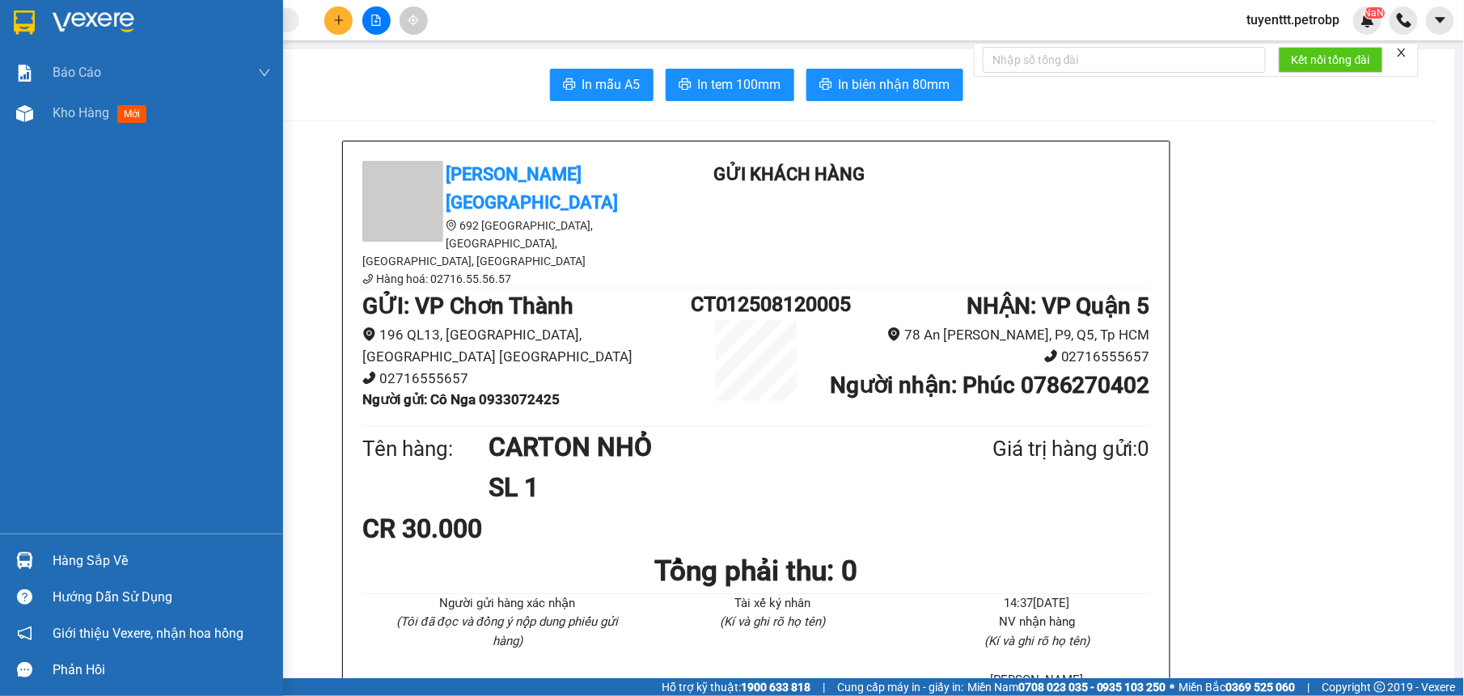
click at [18, 564] on img at bounding box center [24, 560] width 17 height 17
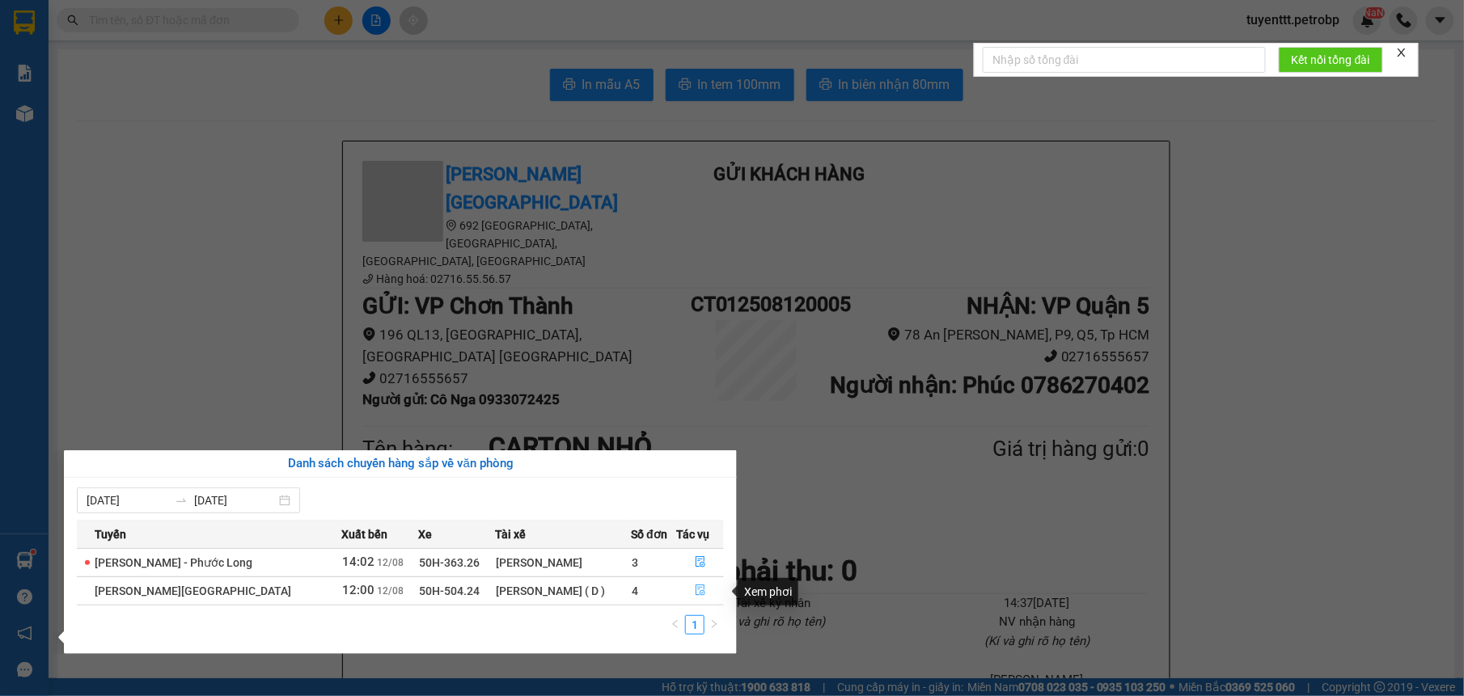
click at [700, 584] on button "button" at bounding box center [700, 591] width 46 height 26
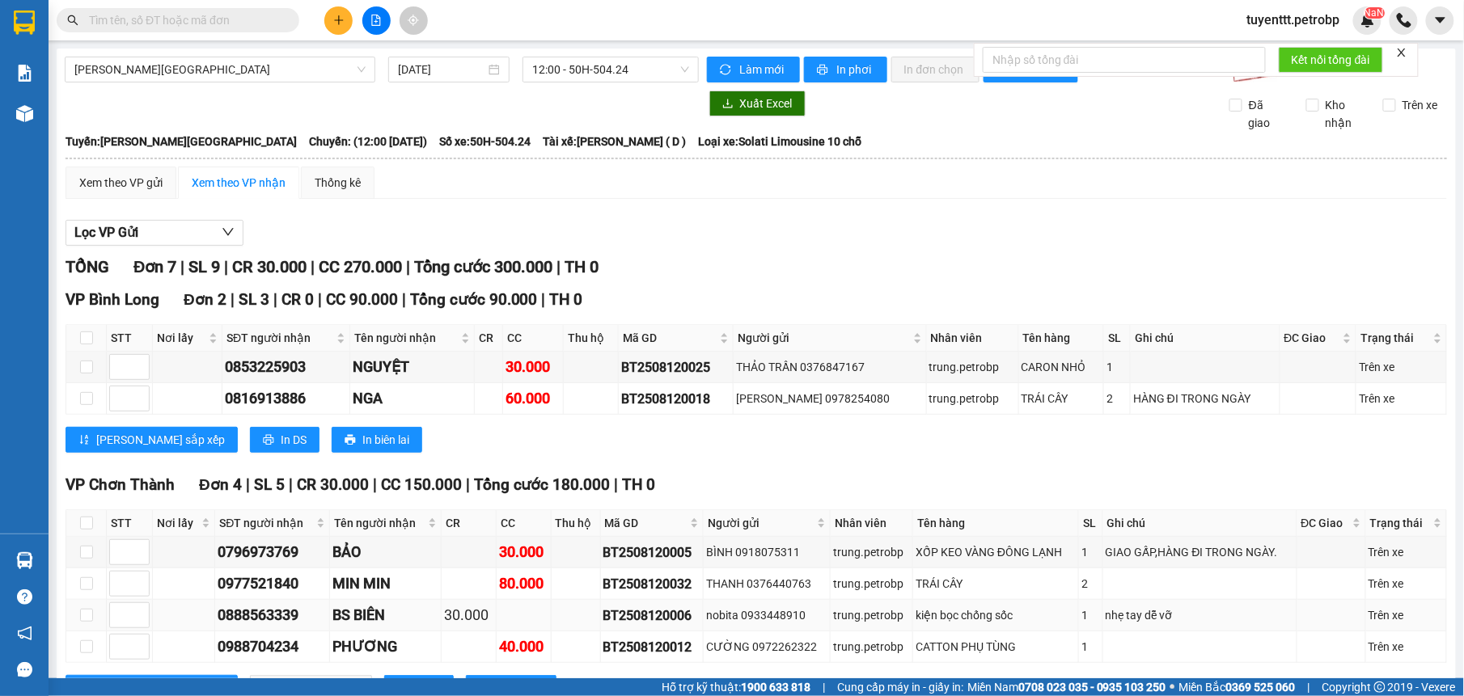
scroll to position [204, 0]
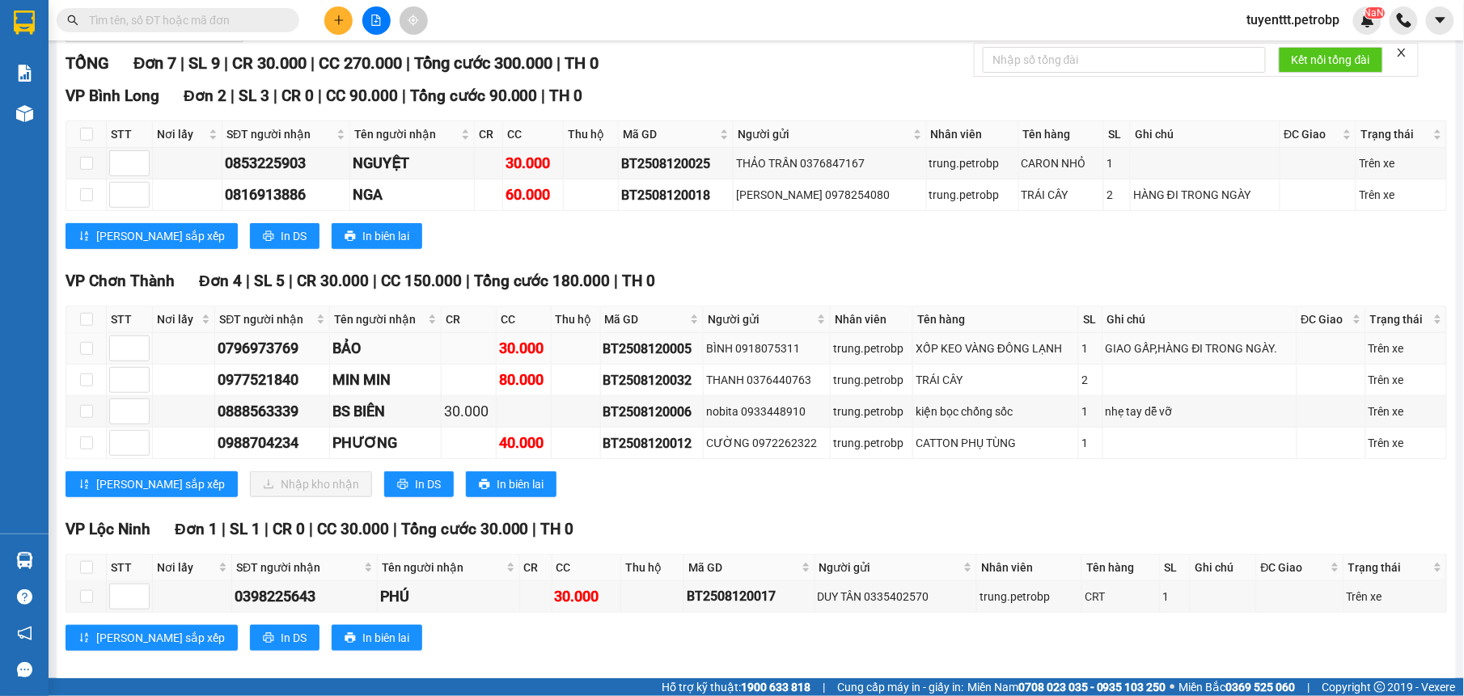
click at [75, 353] on td at bounding box center [86, 349] width 40 height 32
click at [82, 353] on input "checkbox" at bounding box center [86, 348] width 13 height 13
checkbox input "true"
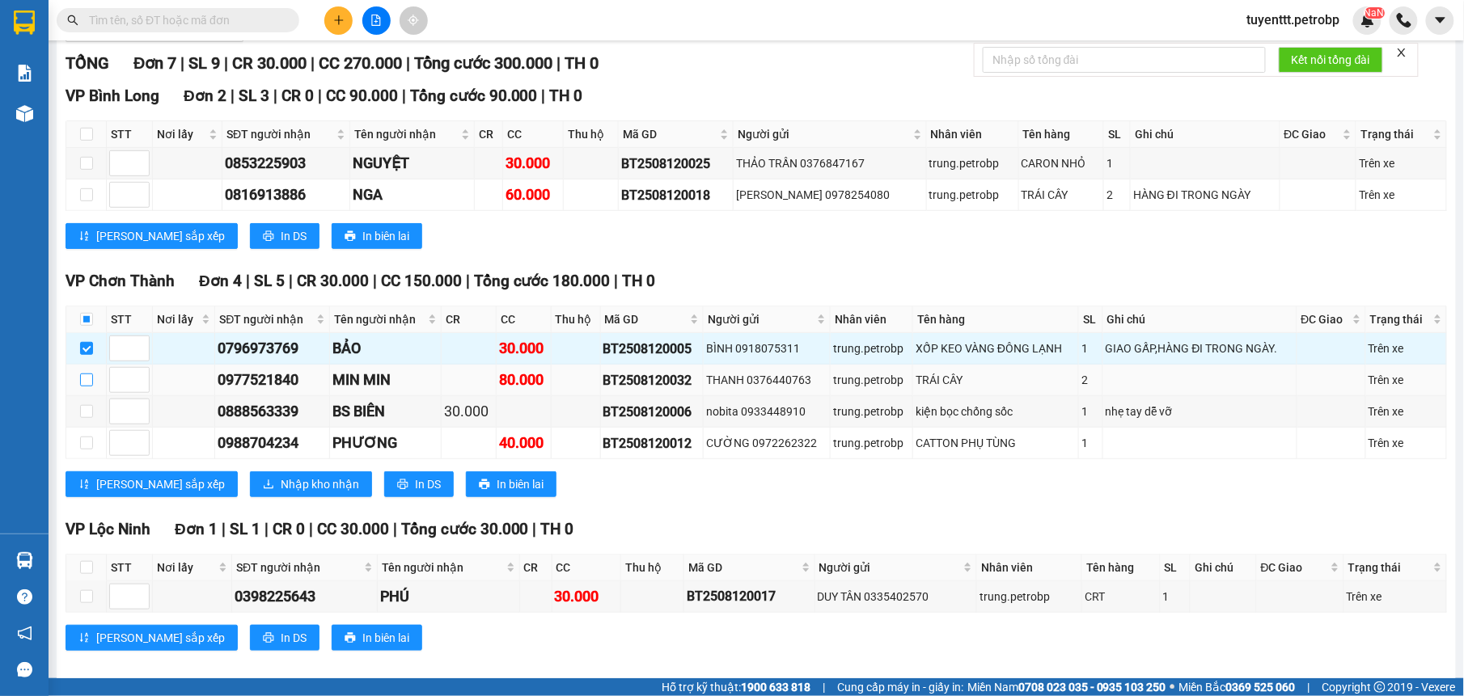
click at [86, 389] on label at bounding box center [86, 380] width 13 height 18
click at [86, 387] on input "checkbox" at bounding box center [86, 380] width 13 height 13
checkbox input "true"
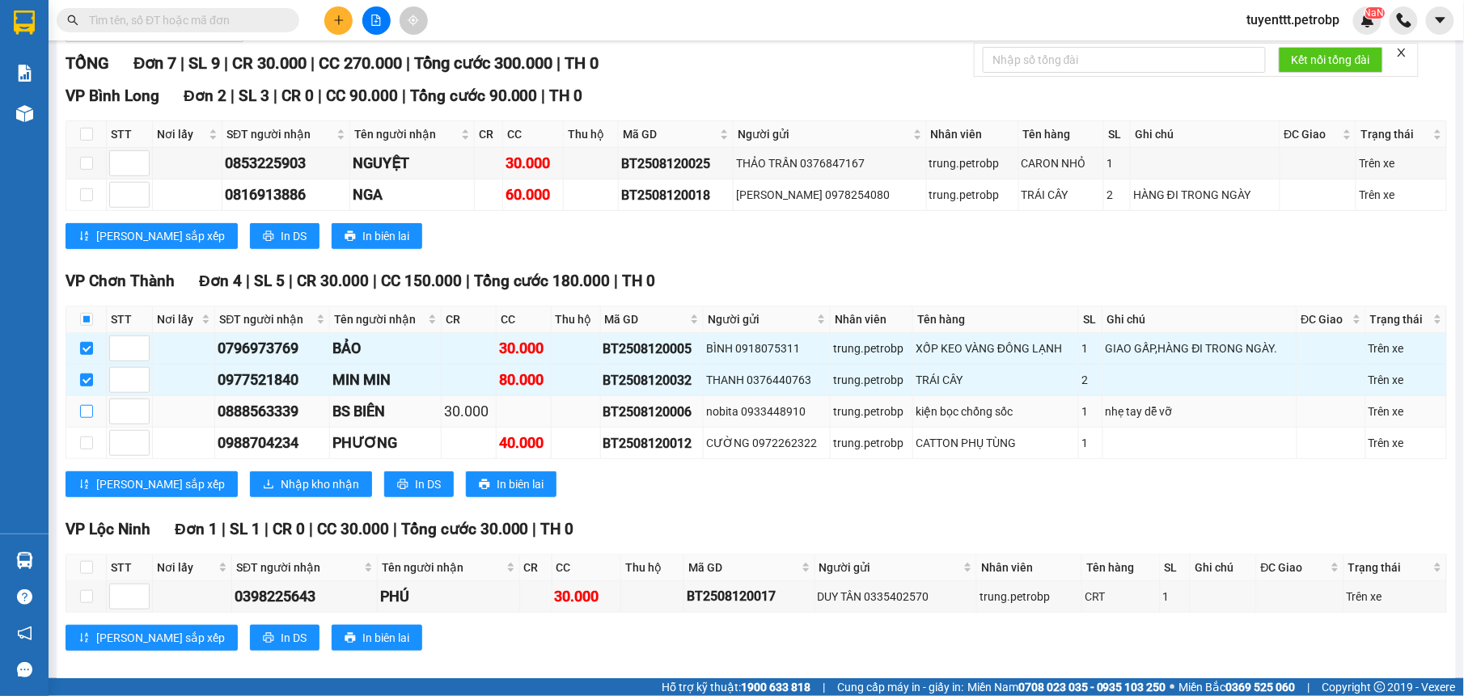
click at [89, 418] on input "checkbox" at bounding box center [86, 411] width 13 height 13
checkbox input "true"
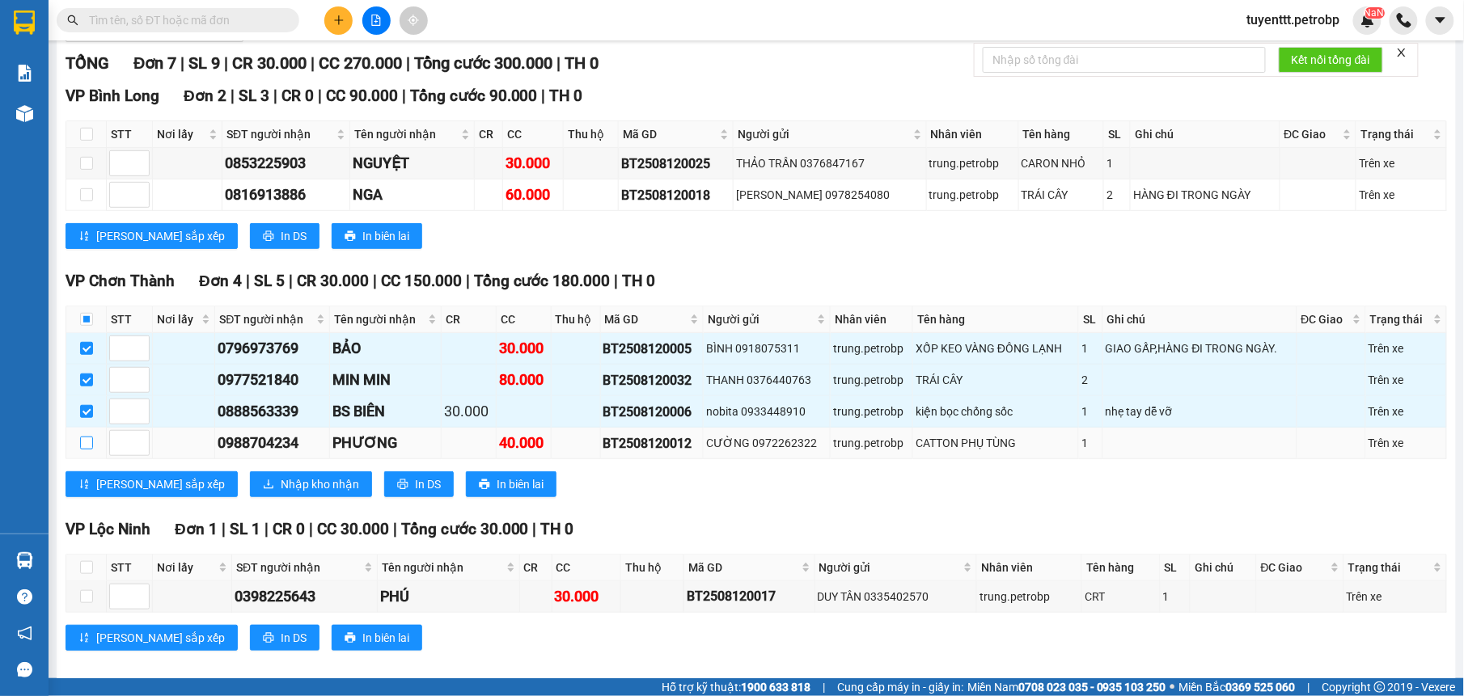
click at [85, 445] on input "checkbox" at bounding box center [86, 443] width 13 height 13
checkbox input "true"
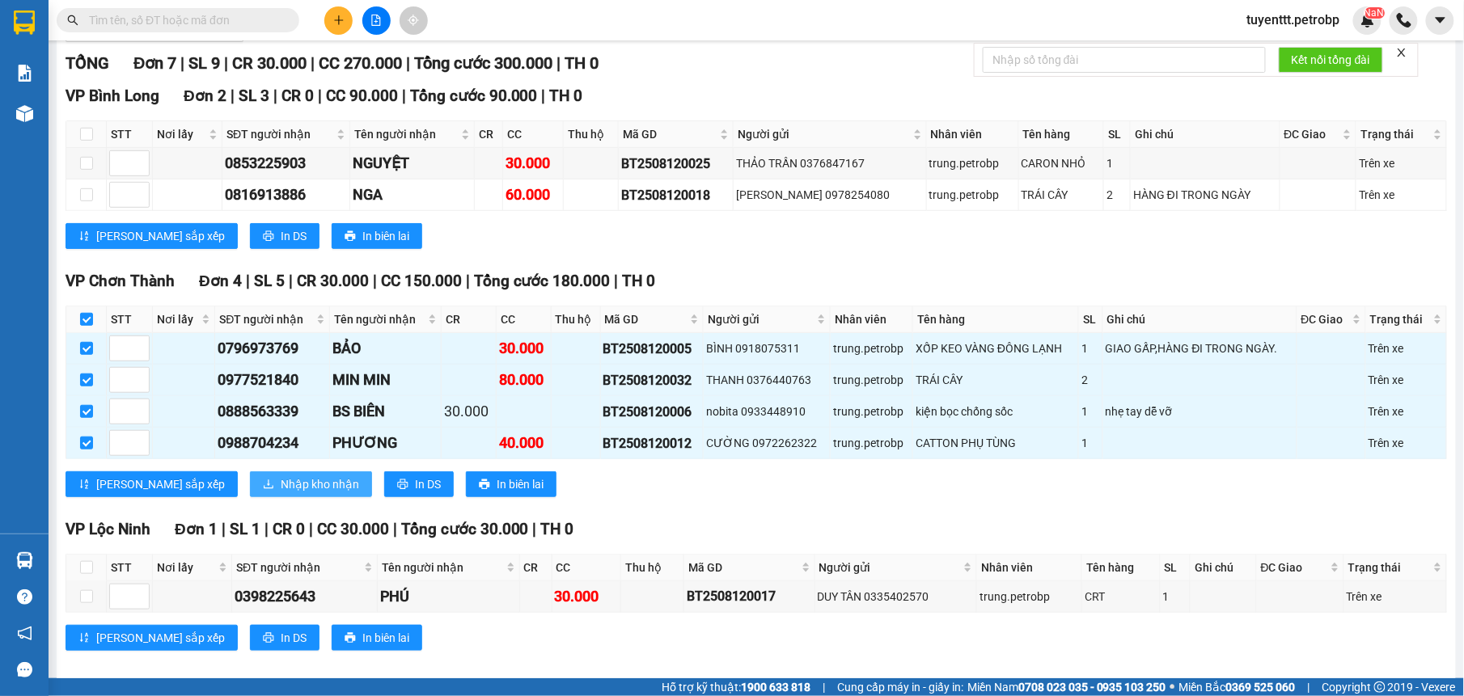
click at [281, 492] on span "Nhập kho nhận" at bounding box center [320, 485] width 78 height 18
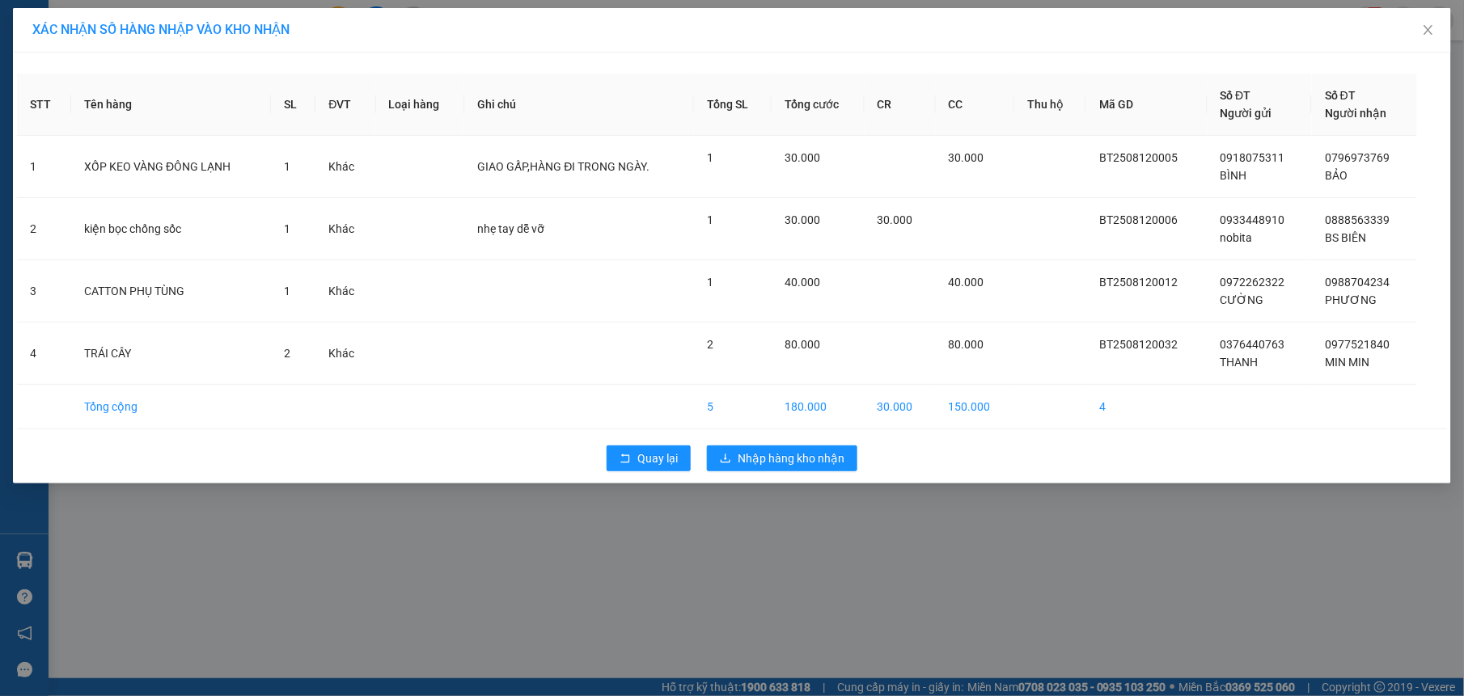
click at [832, 474] on div "Quay lại Nhập hàng kho nhận" at bounding box center [732, 458] width 1430 height 42
click at [829, 471] on button "Nhập hàng kho nhận" at bounding box center [782, 459] width 150 height 26
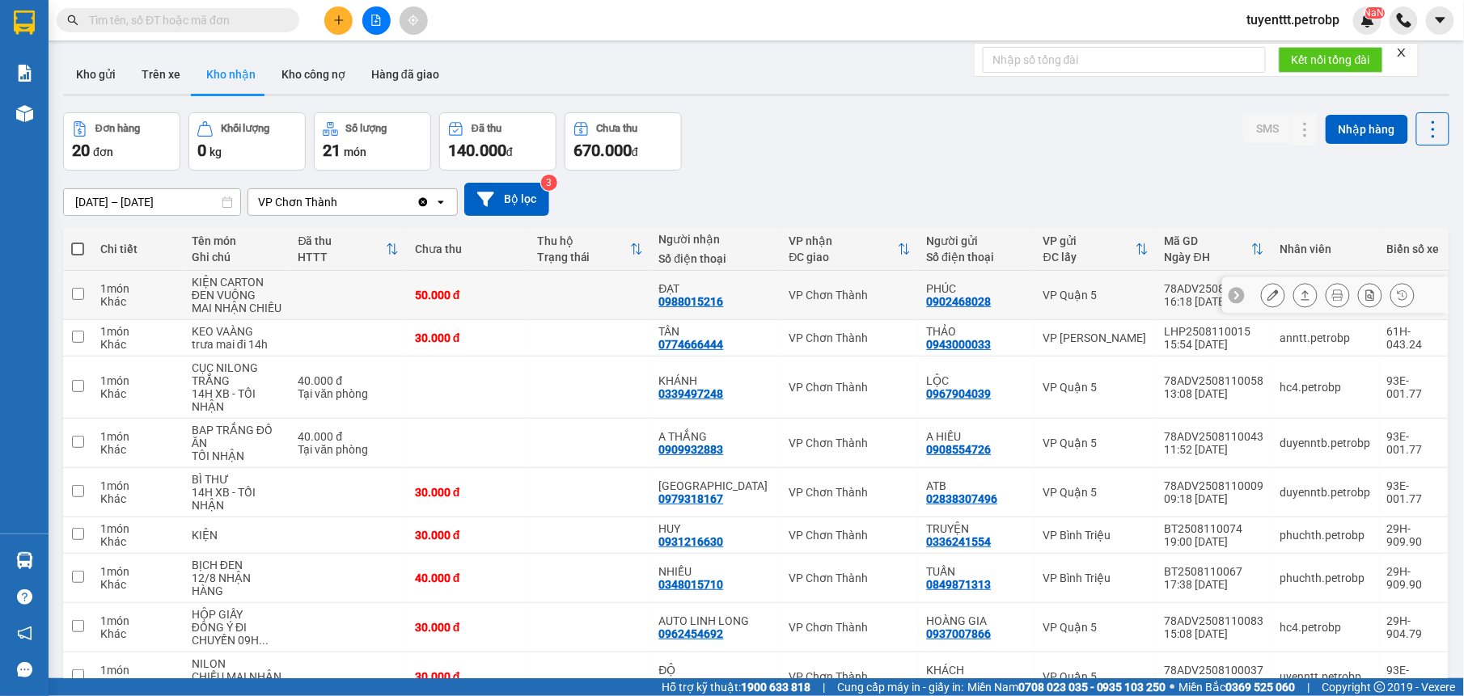
scroll to position [143, 0]
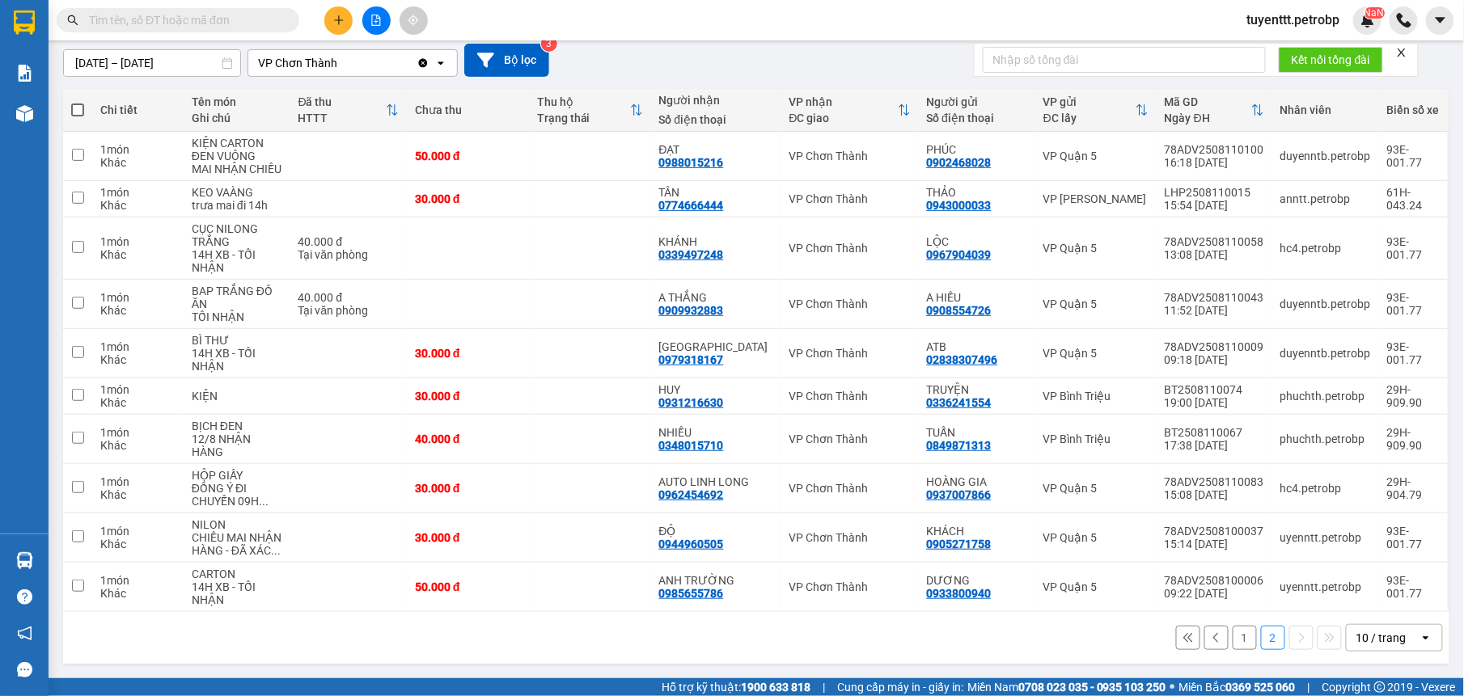
click at [1232, 639] on button "1" at bounding box center [1244, 638] width 24 height 24
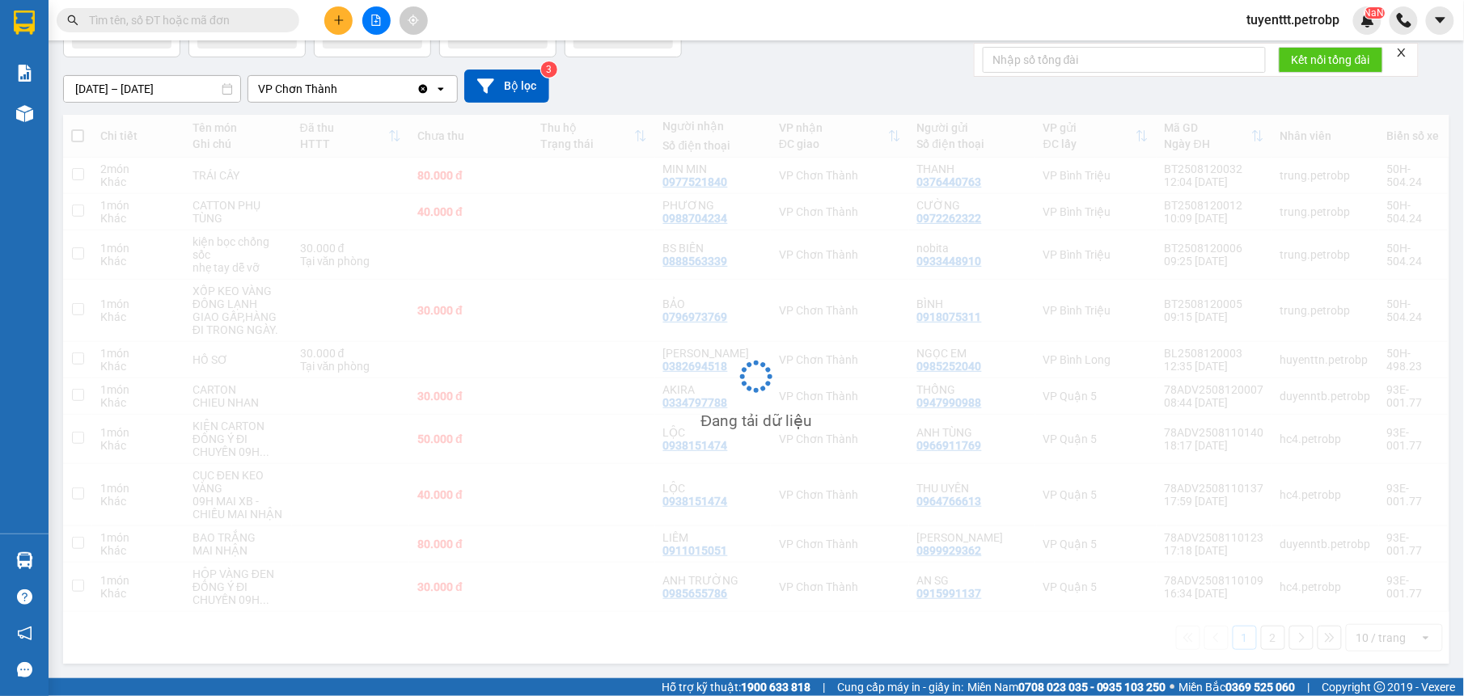
scroll to position [117, 0]
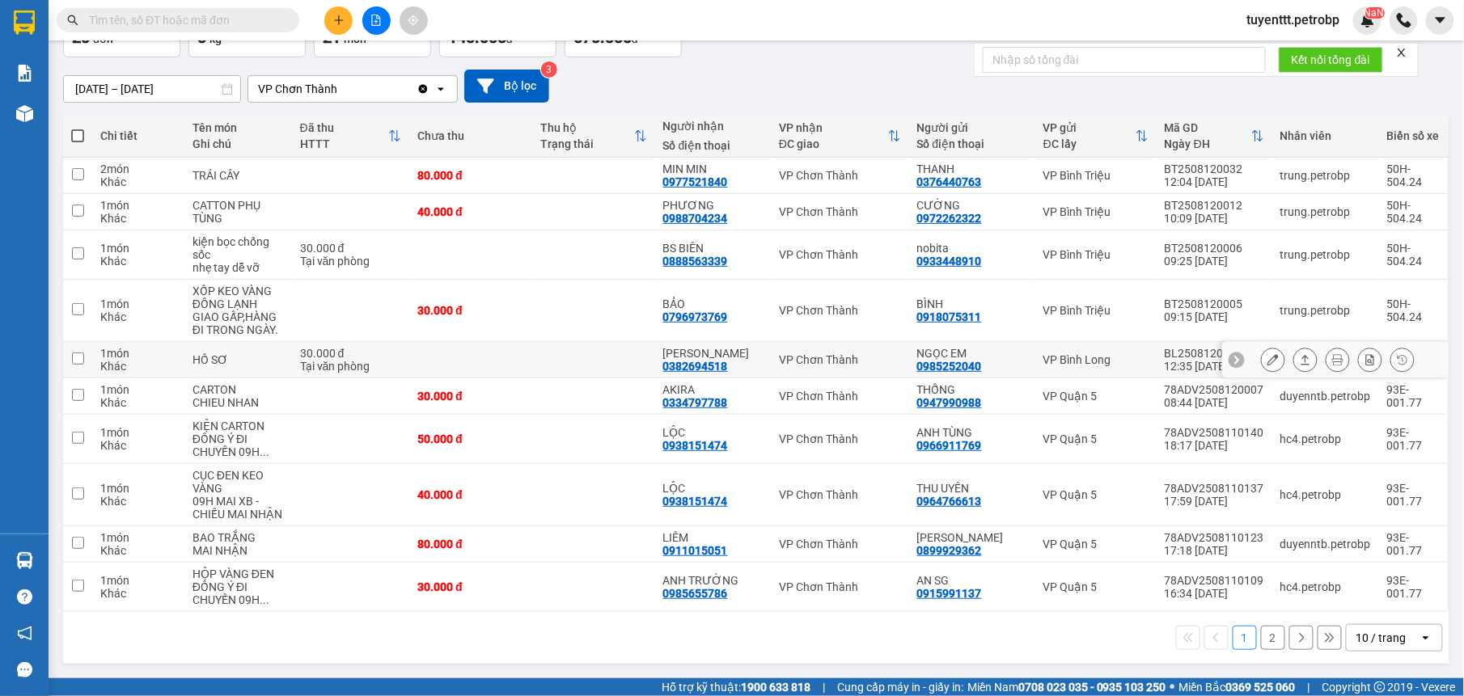
click at [570, 351] on td at bounding box center [593, 360] width 123 height 36
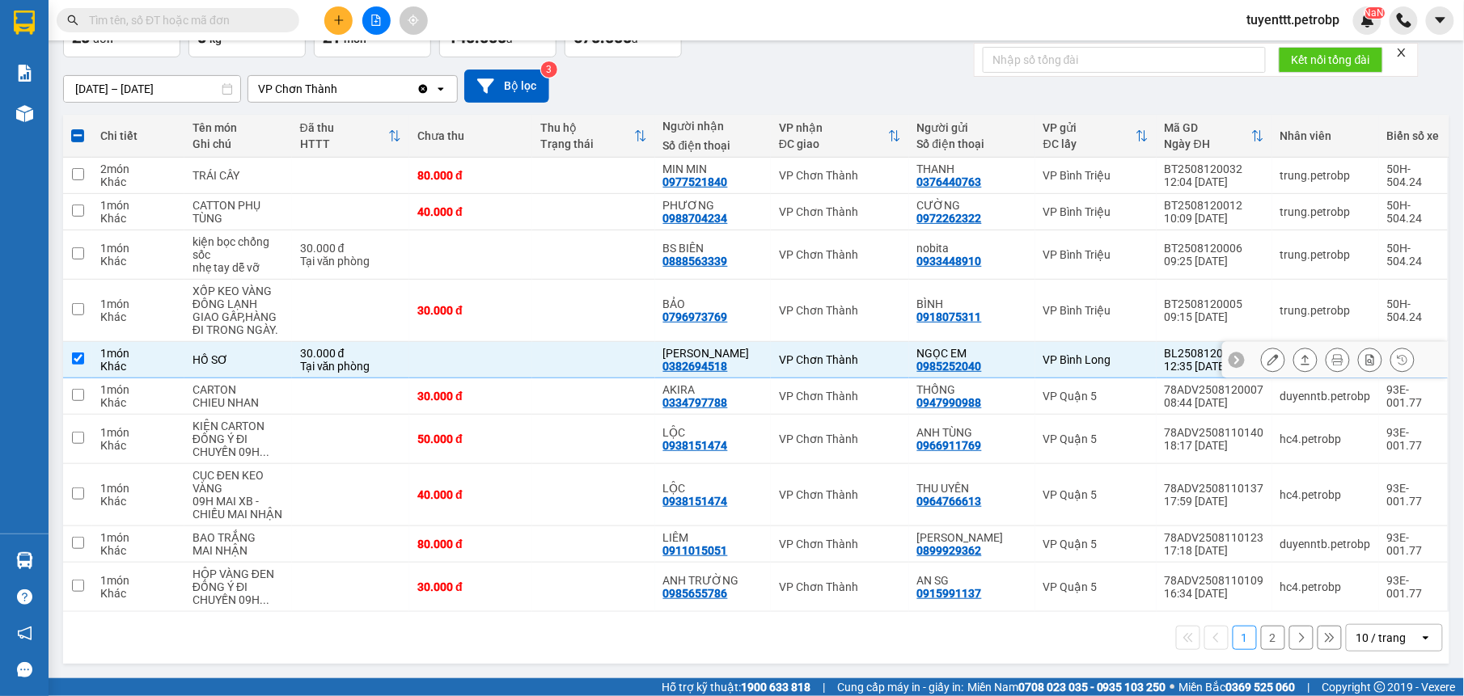
click at [1294, 364] on button at bounding box center [1305, 360] width 23 height 28
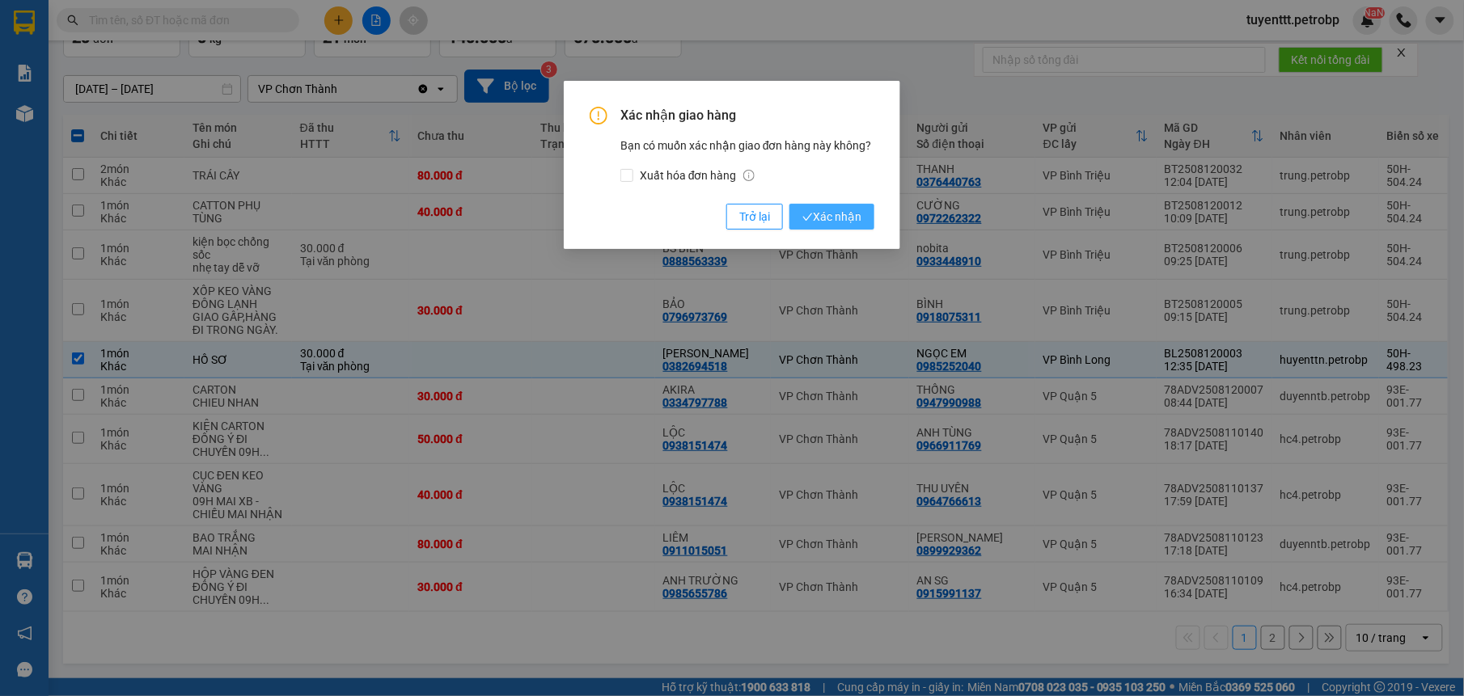
click at [835, 220] on span "Xác nhận" at bounding box center [831, 217] width 59 height 18
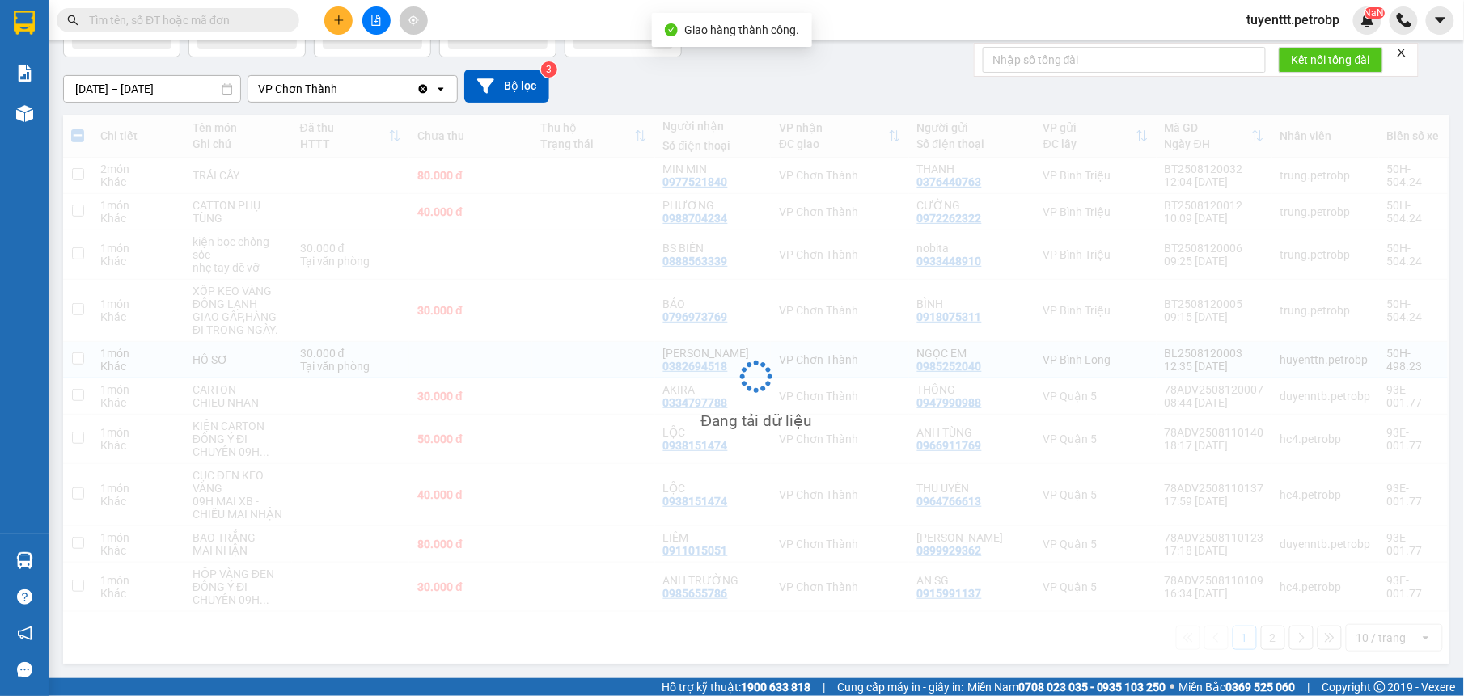
checkbox input "false"
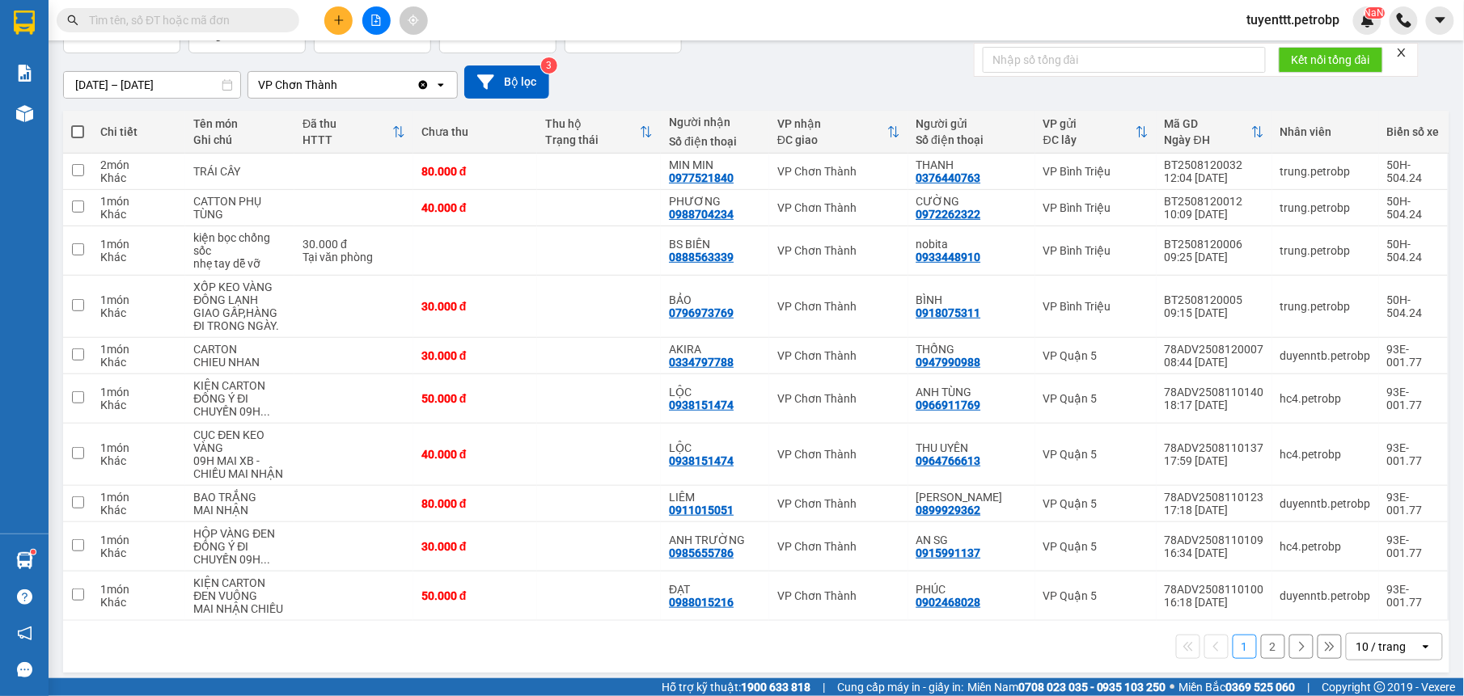
click at [293, 19] on span at bounding box center [178, 20] width 243 height 24
click at [273, 19] on input "text" at bounding box center [184, 20] width 191 height 18
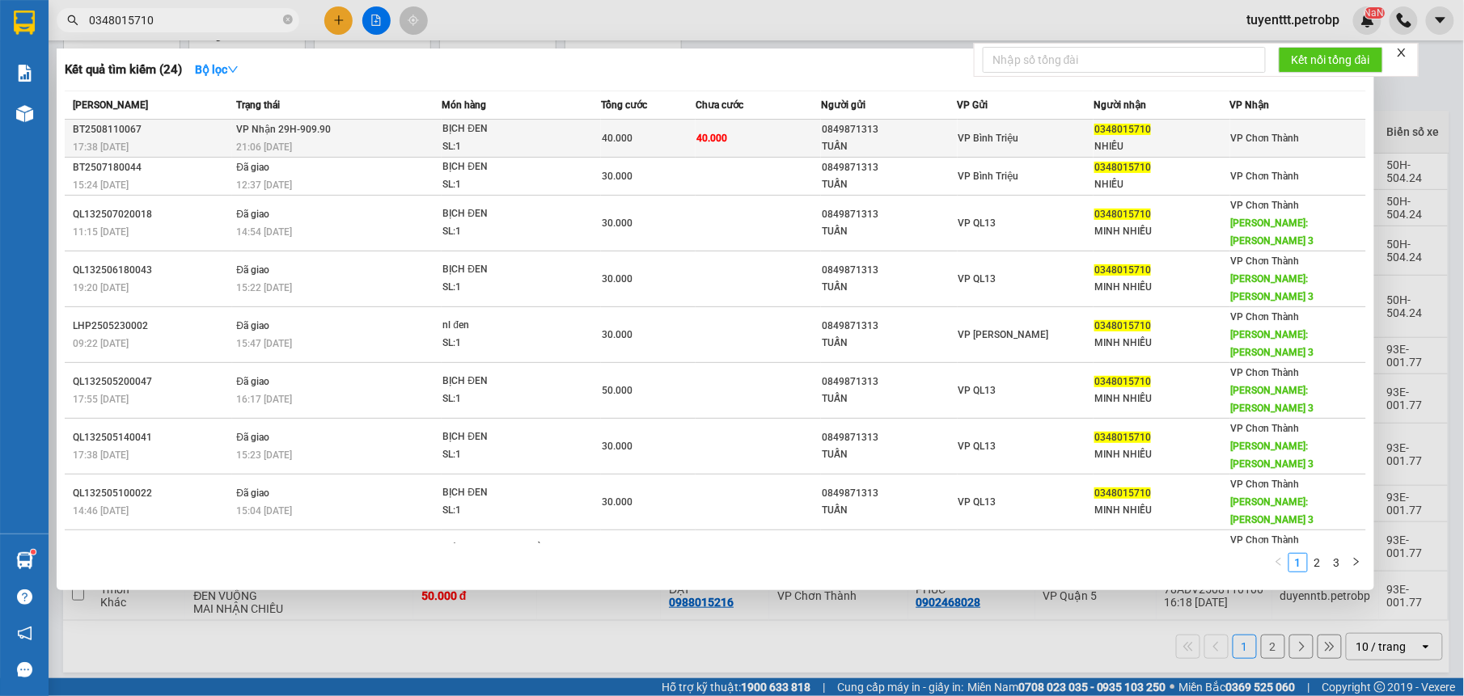
type input "0348015710"
click at [794, 142] on td "40.000" at bounding box center [757, 139] width 125 height 38
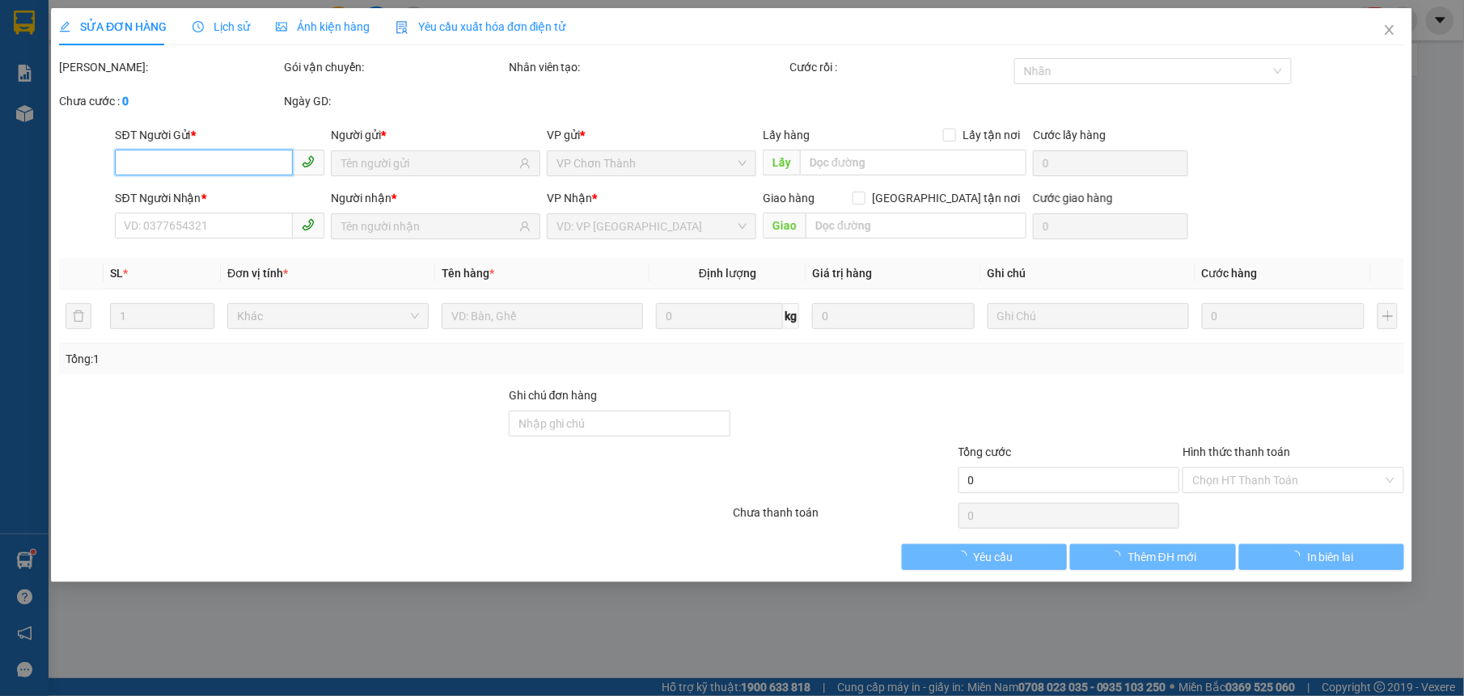
type input "0849871313"
type input "TUẤN"
type input "0348015710"
type input "NHIỀU"
type input "40.000"
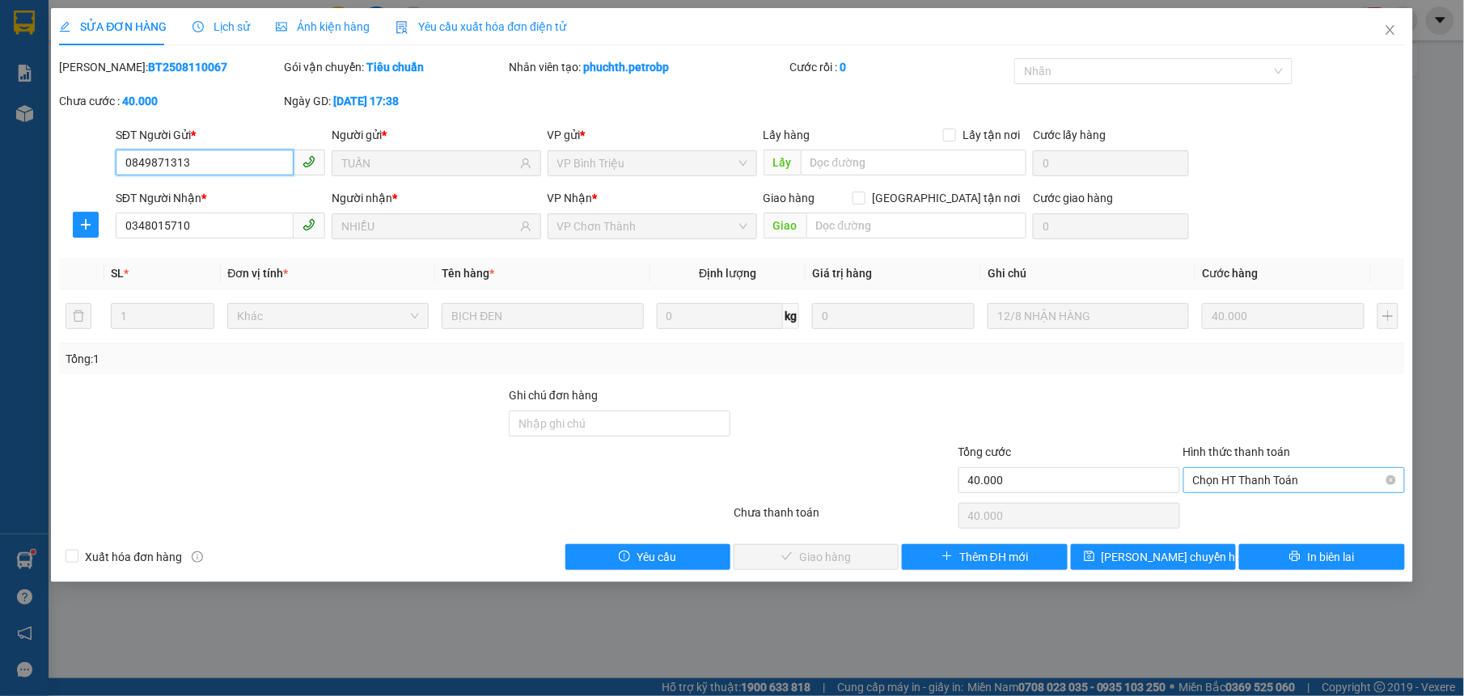
click at [1326, 471] on span "Chọn HT Thanh Toán" at bounding box center [1294, 480] width 202 height 24
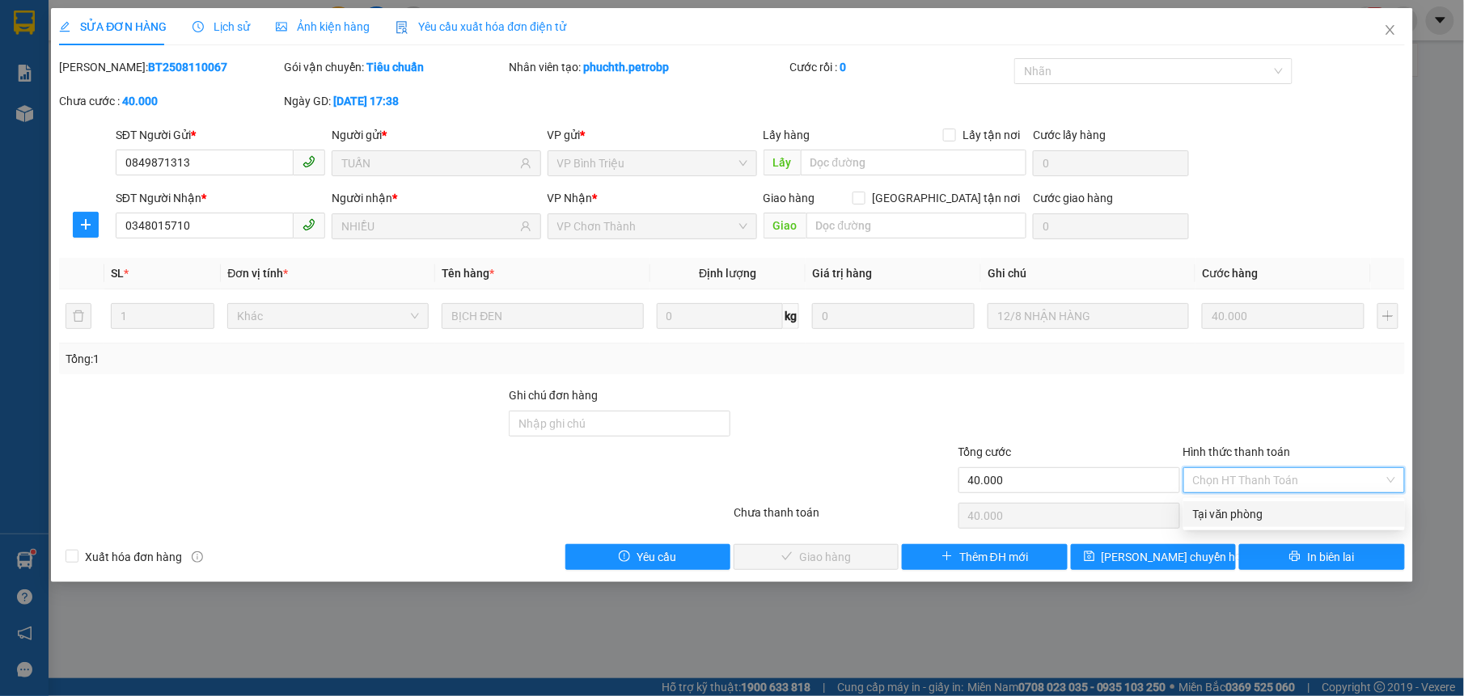
click at [1207, 509] on div "Tại văn phòng" at bounding box center [1294, 514] width 202 height 18
type input "0"
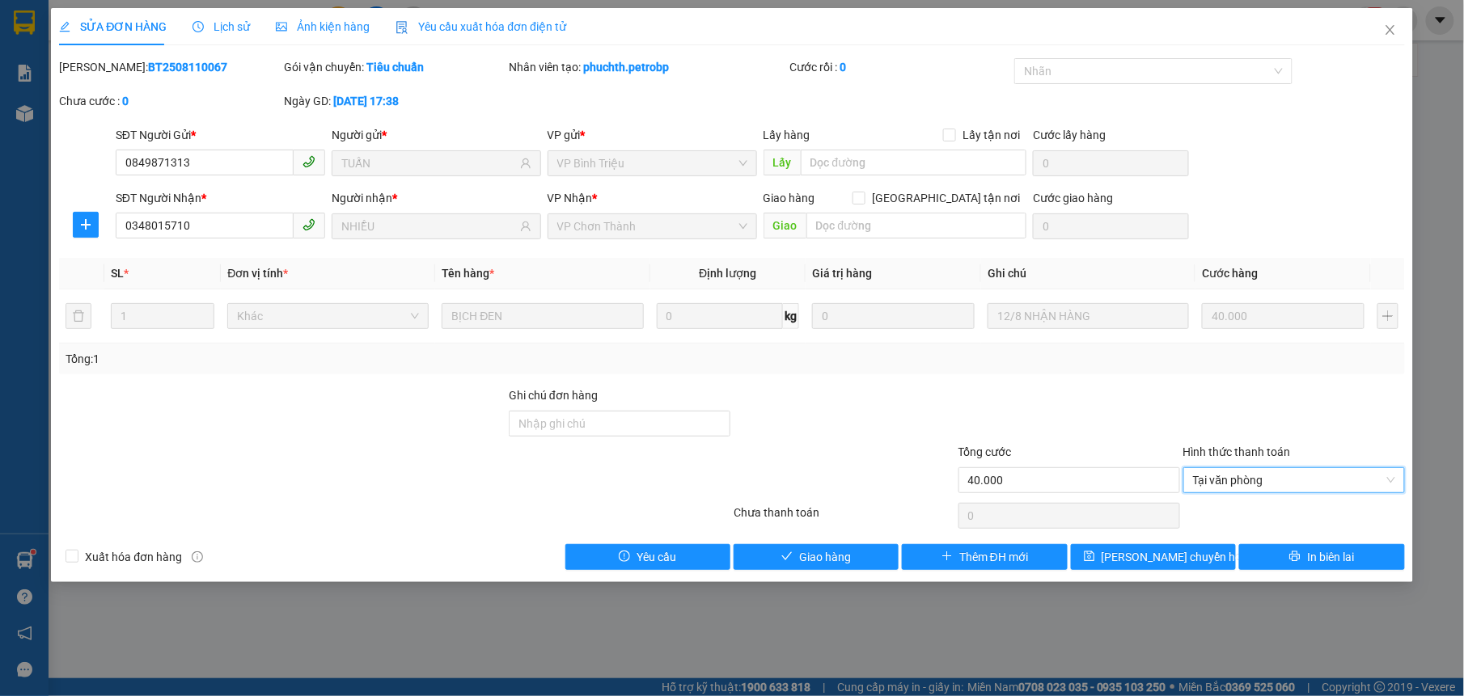
click at [794, 541] on div "Total Paid Fee 0 Total UnPaid Fee 40.000 Cash Collection Total Fee Mã ĐH: BT250…" at bounding box center [731, 314] width 1345 height 512
click at [806, 550] on span "Giao hàng" at bounding box center [825, 557] width 52 height 18
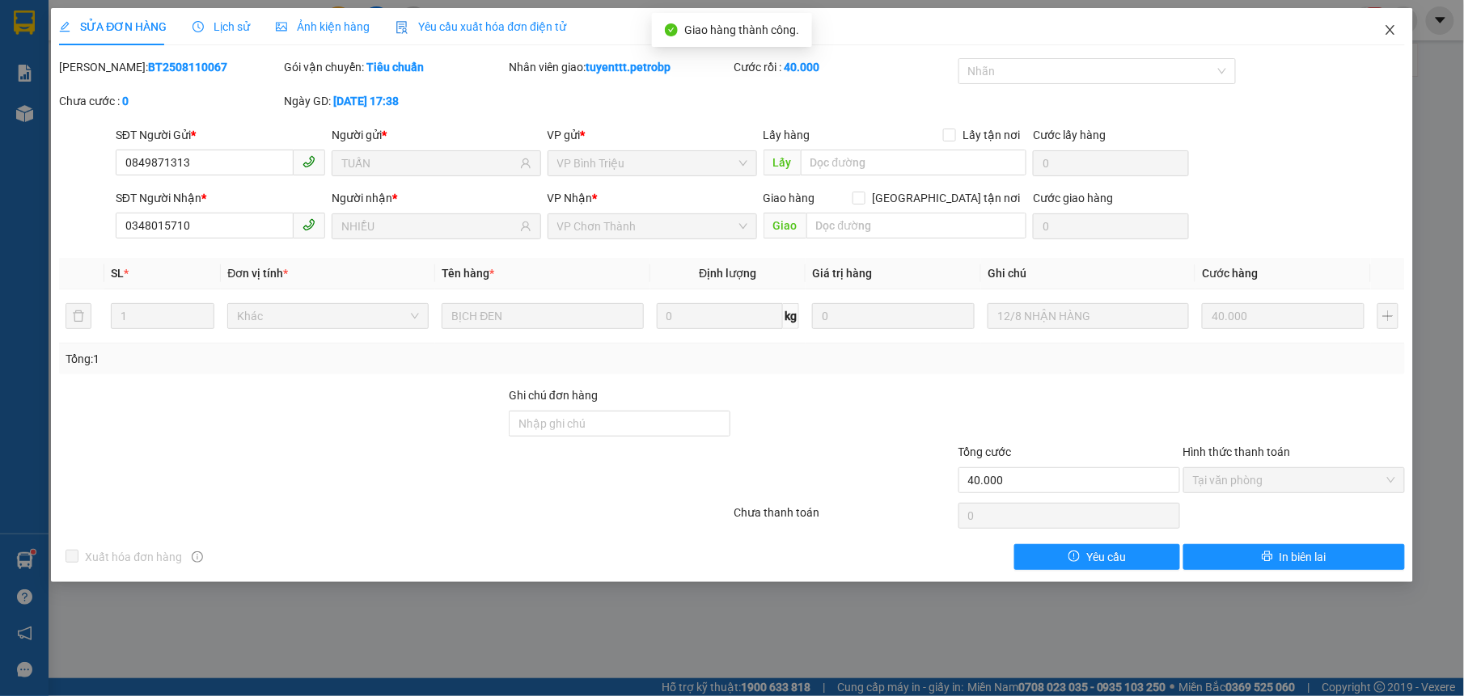
click at [1394, 32] on icon "close" at bounding box center [1390, 29] width 13 height 13
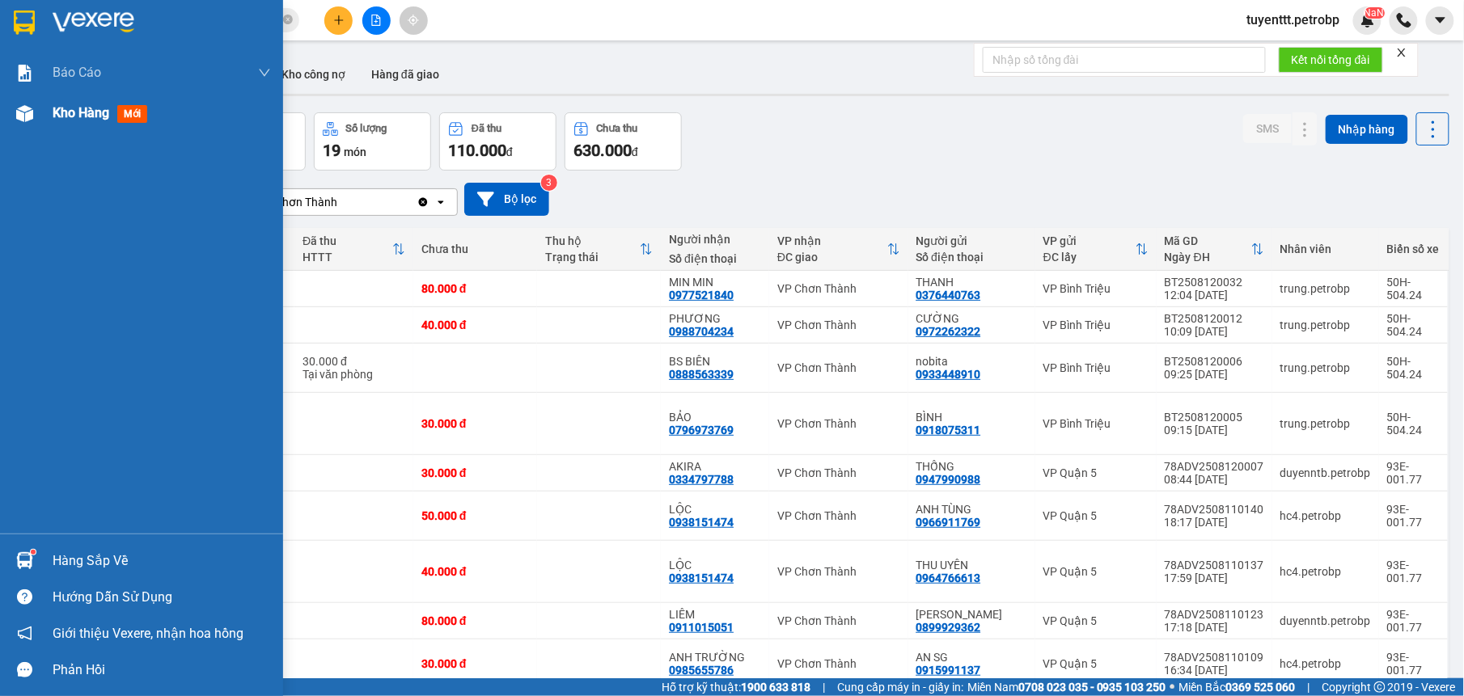
click at [11, 107] on div at bounding box center [25, 113] width 28 height 28
click at [34, 111] on div at bounding box center [25, 113] width 28 height 28
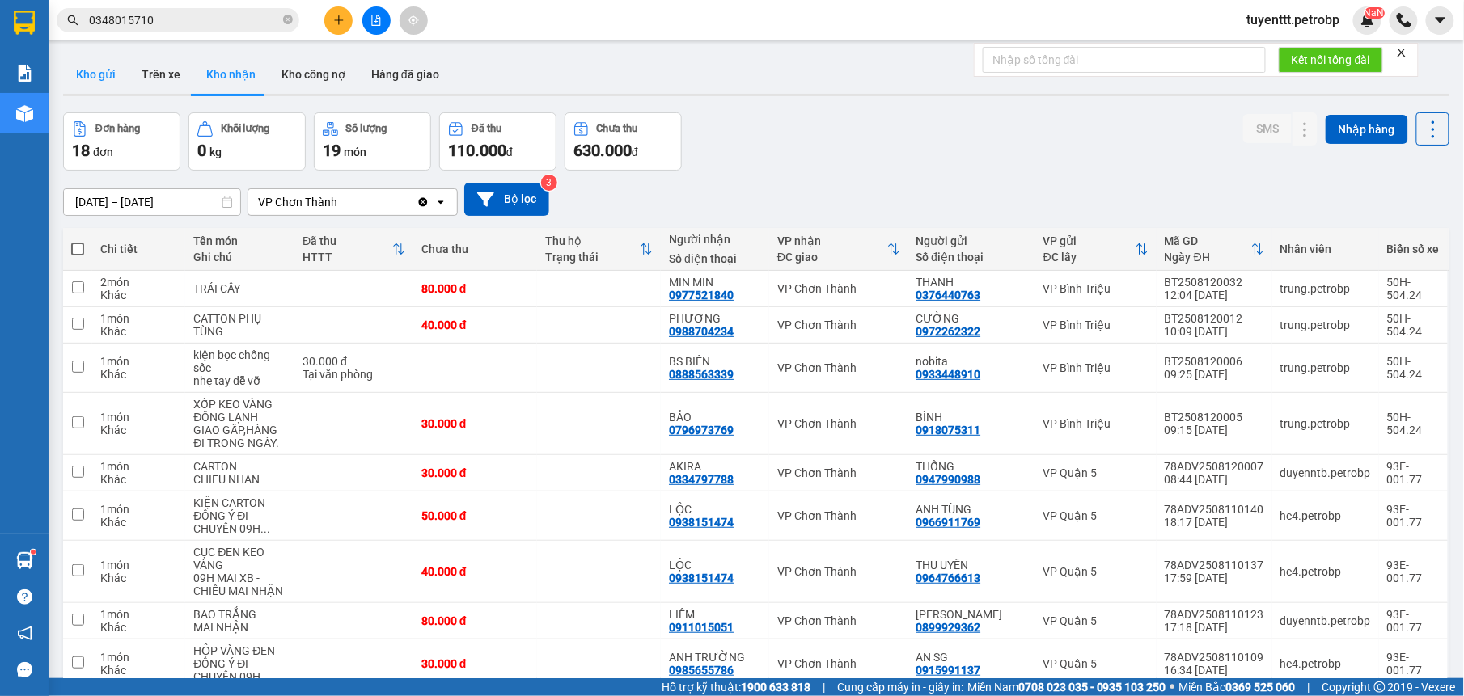
click at [76, 88] on button "Kho gửi" at bounding box center [96, 74] width 66 height 39
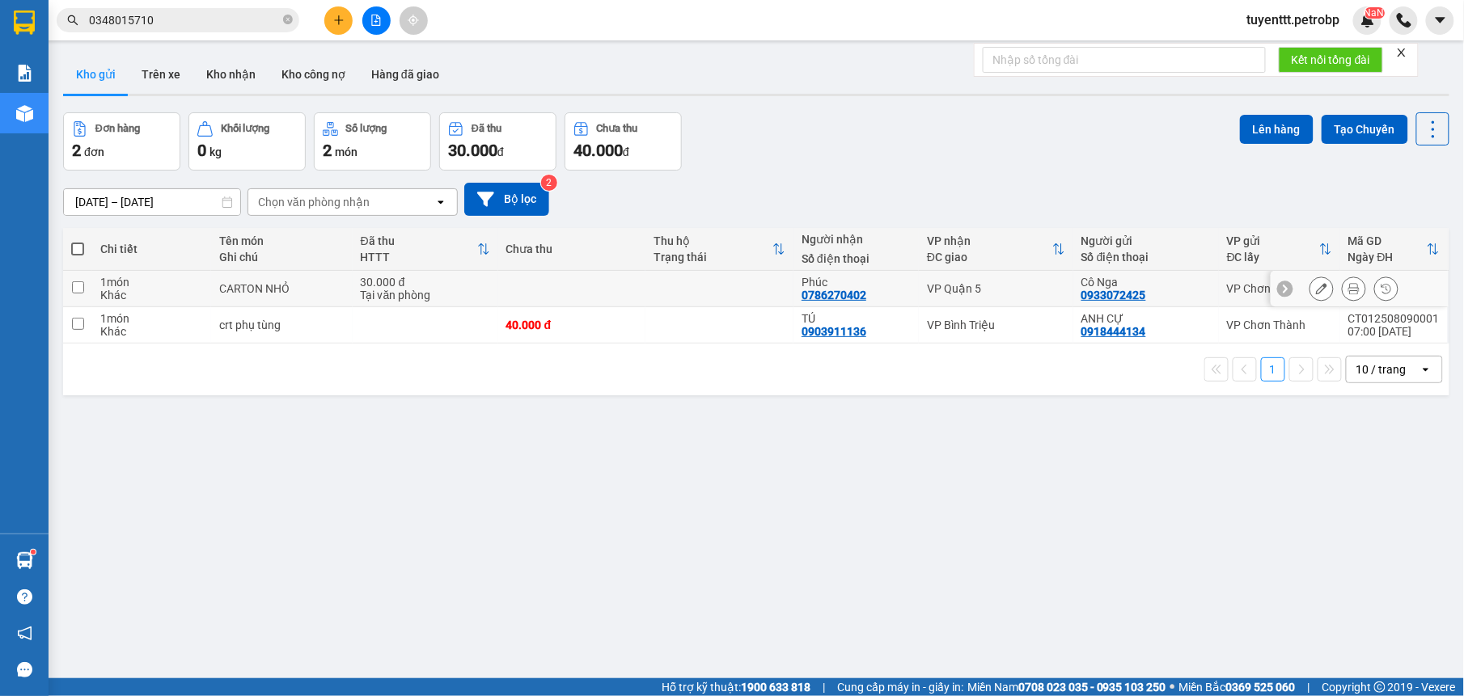
click at [707, 289] on td at bounding box center [719, 289] width 148 height 36
checkbox input "true"
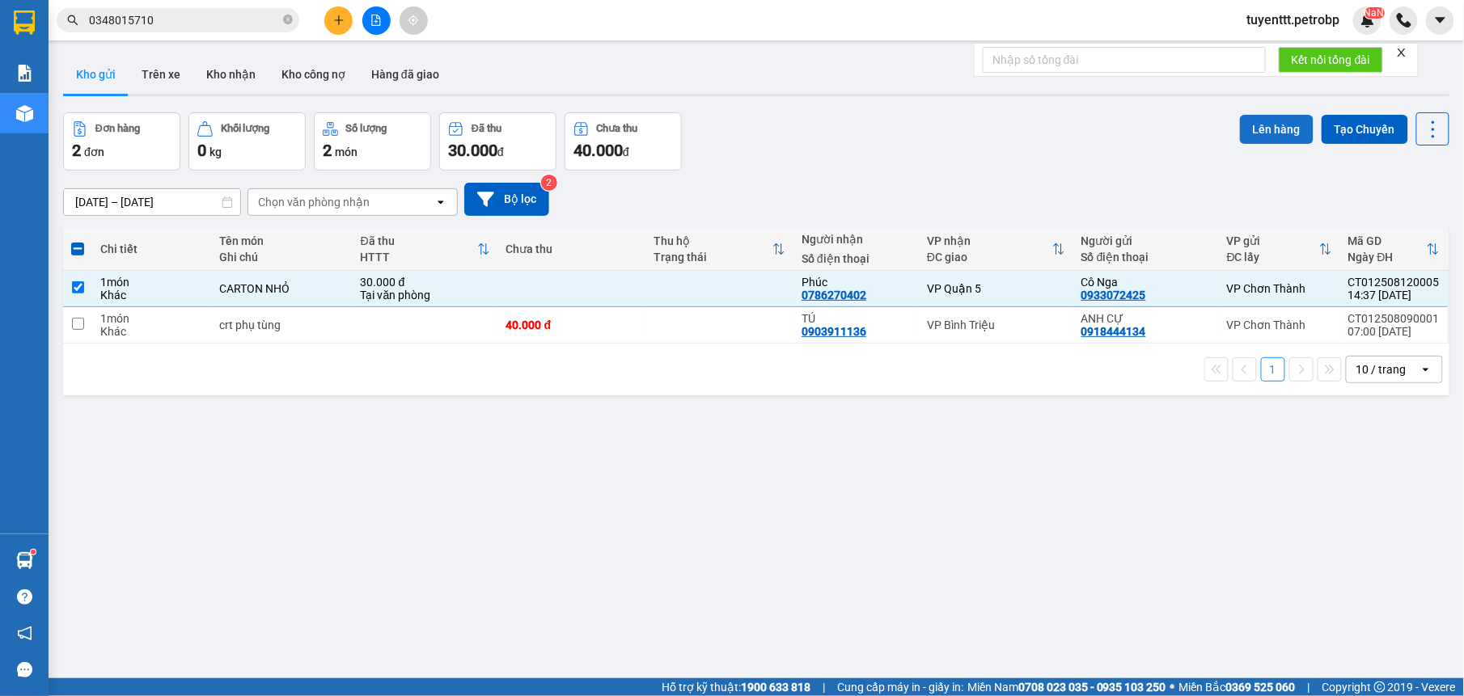
click at [1252, 131] on button "Lên hàng" at bounding box center [1277, 129] width 74 height 29
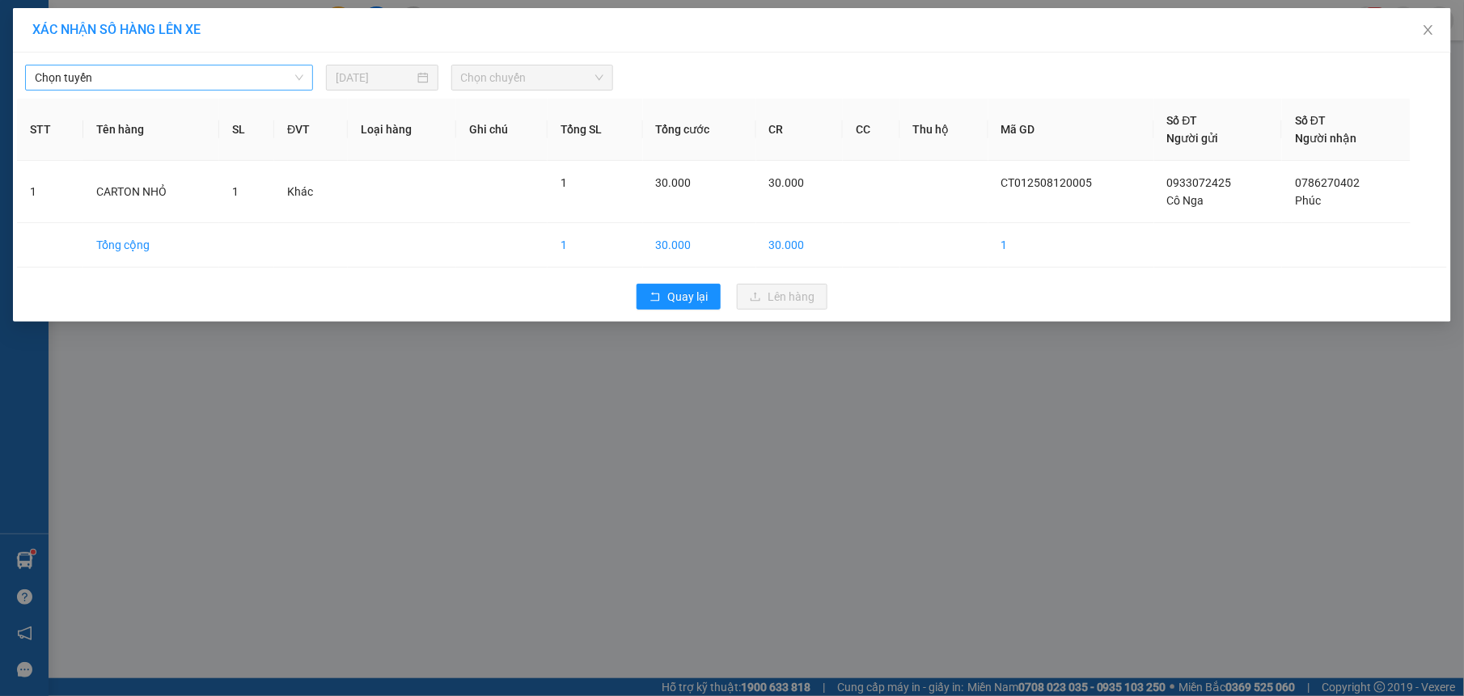
click at [201, 86] on span "Chọn tuyến" at bounding box center [169, 78] width 268 height 24
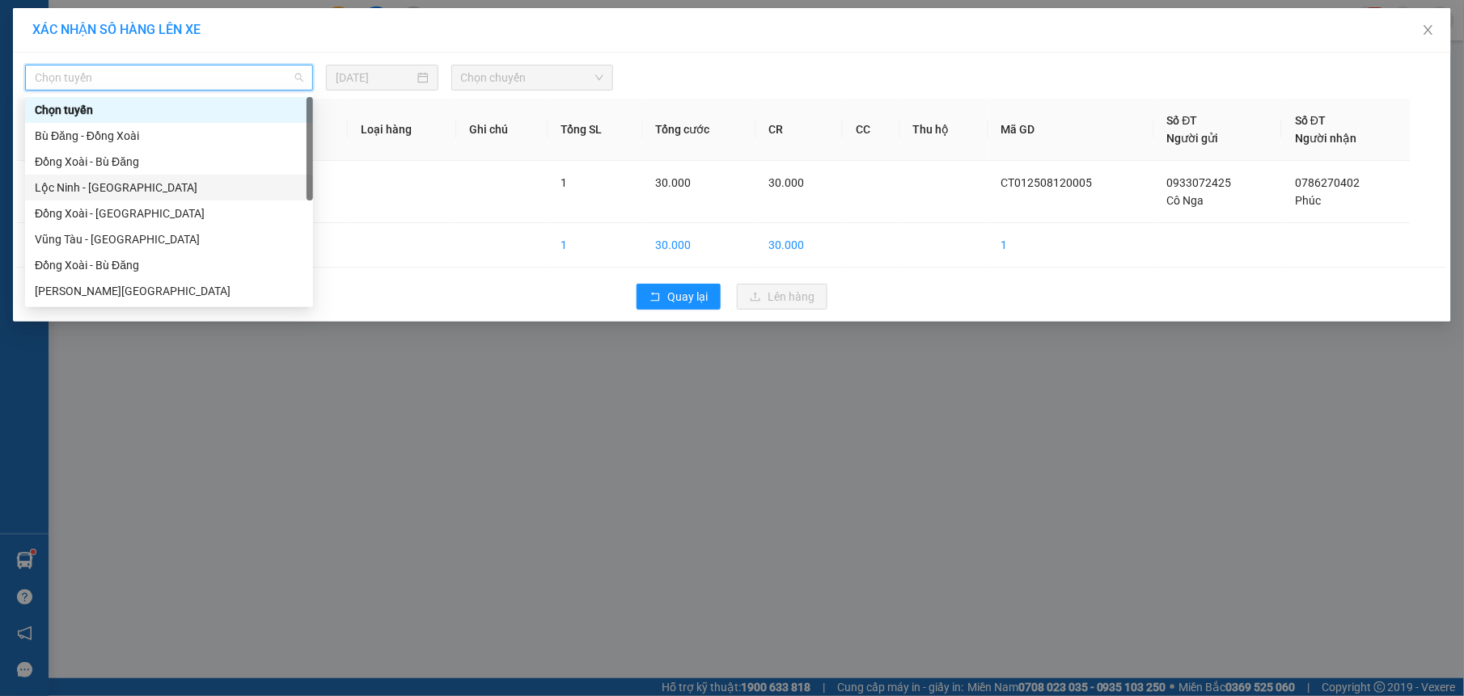
click at [116, 179] on div "Lộc Ninh - [GEOGRAPHIC_DATA]" at bounding box center [169, 188] width 268 height 18
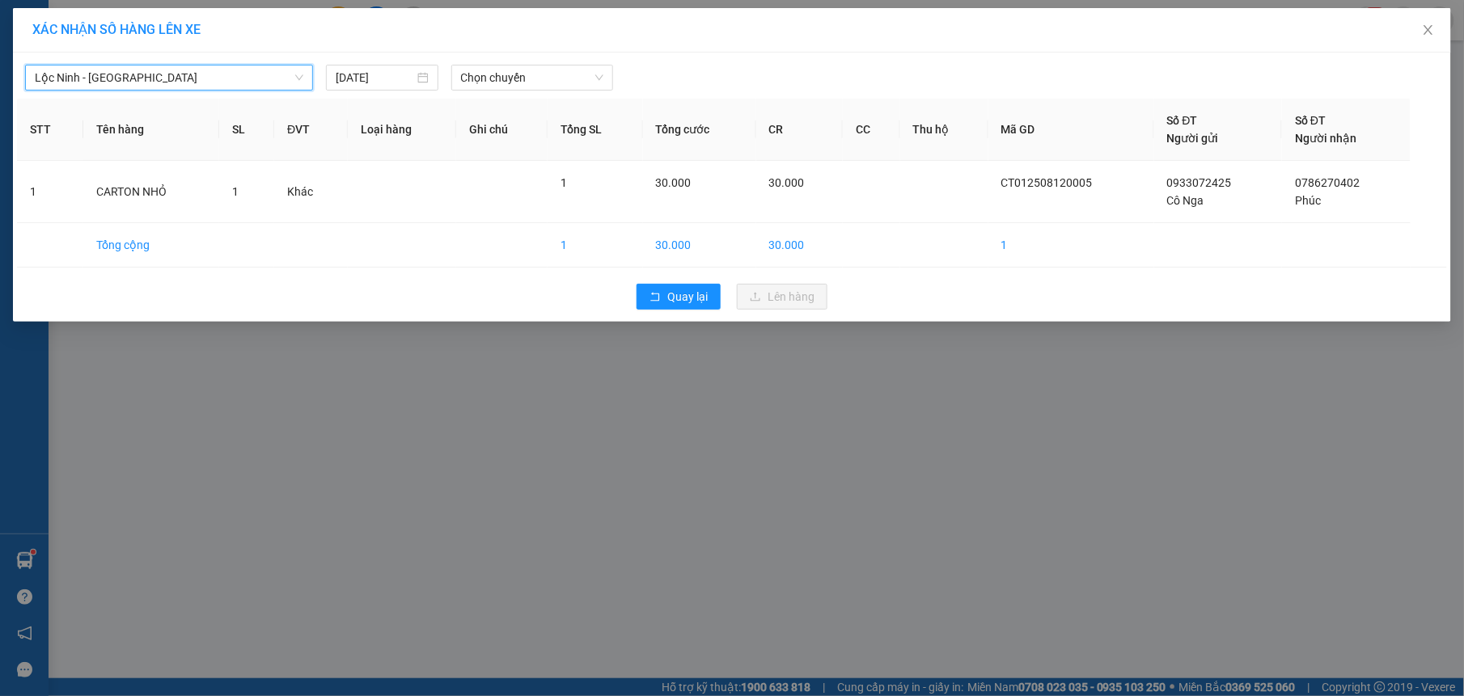
click at [154, 74] on span "Lộc Ninh - [GEOGRAPHIC_DATA]" at bounding box center [169, 78] width 268 height 24
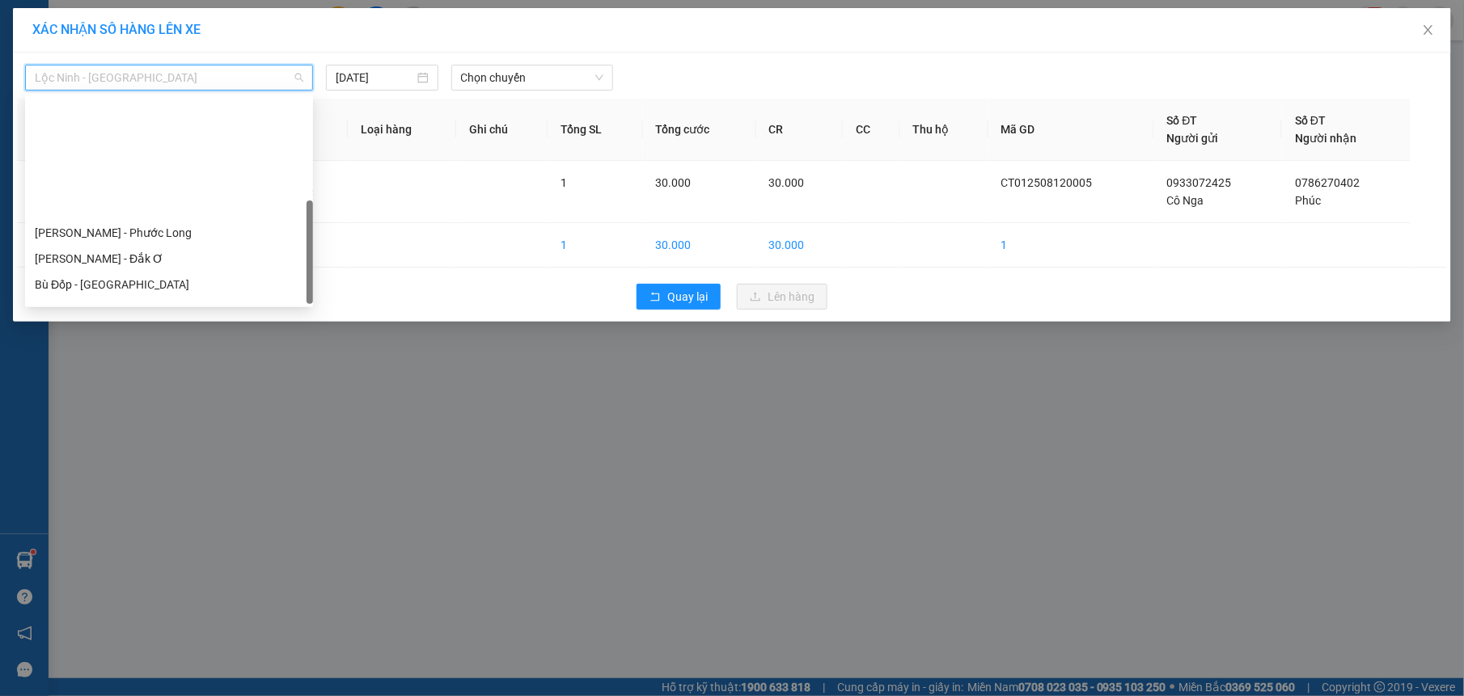
scroll to position [304, 0]
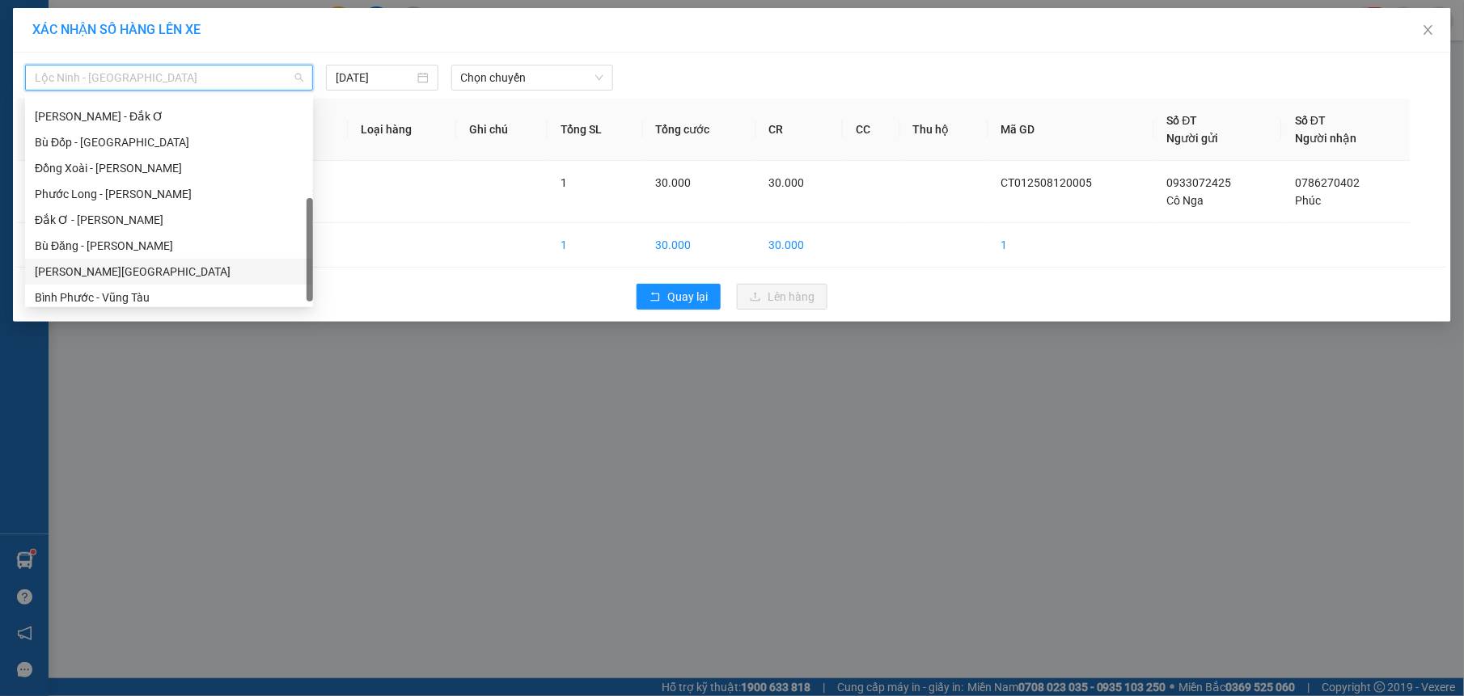
click at [66, 265] on div "[PERSON_NAME][GEOGRAPHIC_DATA]" at bounding box center [169, 272] width 268 height 18
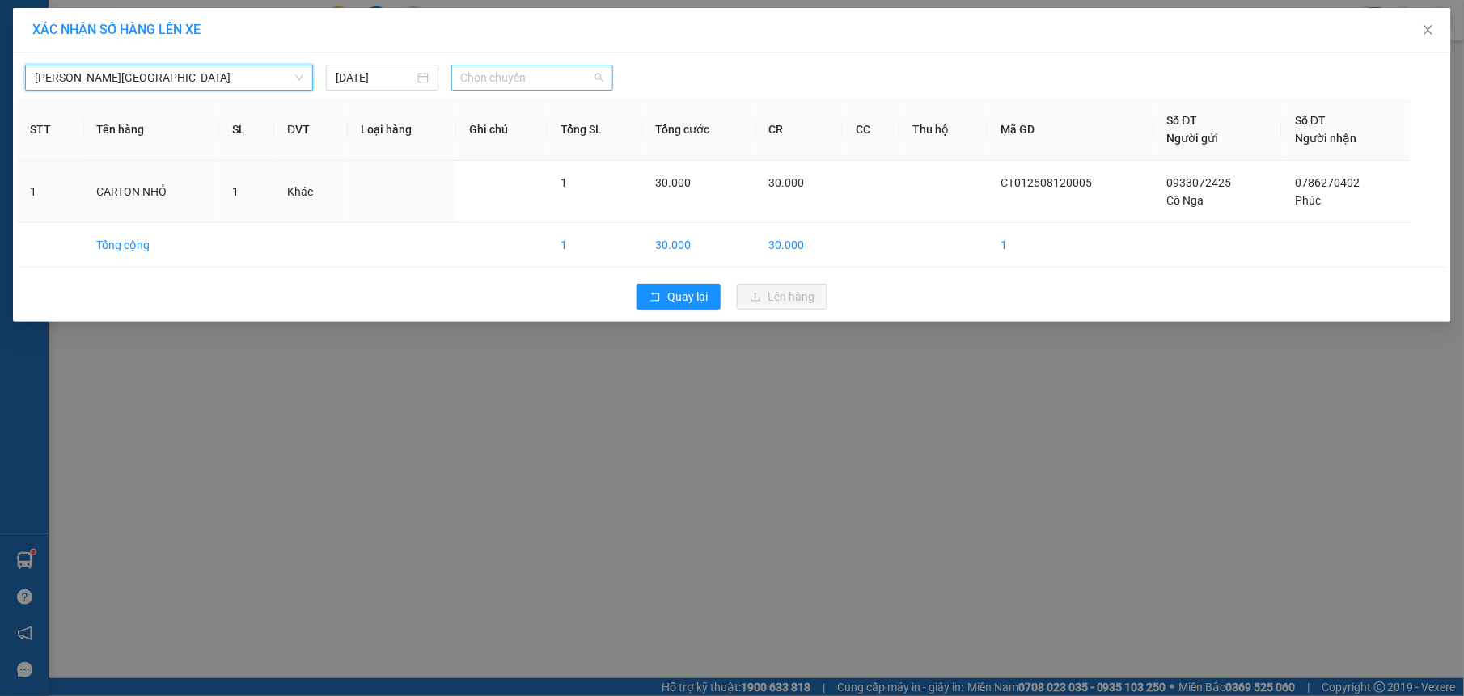
click at [484, 86] on span "Chọn chuyến" at bounding box center [532, 78] width 143 height 24
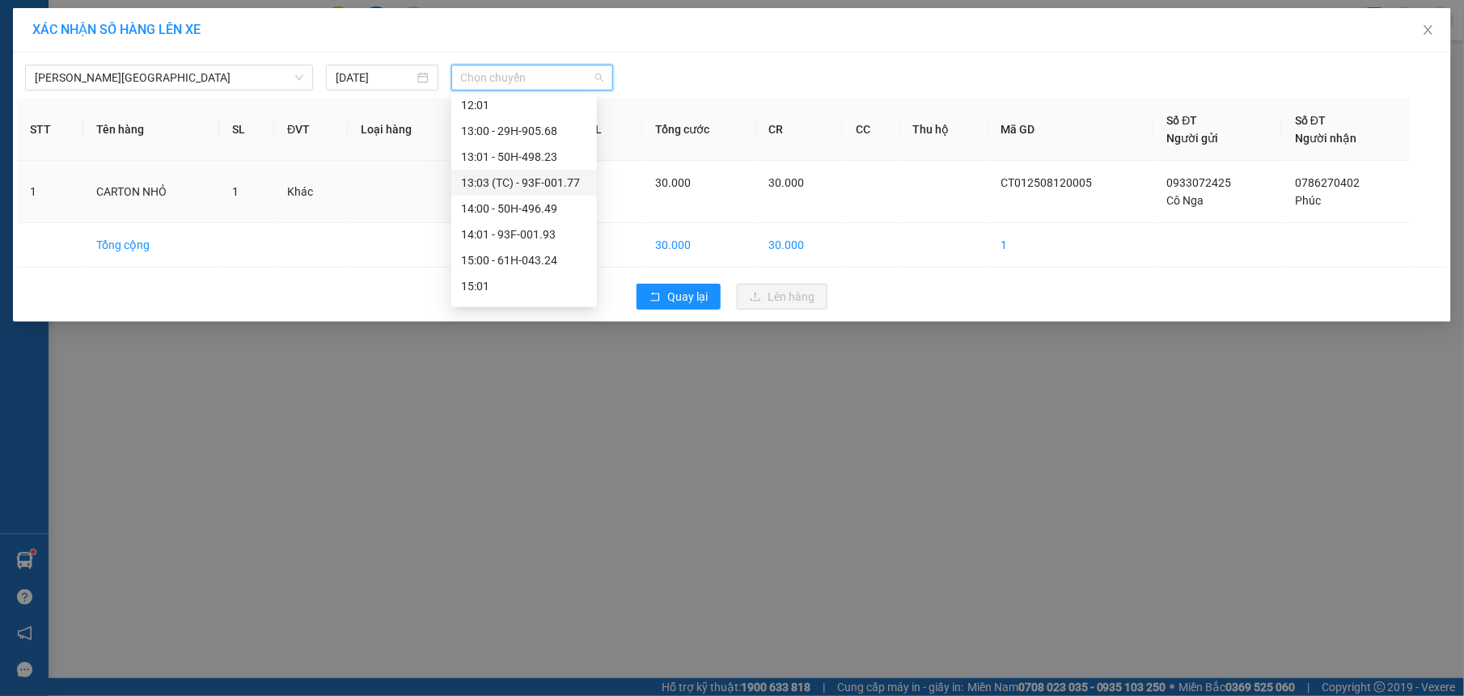
scroll to position [683, 0]
click at [534, 208] on div "14:01 - 93F-001.93" at bounding box center [524, 203] width 126 height 18
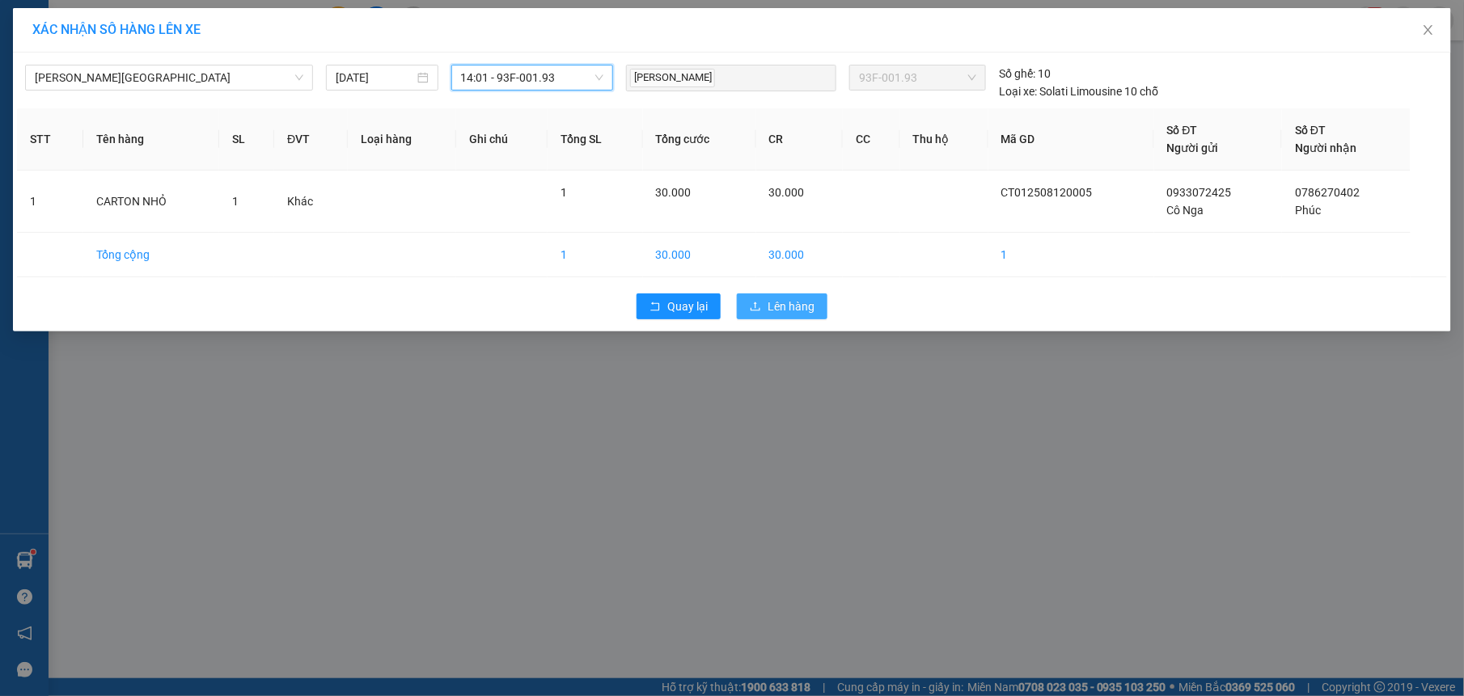
click at [771, 304] on span "Lên hàng" at bounding box center [790, 307] width 47 height 18
